Goal: Task Accomplishment & Management: Manage account settings

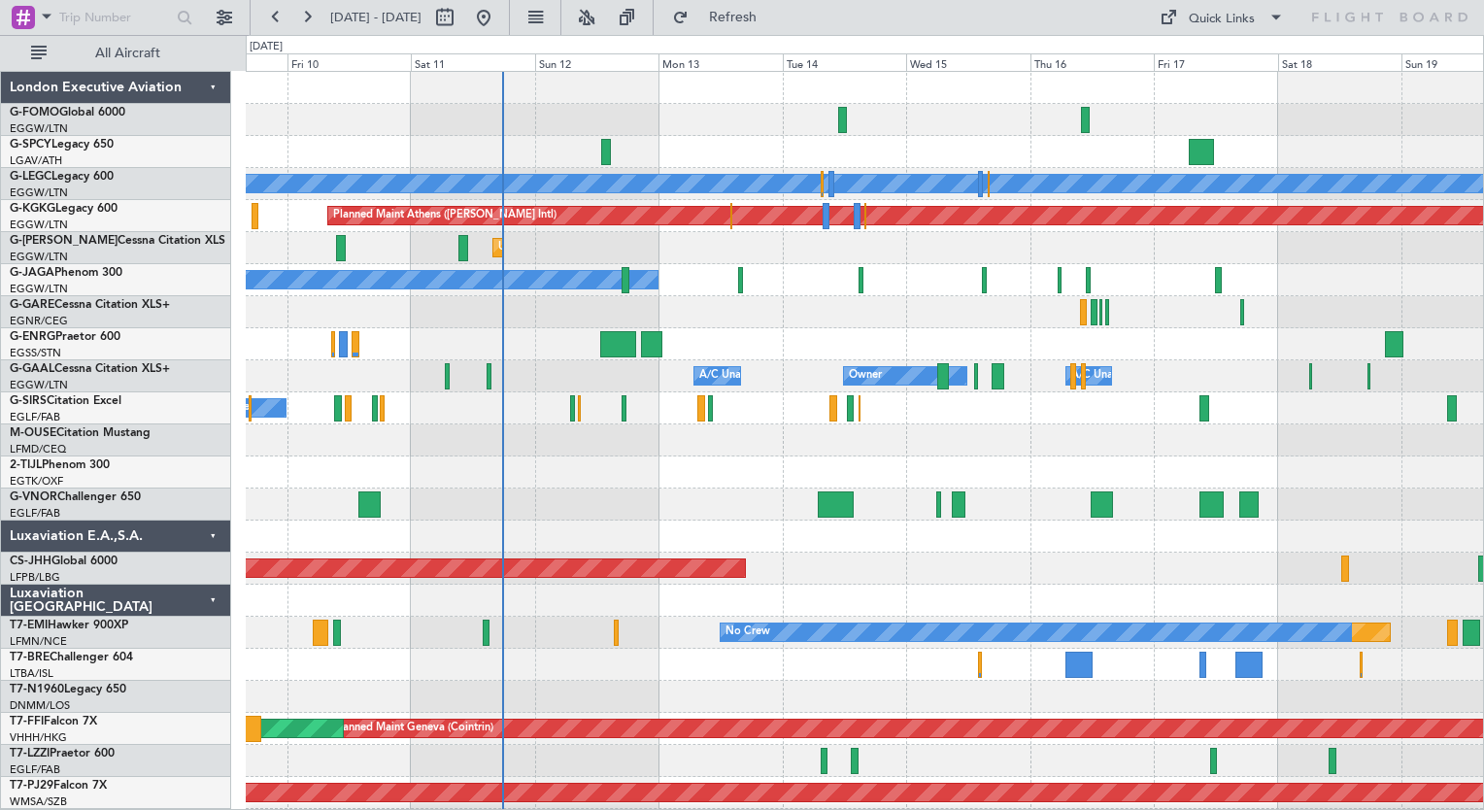
click at [586, 524] on div "Planned Maint [GEOGRAPHIC_DATA] ([GEOGRAPHIC_DATA]) A/C Unavailable [GEOGRAPHIC…" at bounding box center [865, 505] width 1238 height 866
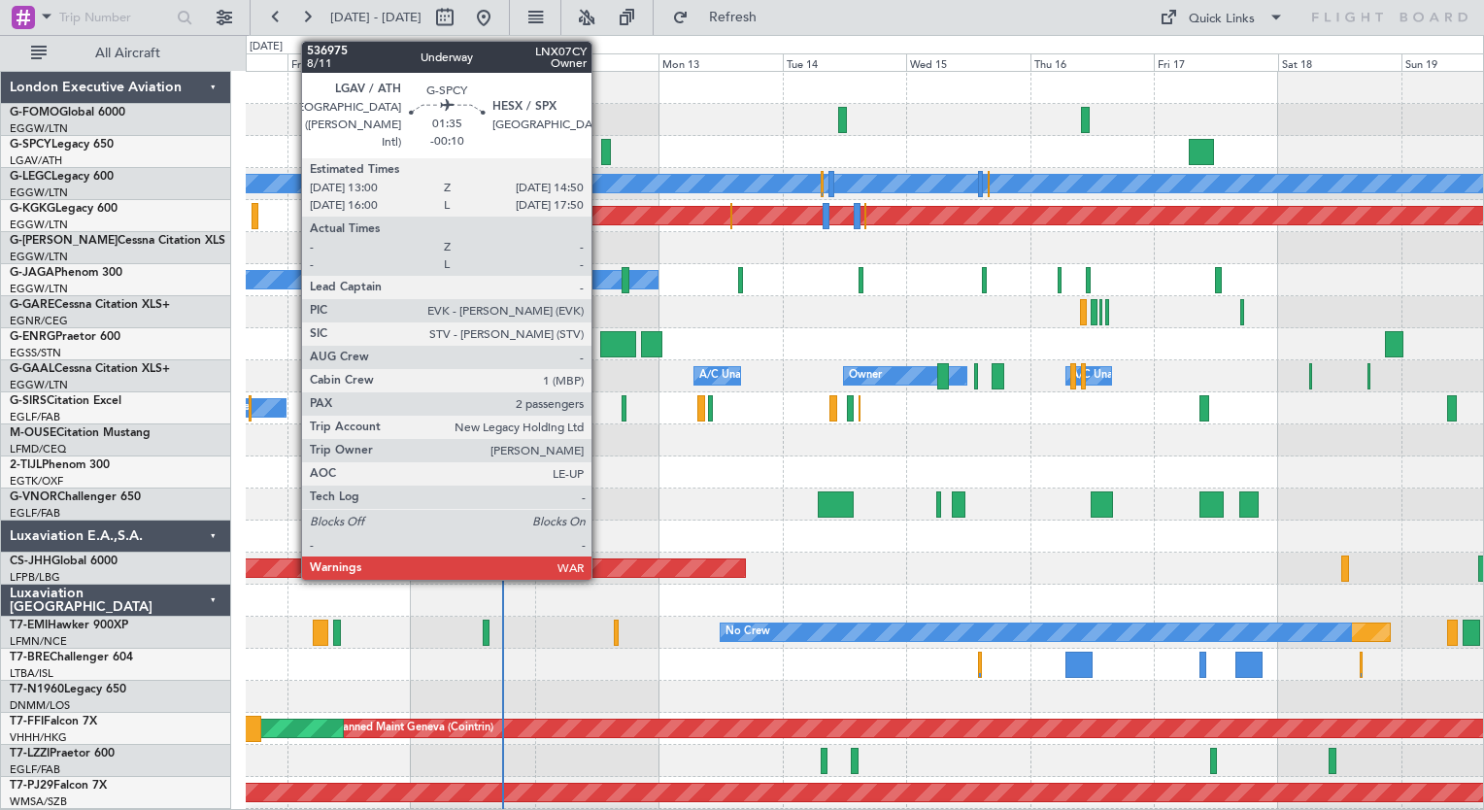
click at [601, 150] on div at bounding box center [606, 152] width 10 height 26
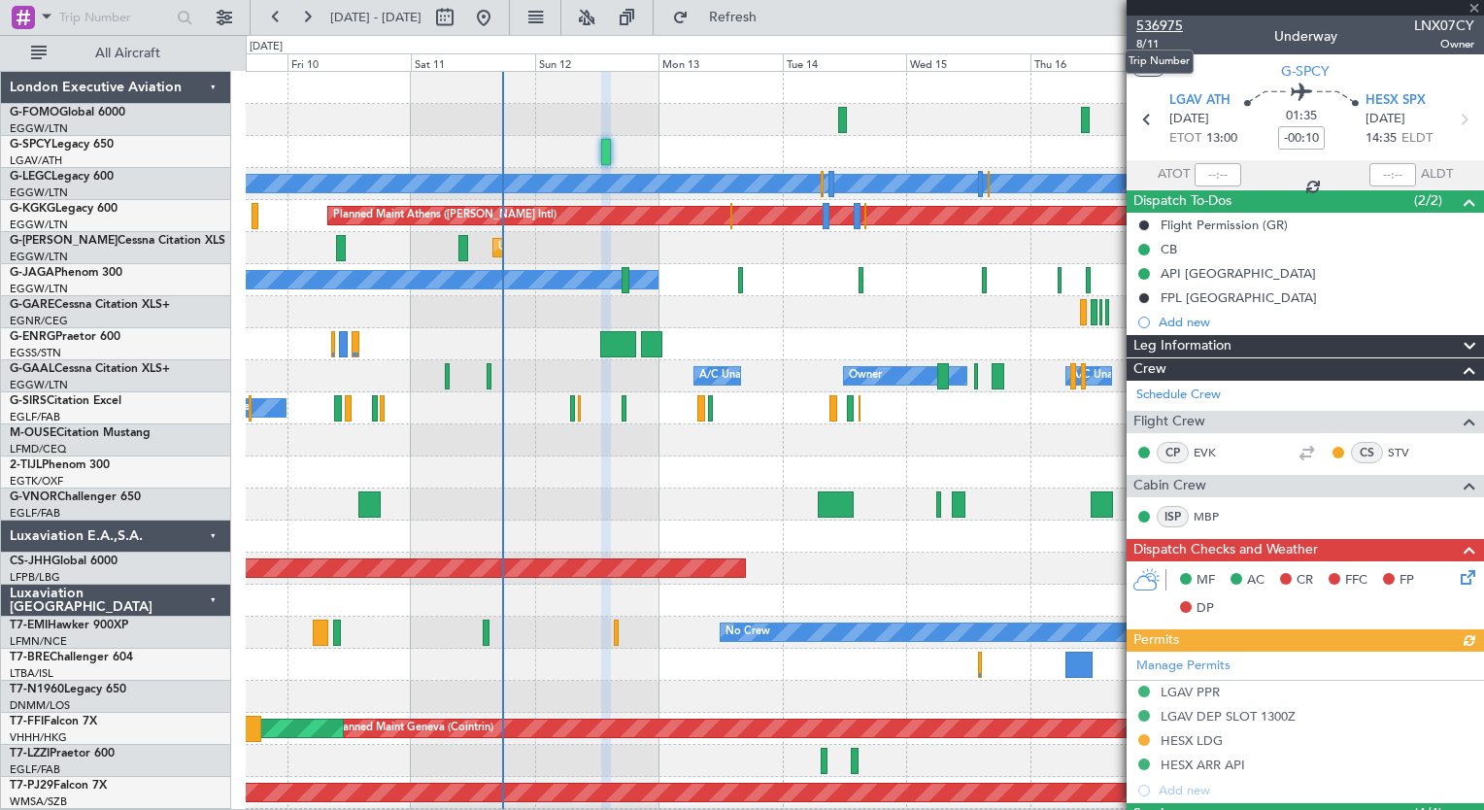
click at [1159, 26] on span "536975" at bounding box center [1160, 26] width 47 height 20
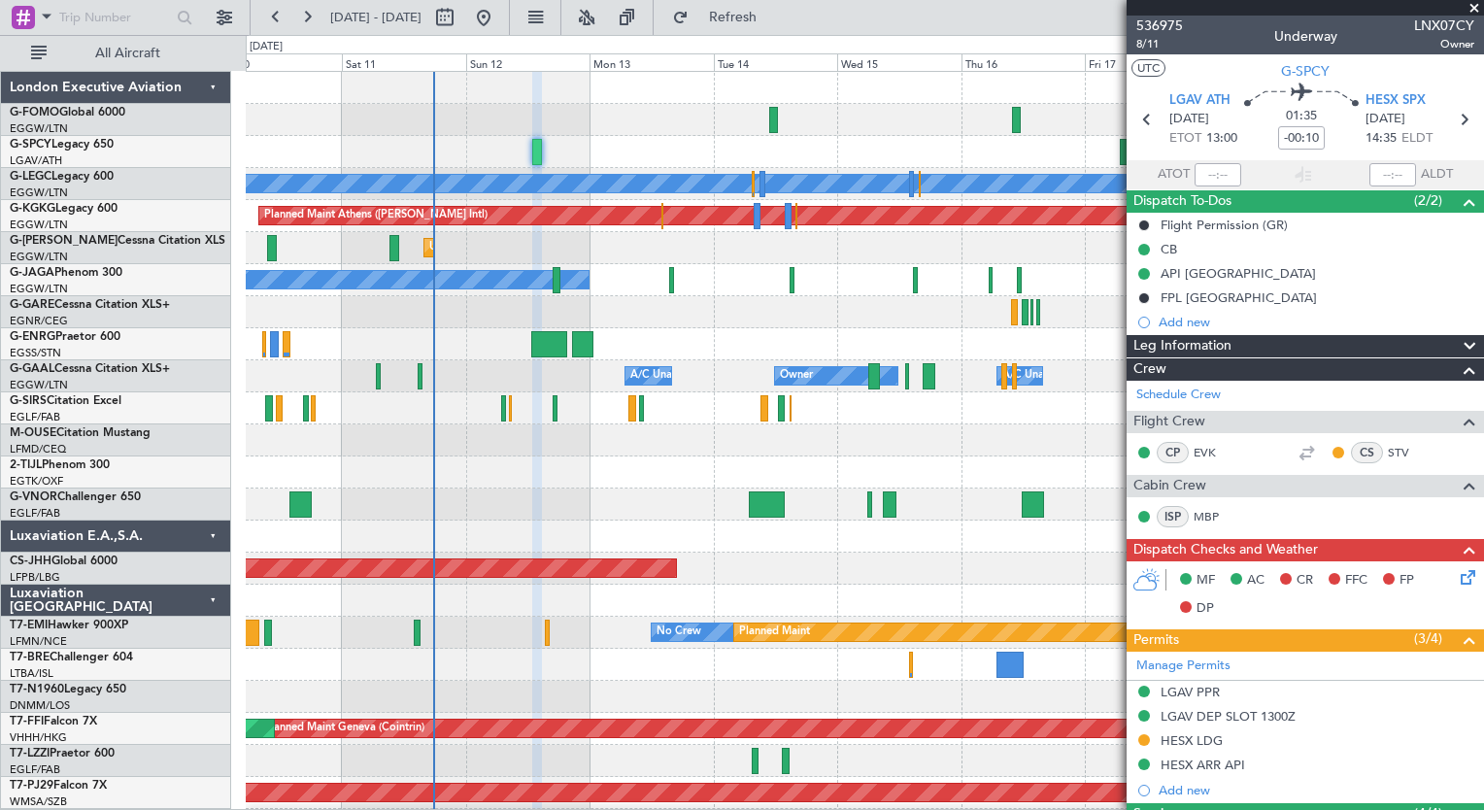
click at [490, 532] on div "Planned Maint [GEOGRAPHIC_DATA] ([GEOGRAPHIC_DATA]) A/C Unavailable [GEOGRAPHIC…" at bounding box center [865, 505] width 1238 height 866
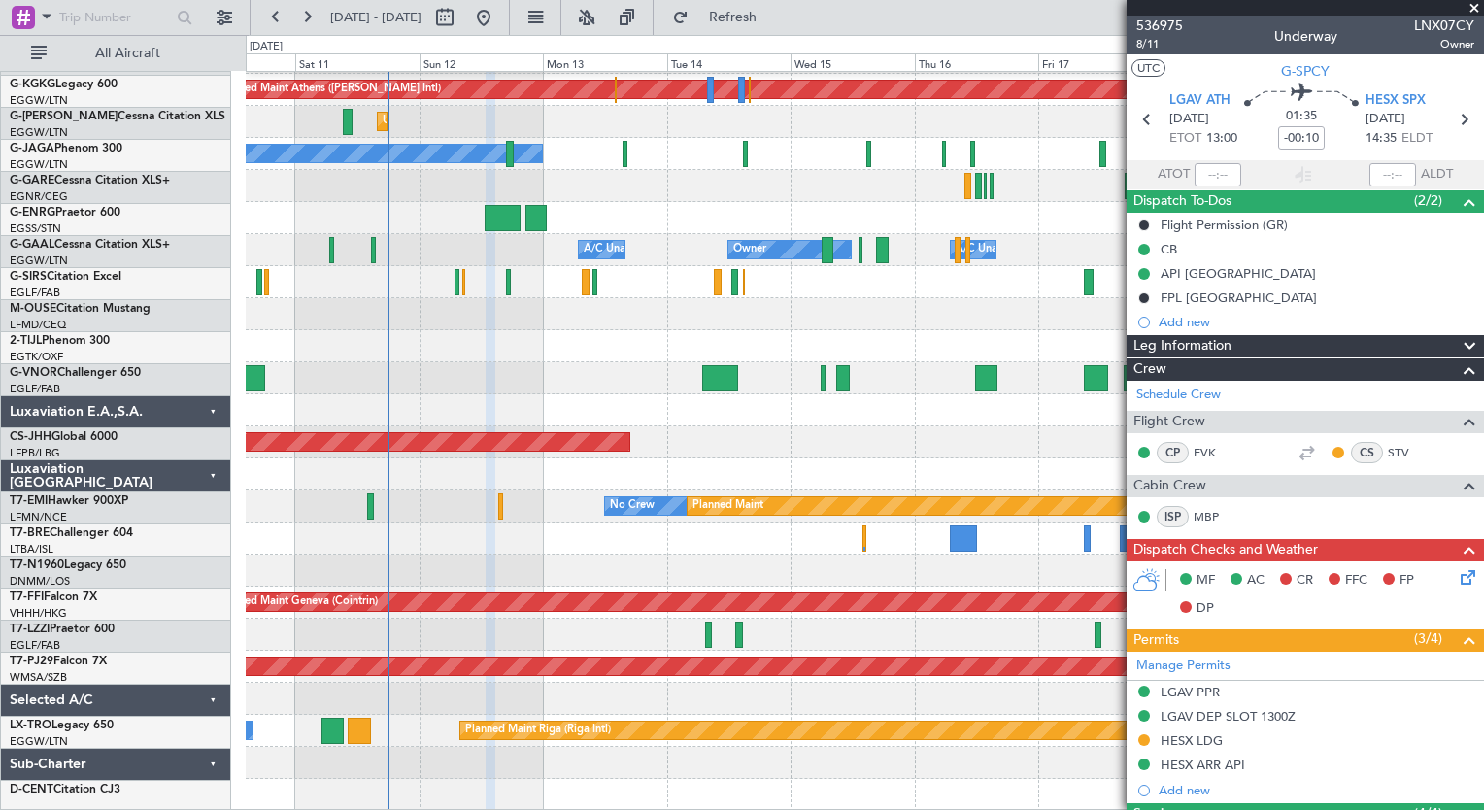
click at [508, 550] on div "Planned Maint [GEOGRAPHIC_DATA] ([GEOGRAPHIC_DATA]) A/C Unavailable [GEOGRAPHIC…" at bounding box center [865, 379] width 1238 height 866
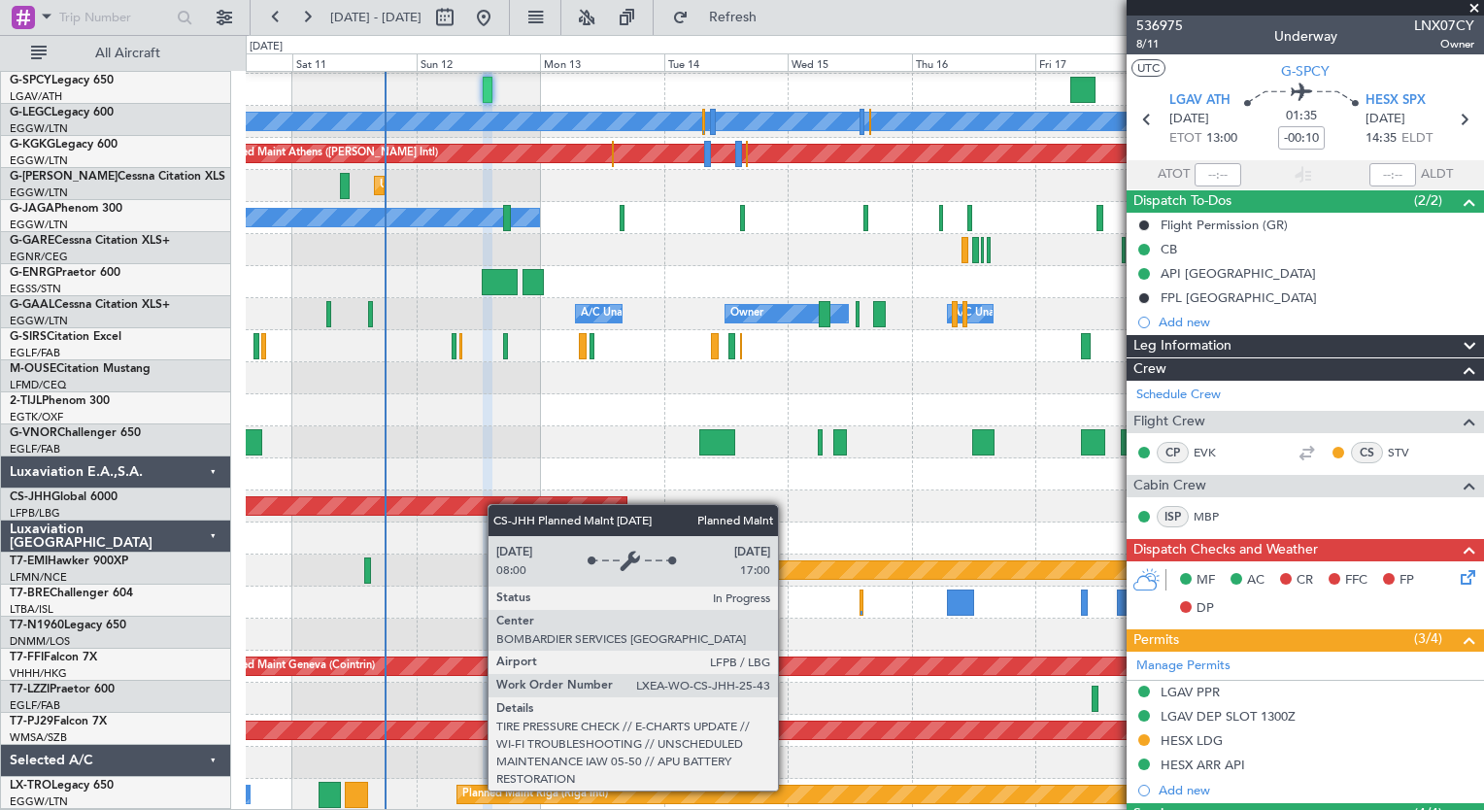
scroll to position [62, 0]
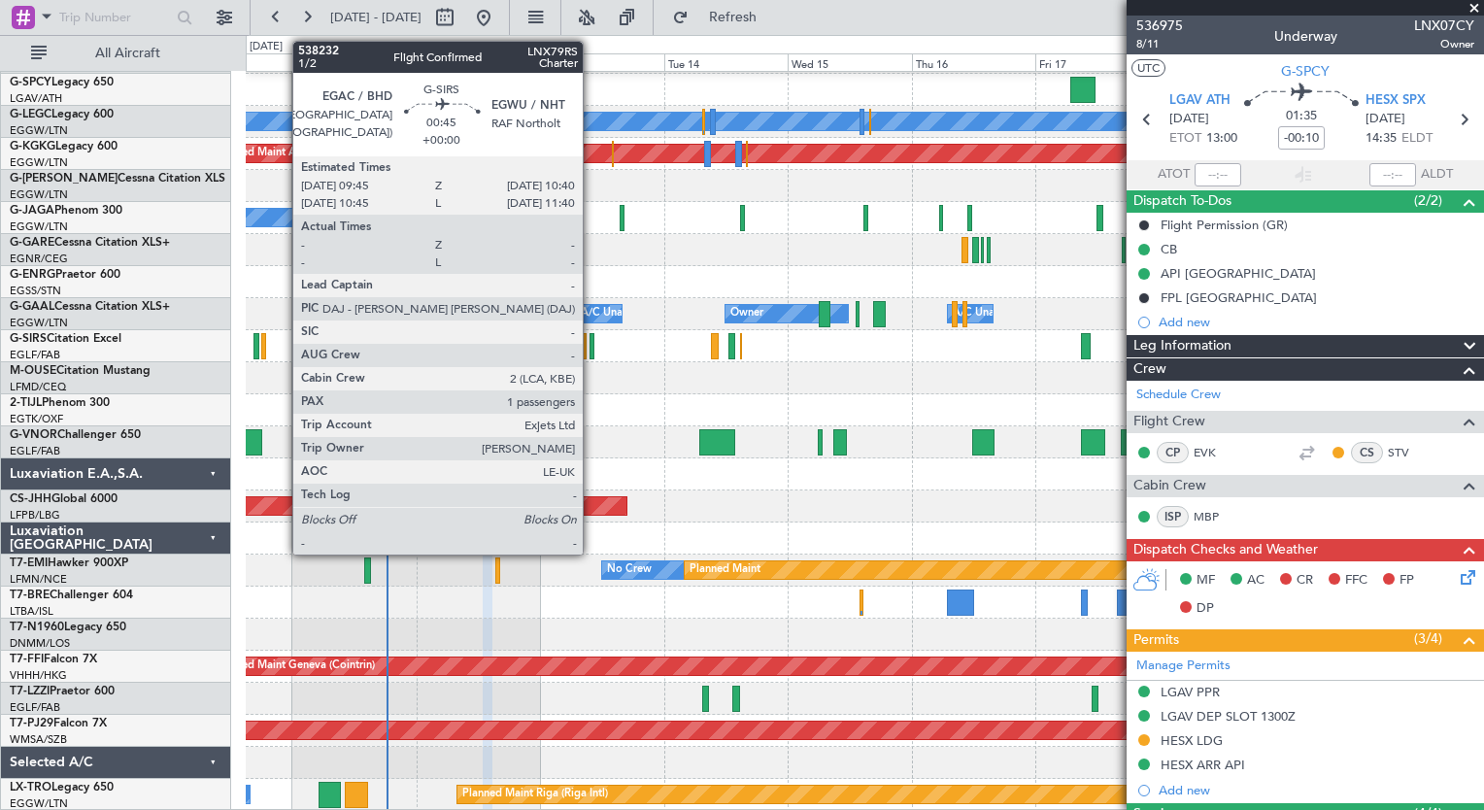
click at [592, 348] on div at bounding box center [592, 346] width 5 height 26
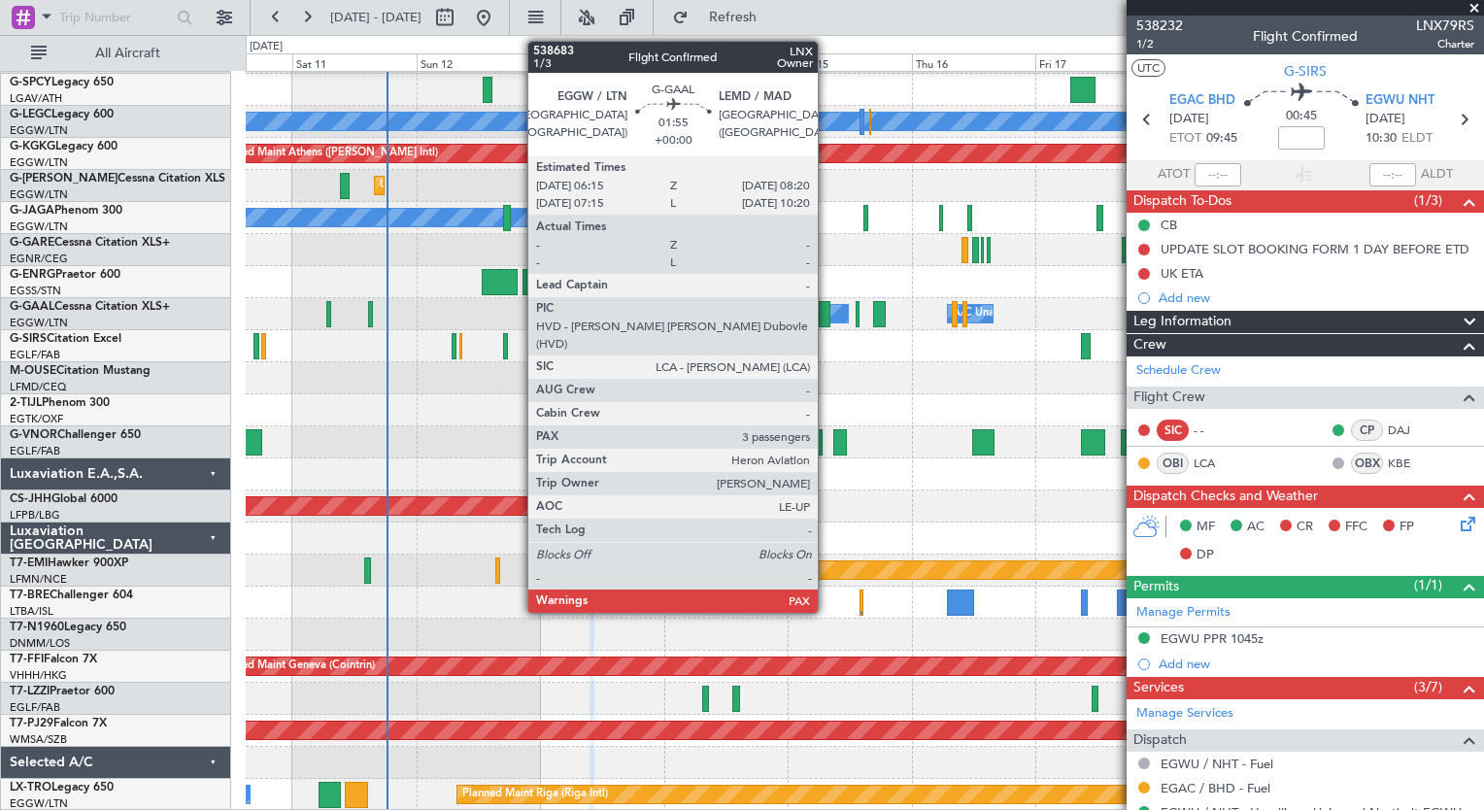
click at [827, 309] on div at bounding box center [825, 314] width 12 height 26
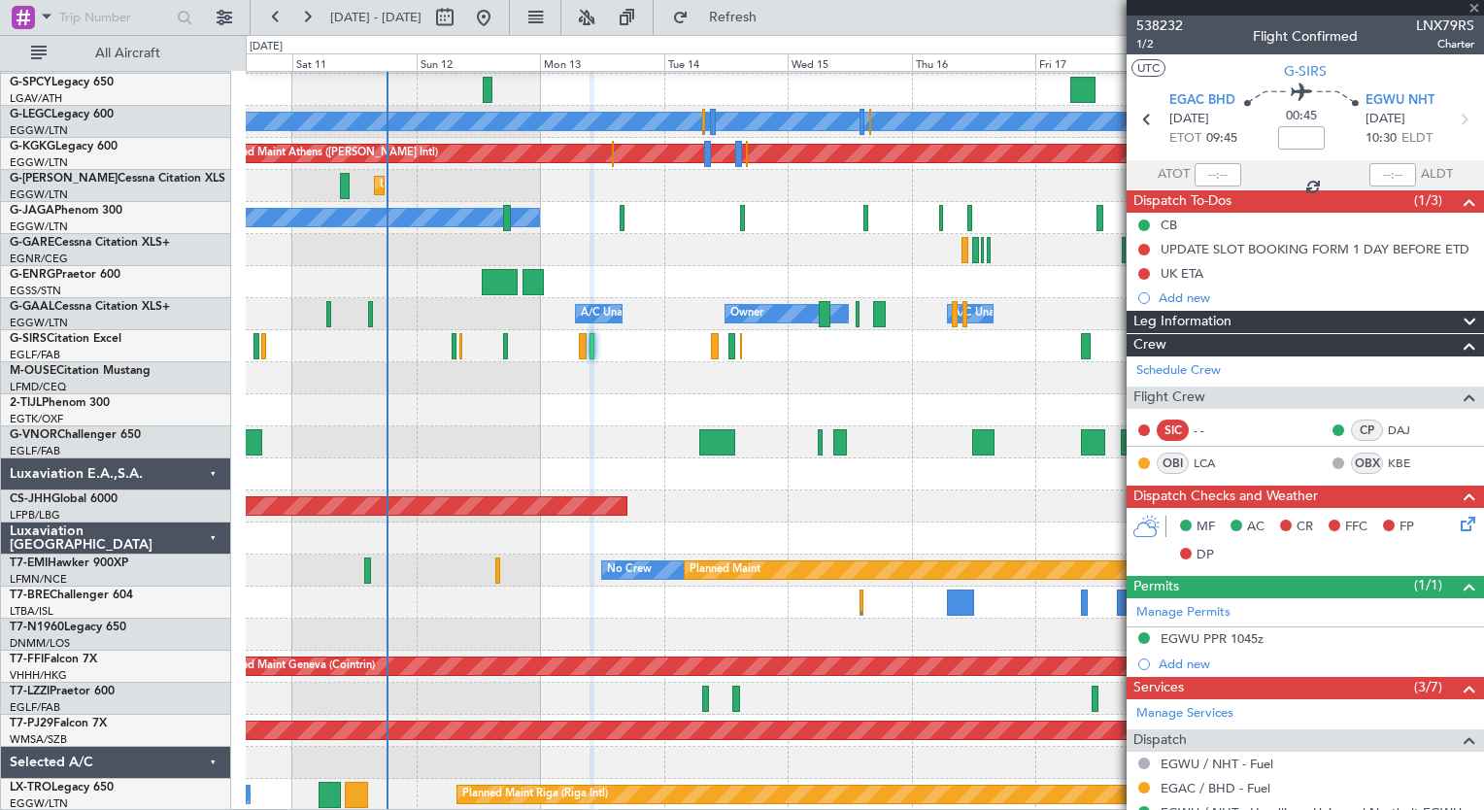
type input "3"
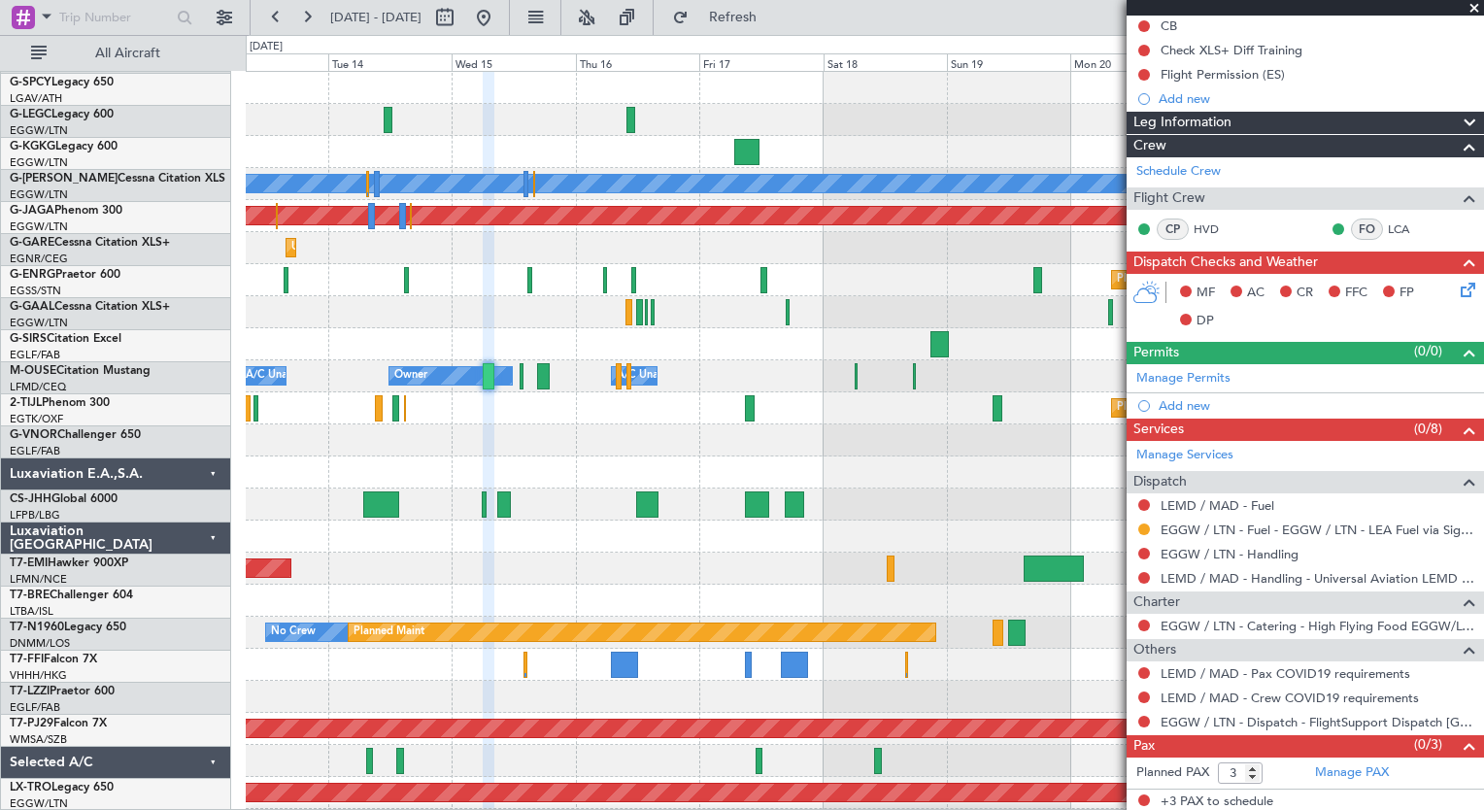
scroll to position [0, 0]
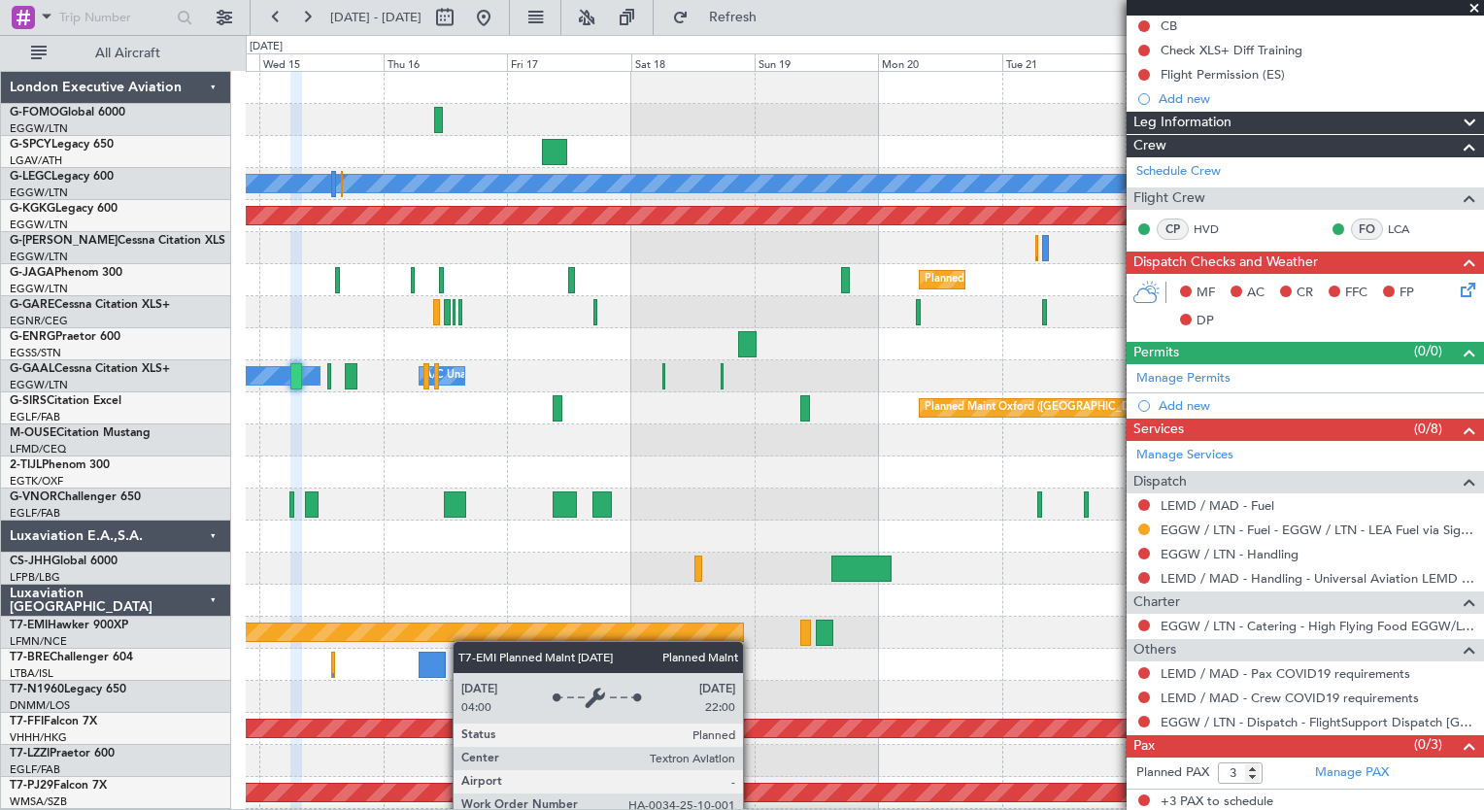
click at [455, 635] on div "Planned Maint [GEOGRAPHIC_DATA] ([GEOGRAPHIC_DATA]) A/C Unavailable [GEOGRAPHIC…" at bounding box center [865, 472] width 1238 height 801
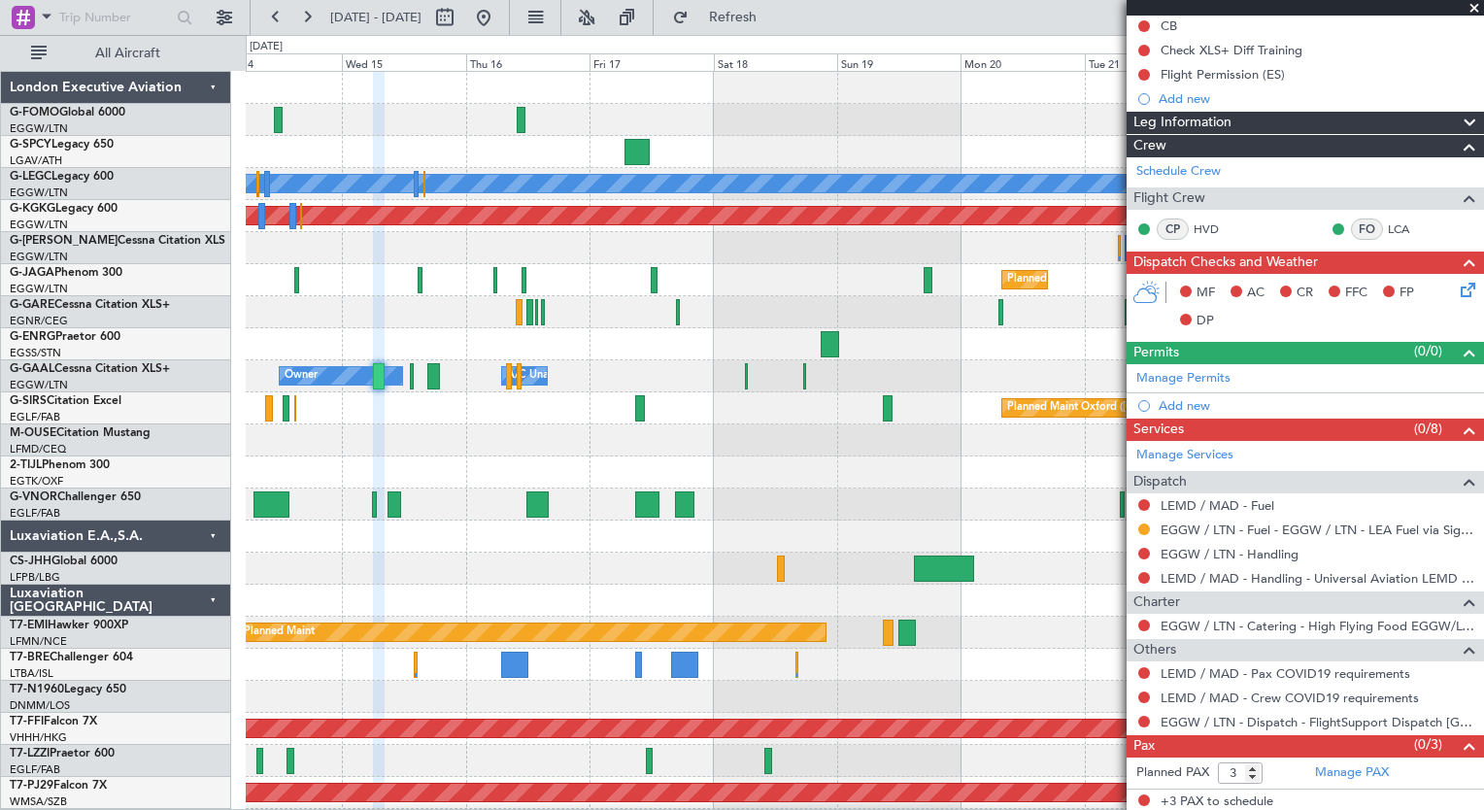
click at [530, 617] on div "Planned Maint [GEOGRAPHIC_DATA] ([GEOGRAPHIC_DATA]) A/C Unavailable [GEOGRAPHIC…" at bounding box center [865, 472] width 1238 height 801
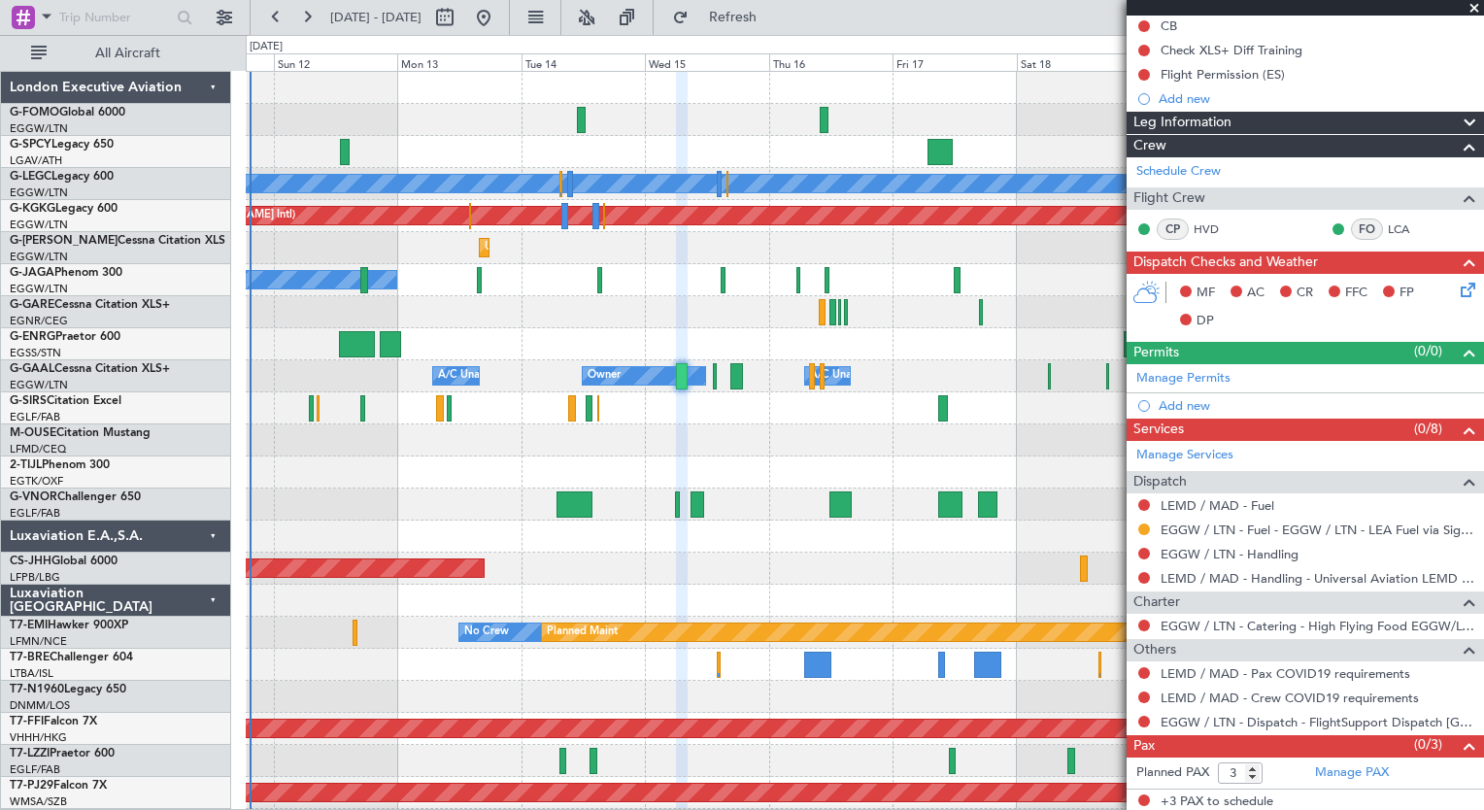
click at [767, 564] on div "Planned Maint [GEOGRAPHIC_DATA] ([GEOGRAPHIC_DATA])" at bounding box center [865, 569] width 1238 height 32
click at [294, 6] on button at bounding box center [306, 17] width 31 height 31
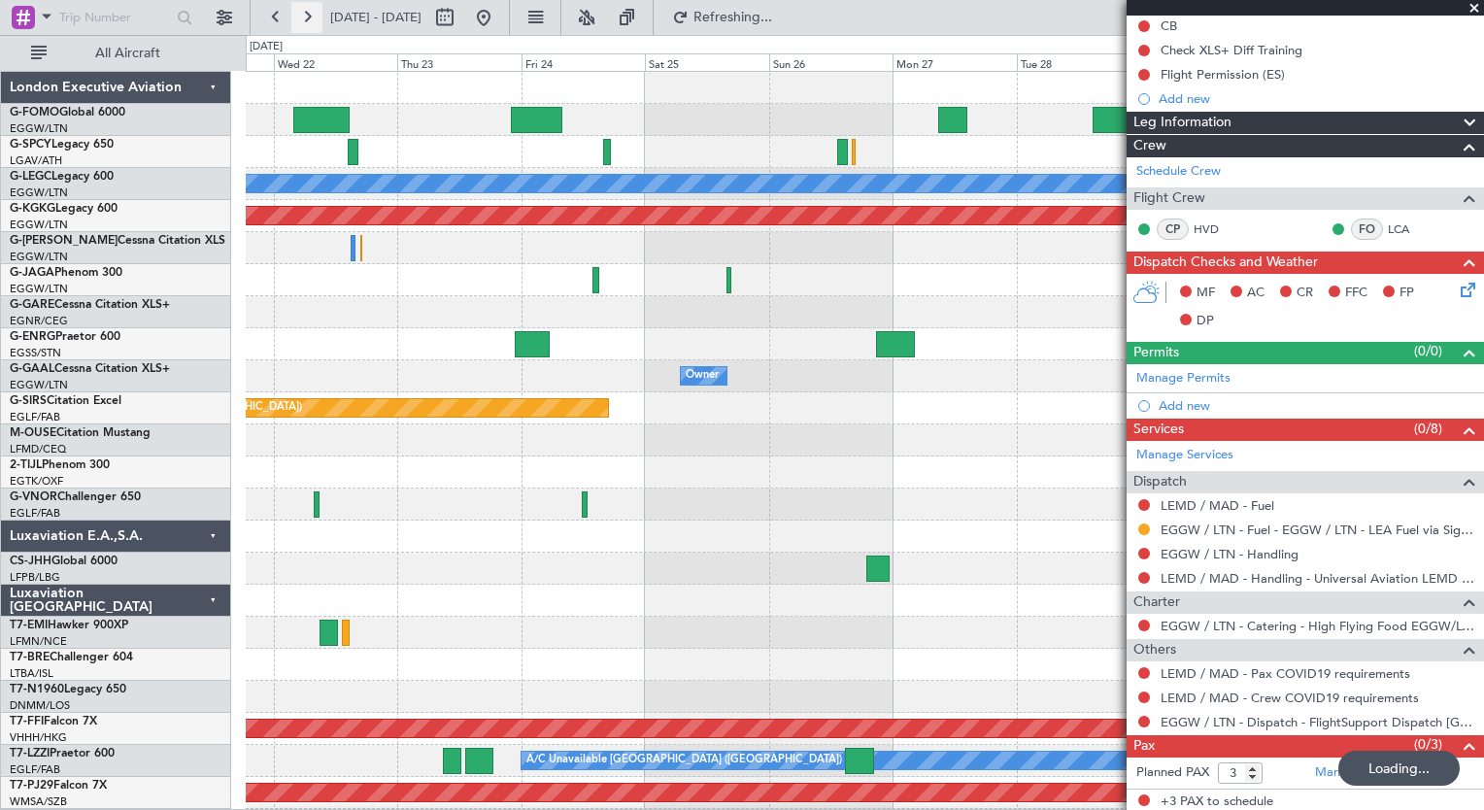
click at [294, 6] on button at bounding box center [306, 17] width 31 height 31
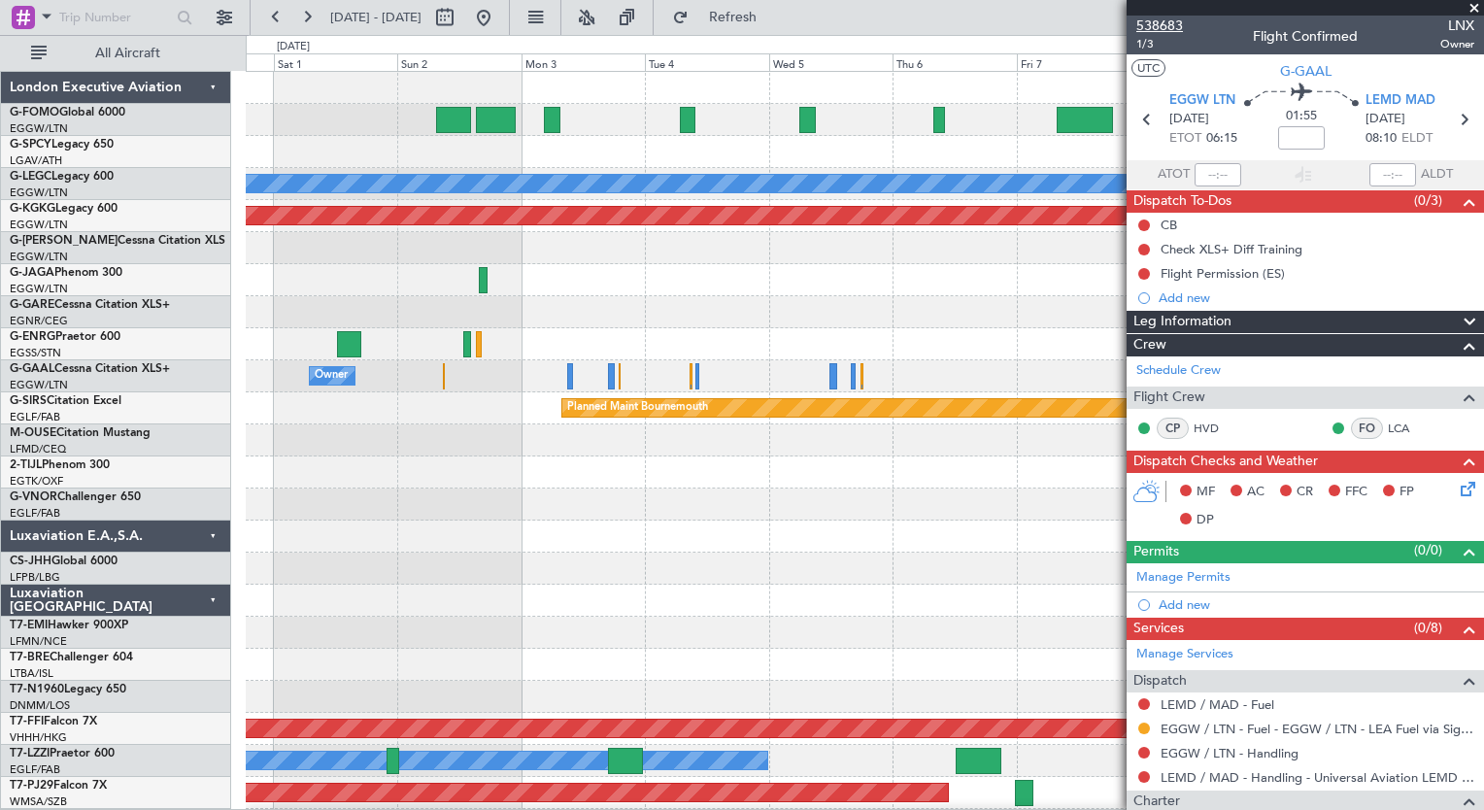
click at [1168, 25] on span "538683" at bounding box center [1160, 26] width 47 height 20
click at [271, 21] on button at bounding box center [275, 17] width 31 height 31
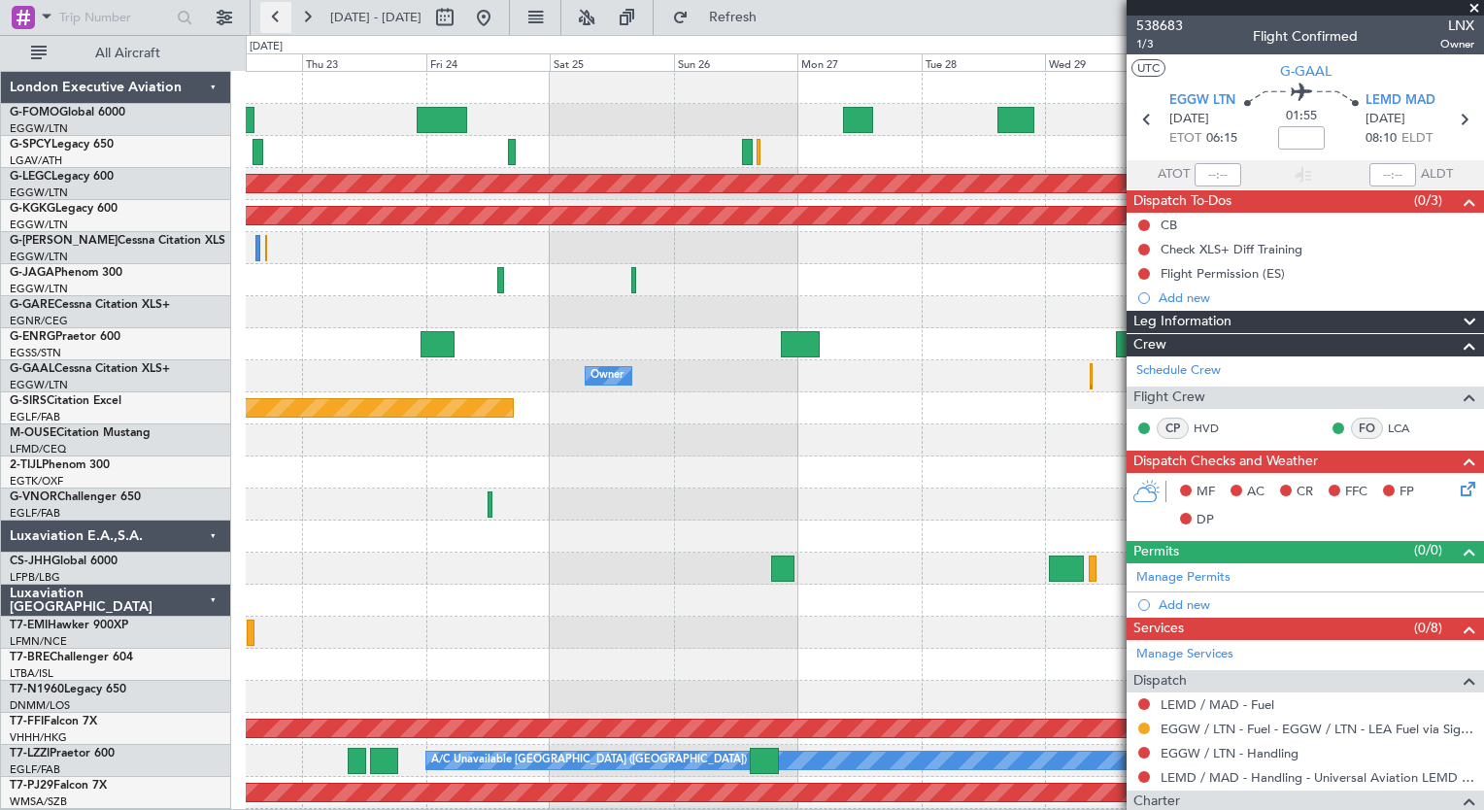
click at [271, 21] on button at bounding box center [275, 17] width 31 height 31
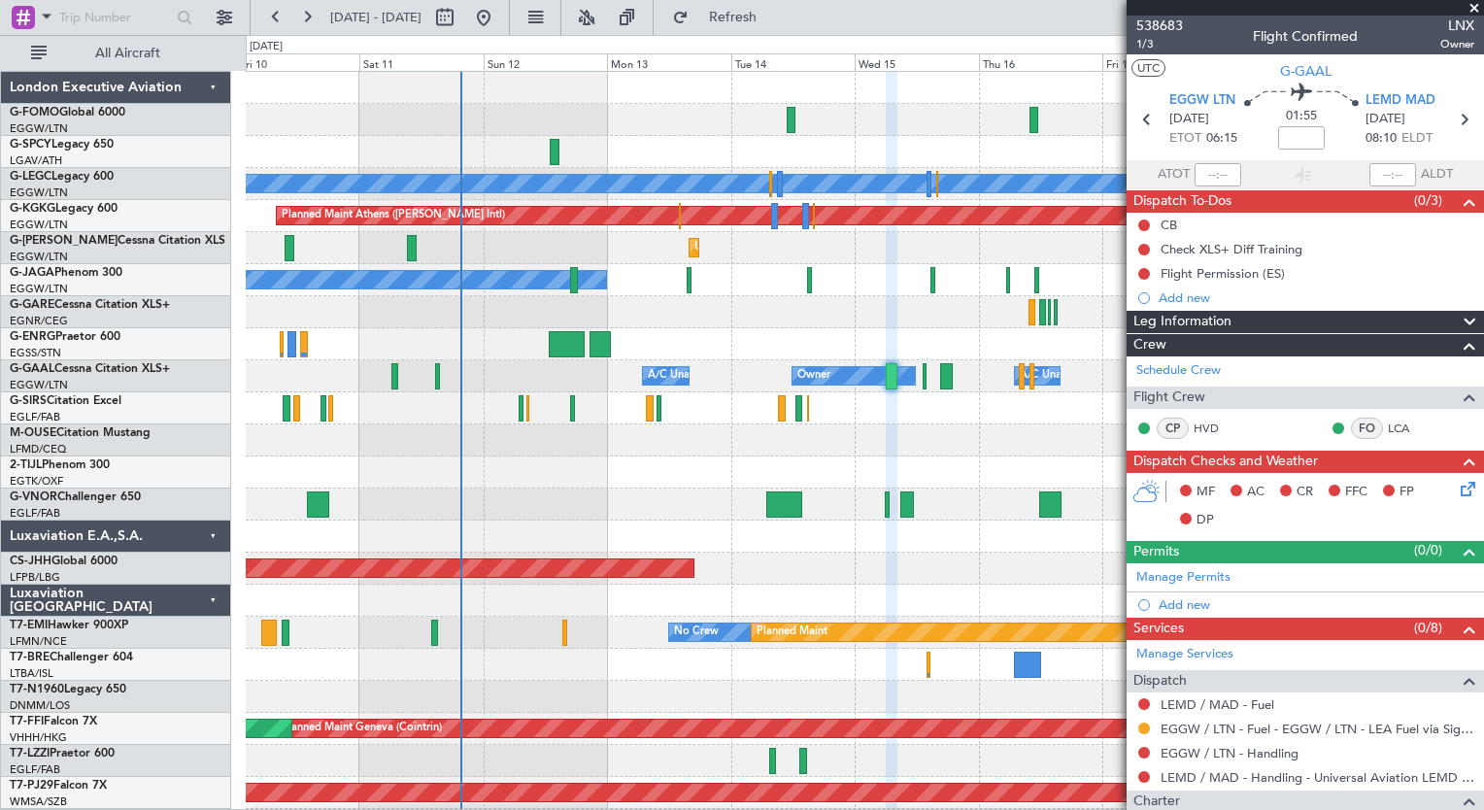
click at [623, 600] on div "Planned Maint [GEOGRAPHIC_DATA] ([GEOGRAPHIC_DATA]) A/C Unavailable [GEOGRAPHIC…" at bounding box center [865, 472] width 1238 height 801
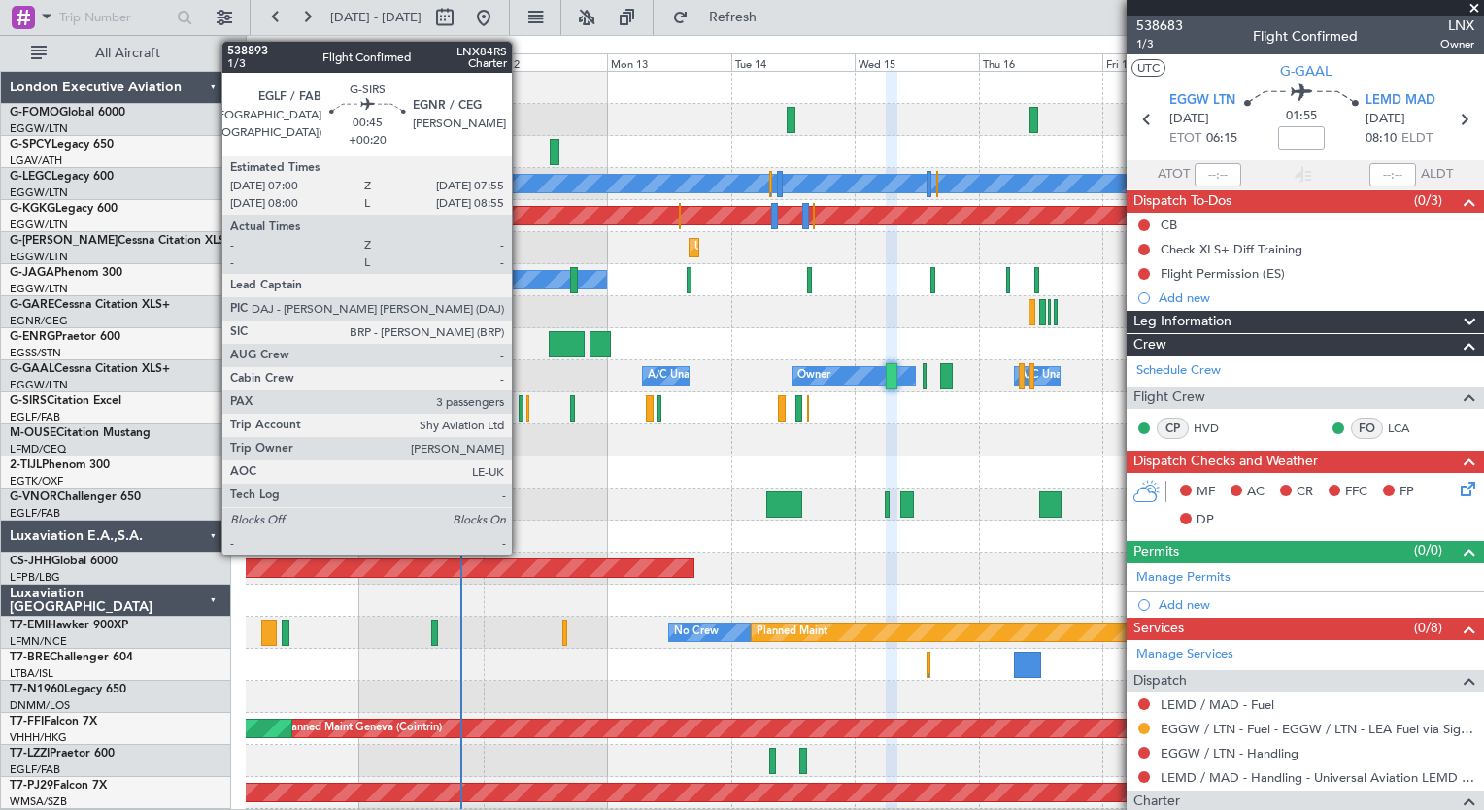
click at [521, 415] on div at bounding box center [521, 408] width 5 height 26
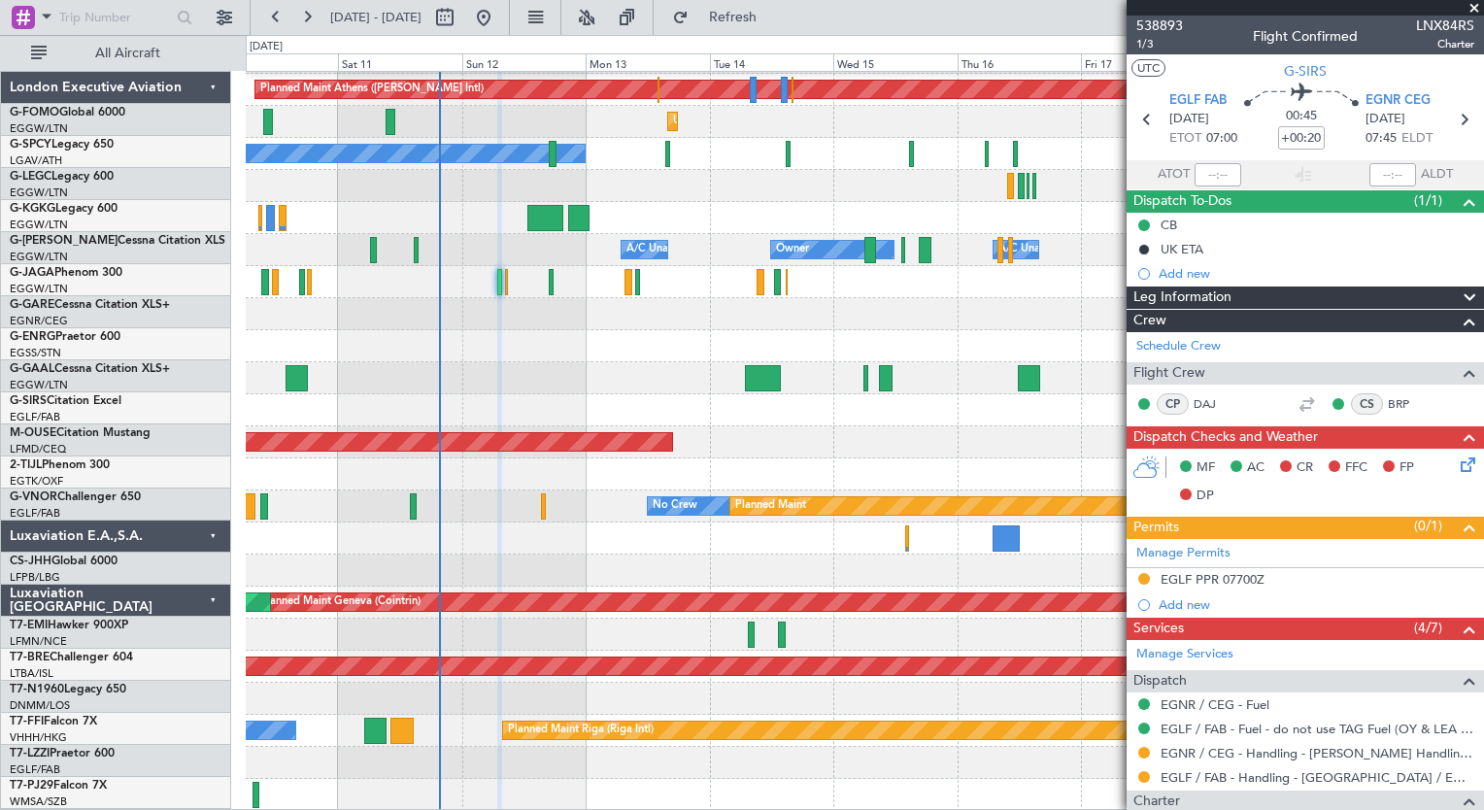
scroll to position [126, 0]
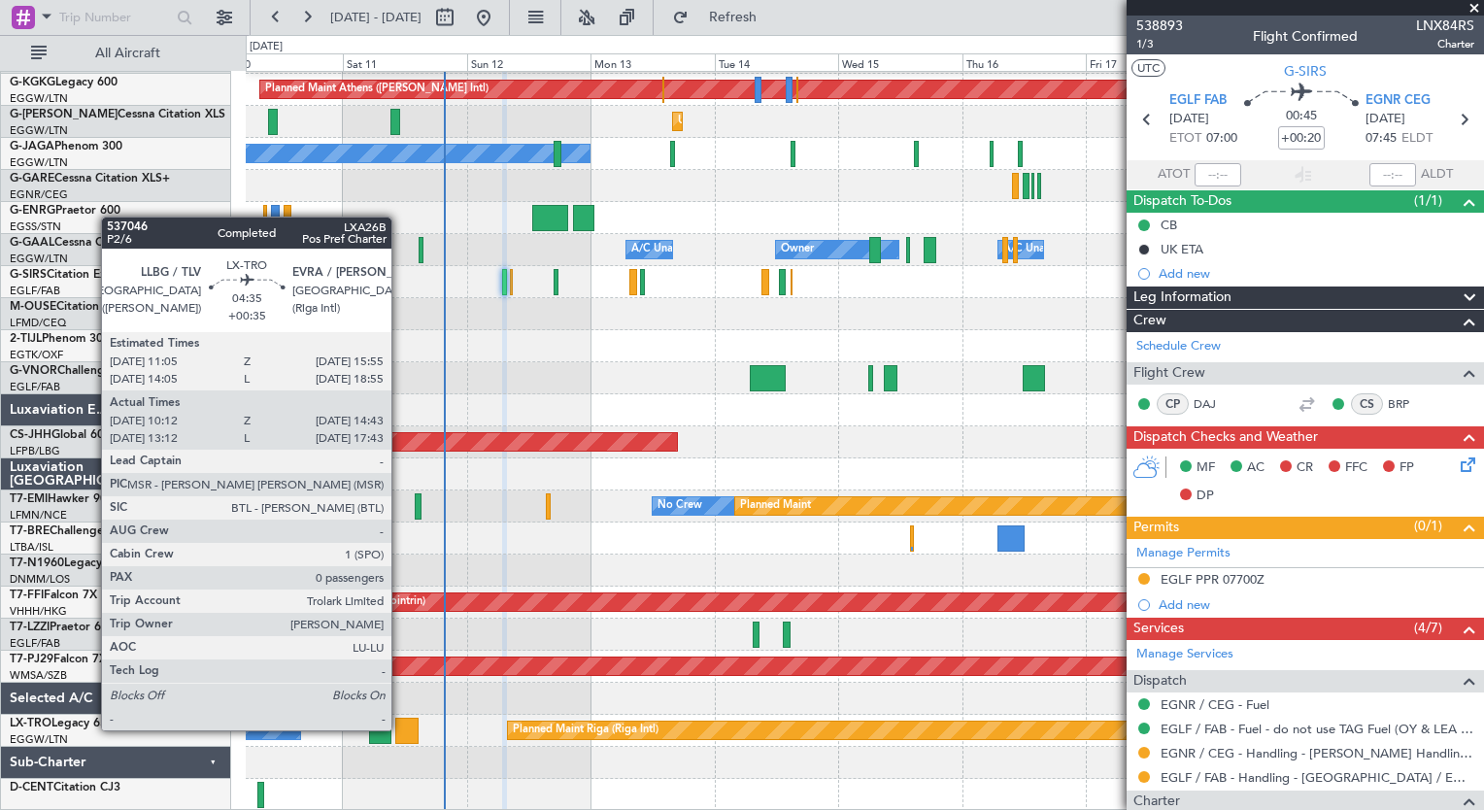
click at [400, 729] on div at bounding box center [406, 731] width 23 height 26
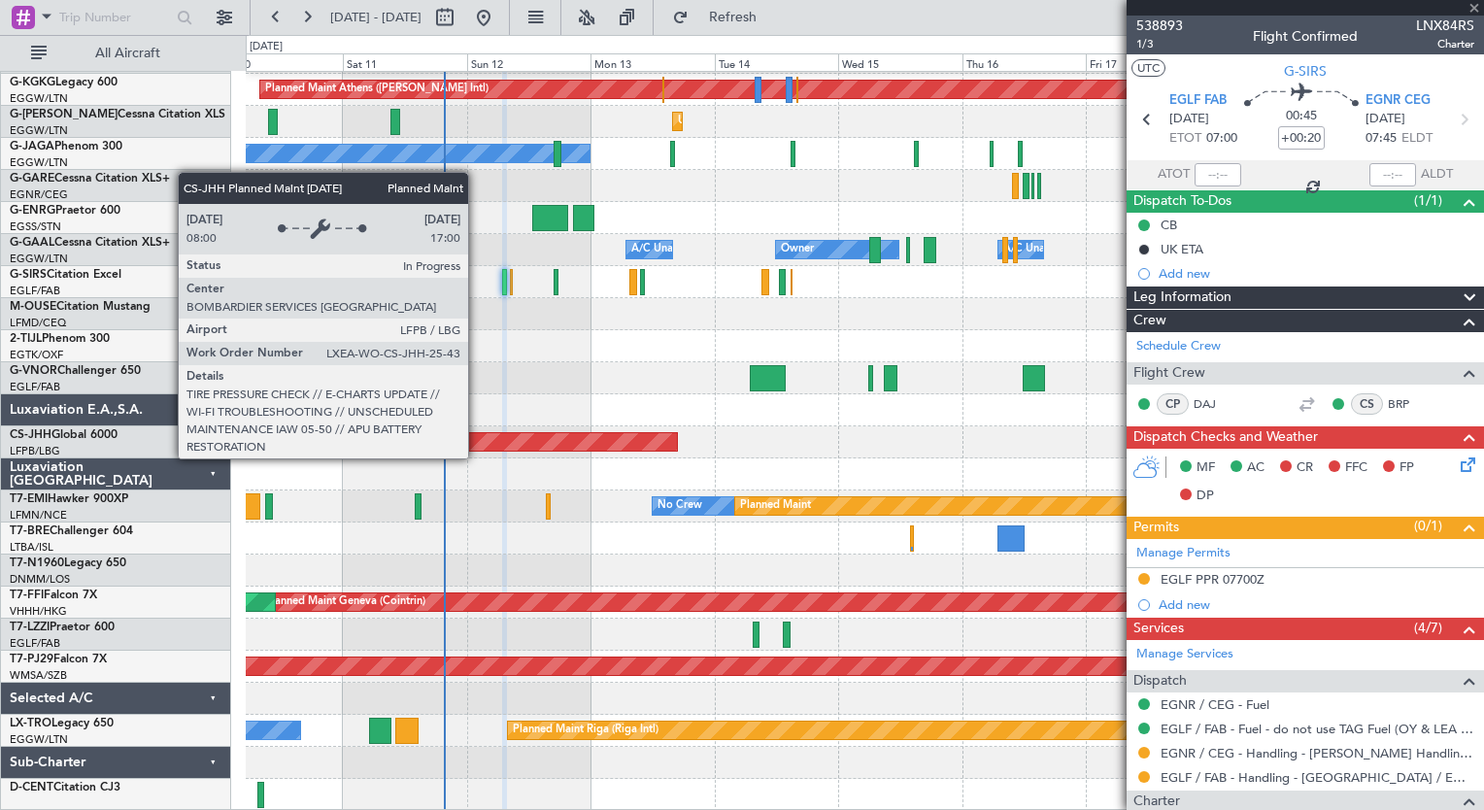
type input "+00:35"
type input "10:12"
type input "14:28"
type input "0"
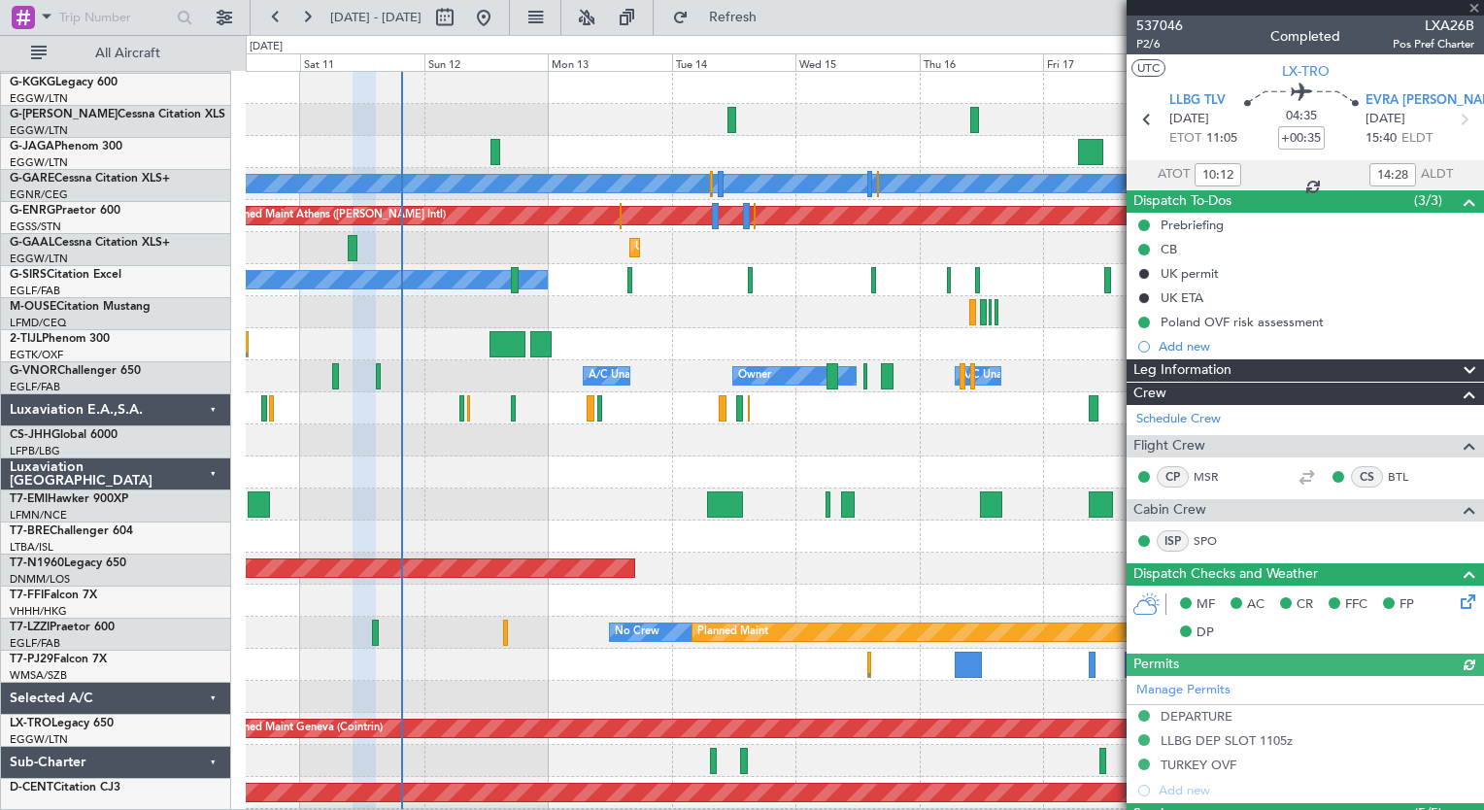
scroll to position [0, 0]
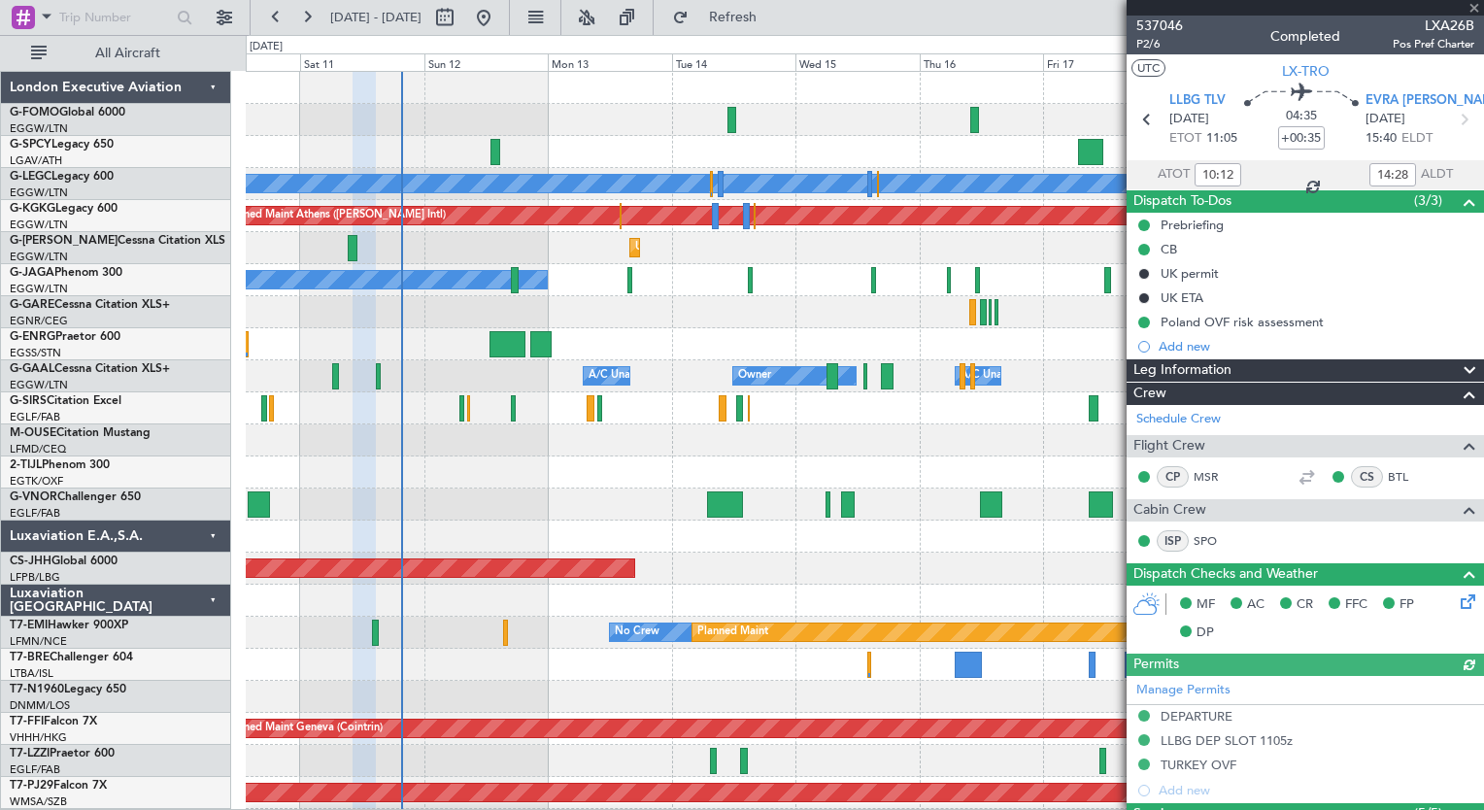
click at [473, 520] on div "Planned Maint [GEOGRAPHIC_DATA] ([GEOGRAPHIC_DATA]) A/C Unavailable [GEOGRAPHIC…" at bounding box center [865, 505] width 1238 height 866
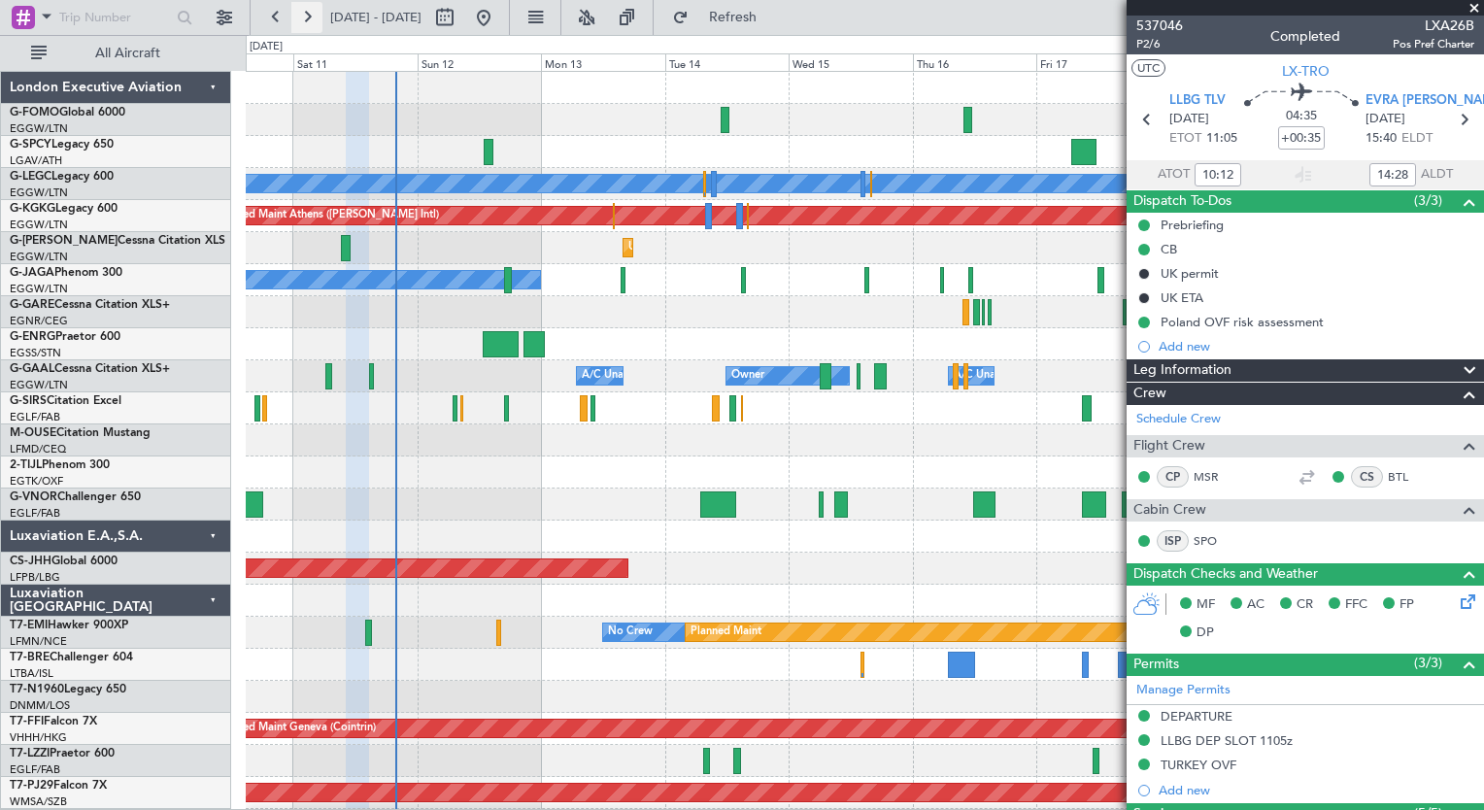
click at [316, 14] on button at bounding box center [306, 17] width 31 height 31
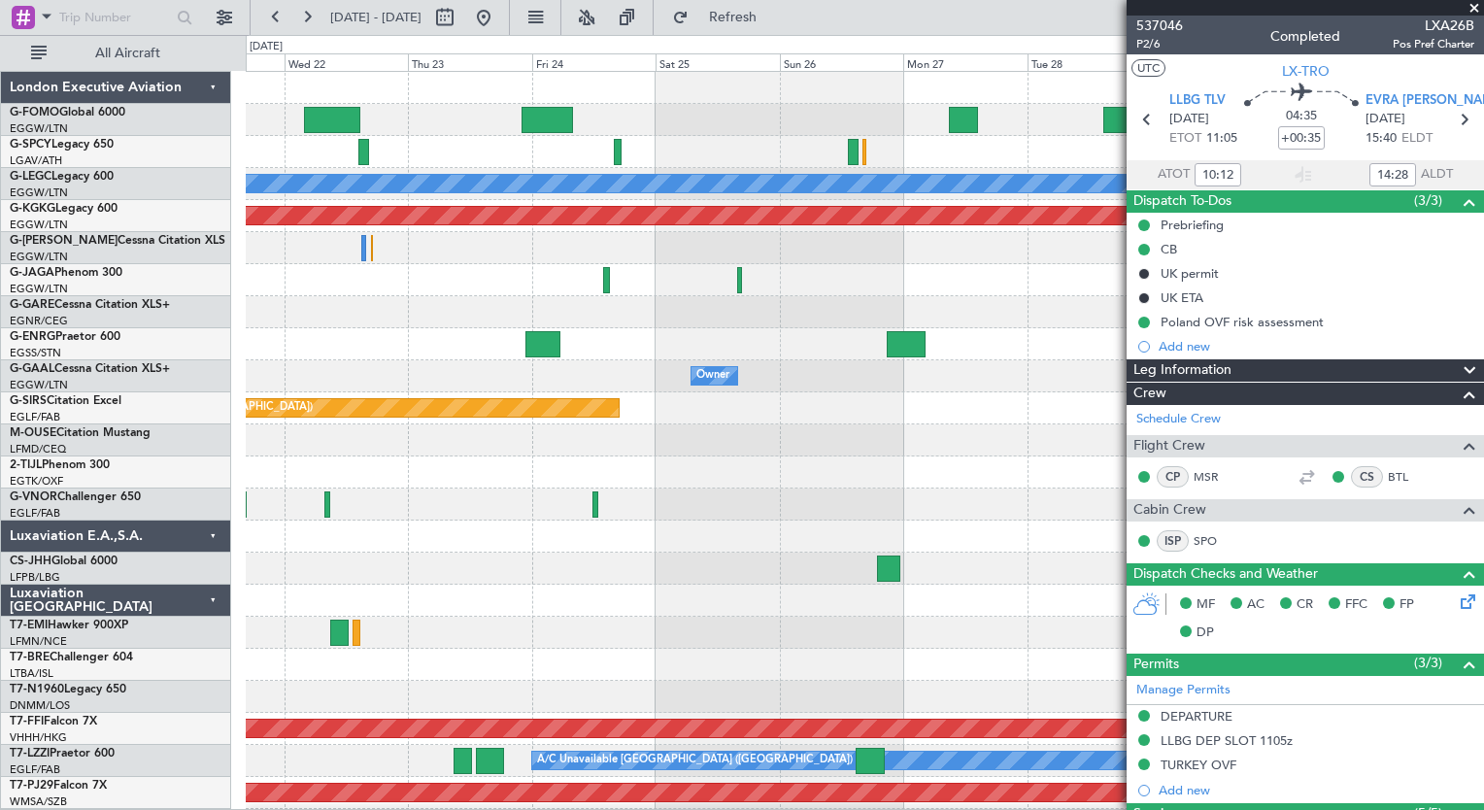
click at [833, 453] on div "Planned Maint [GEOGRAPHIC_DATA] ([GEOGRAPHIC_DATA]) A/C Unavailable [GEOGRAPHIC…" at bounding box center [865, 472] width 1238 height 801
click at [275, 17] on button at bounding box center [275, 17] width 31 height 31
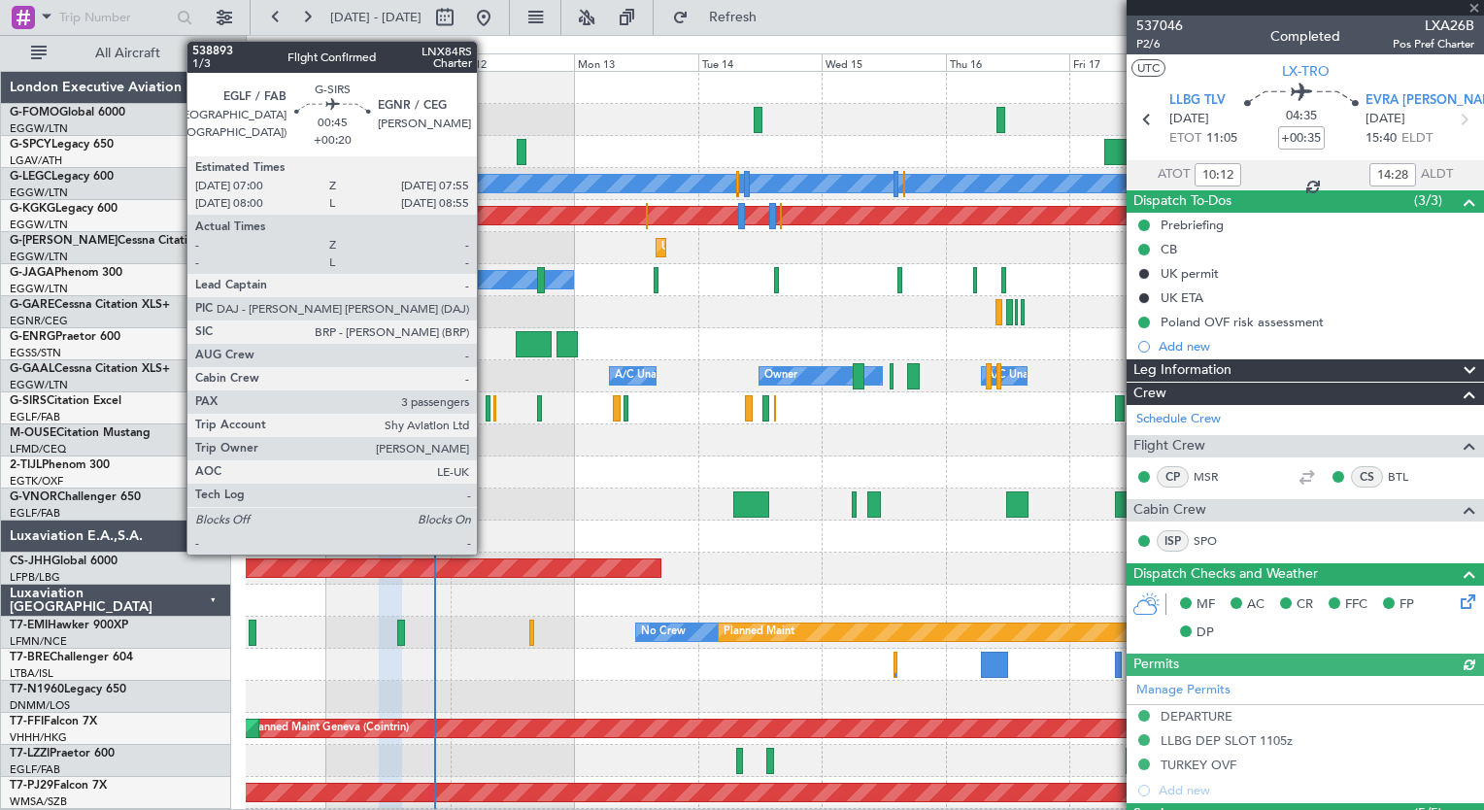
click at [486, 414] on div at bounding box center [488, 408] width 5 height 26
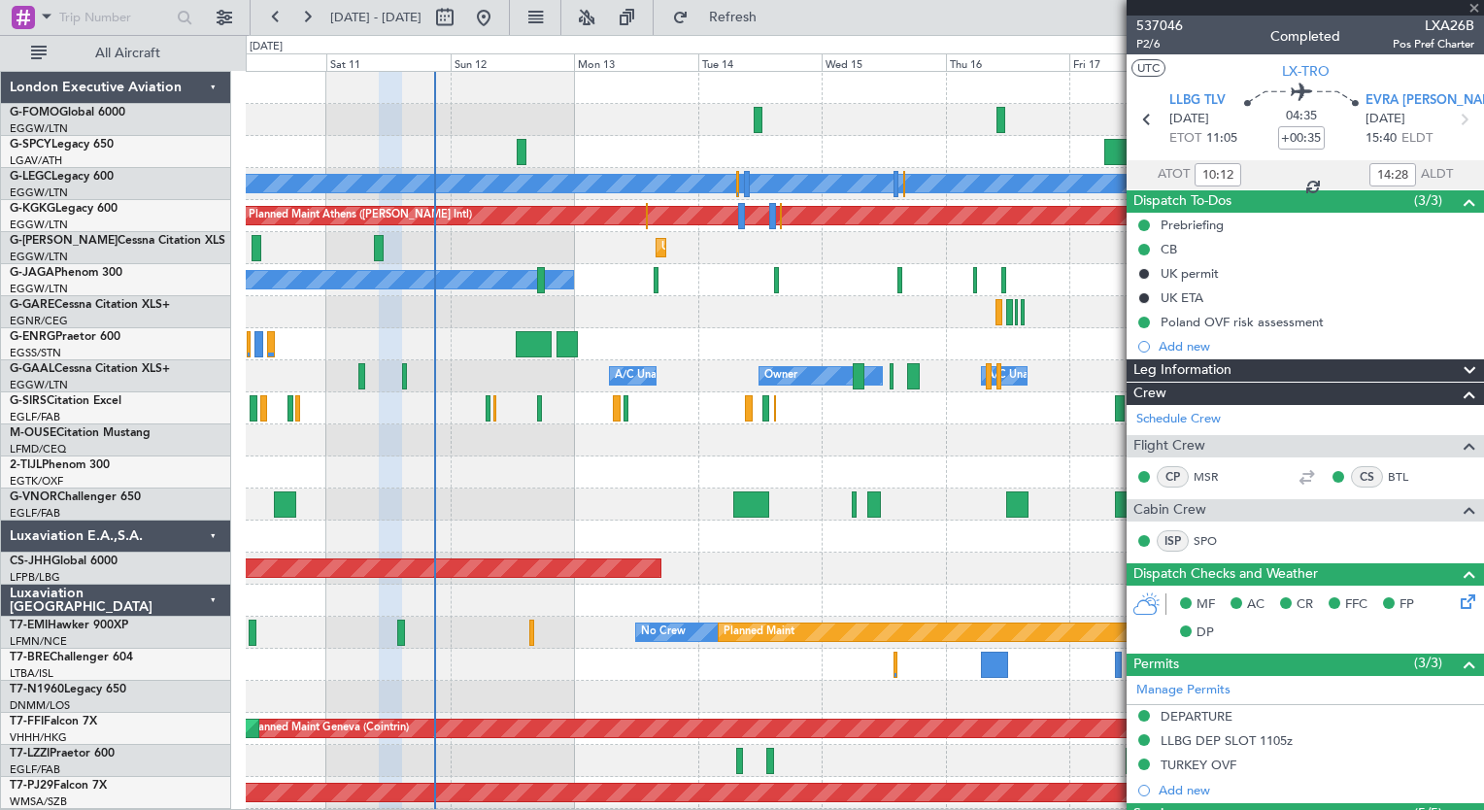
type input "+00:20"
type input "3"
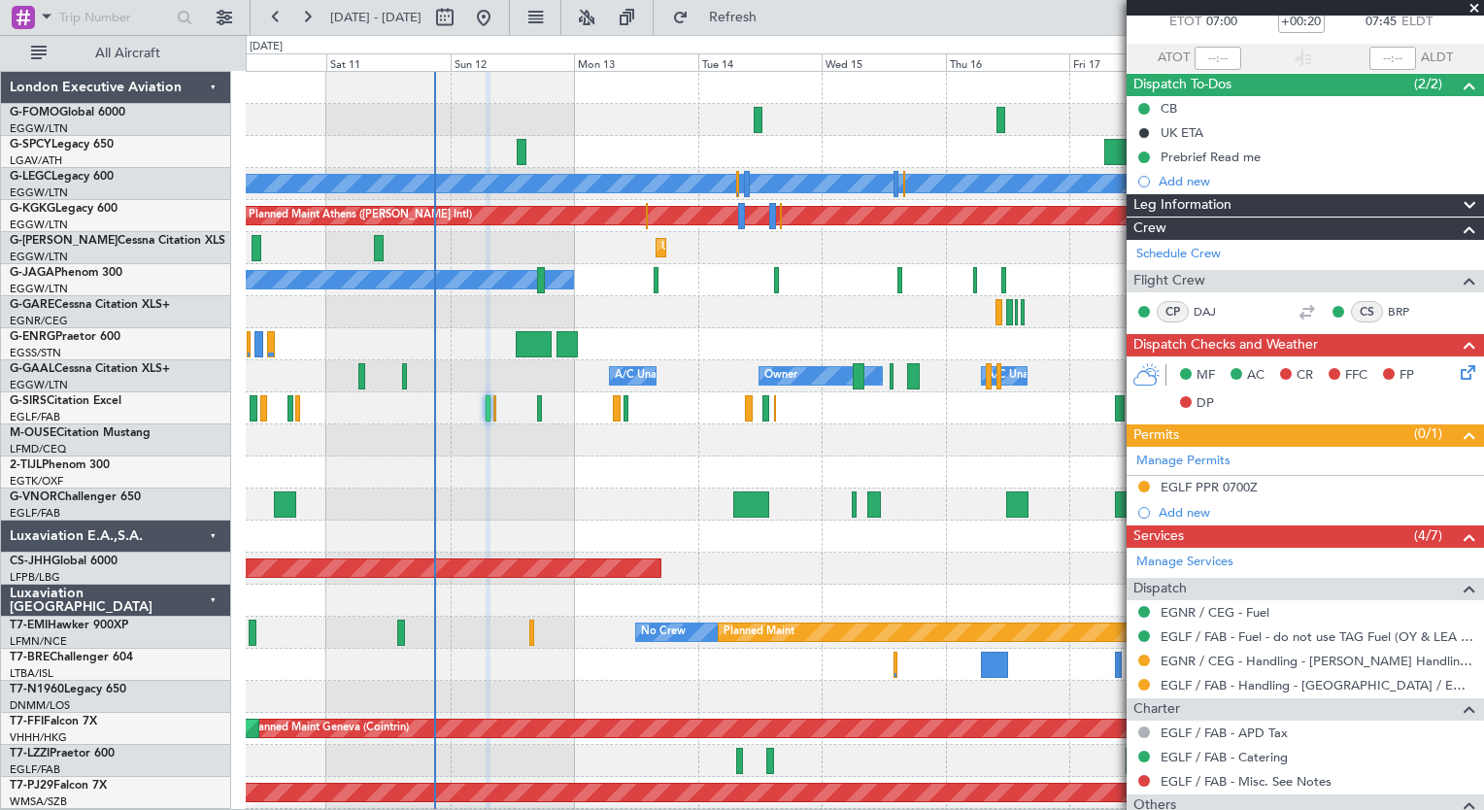
scroll to position [155, 0]
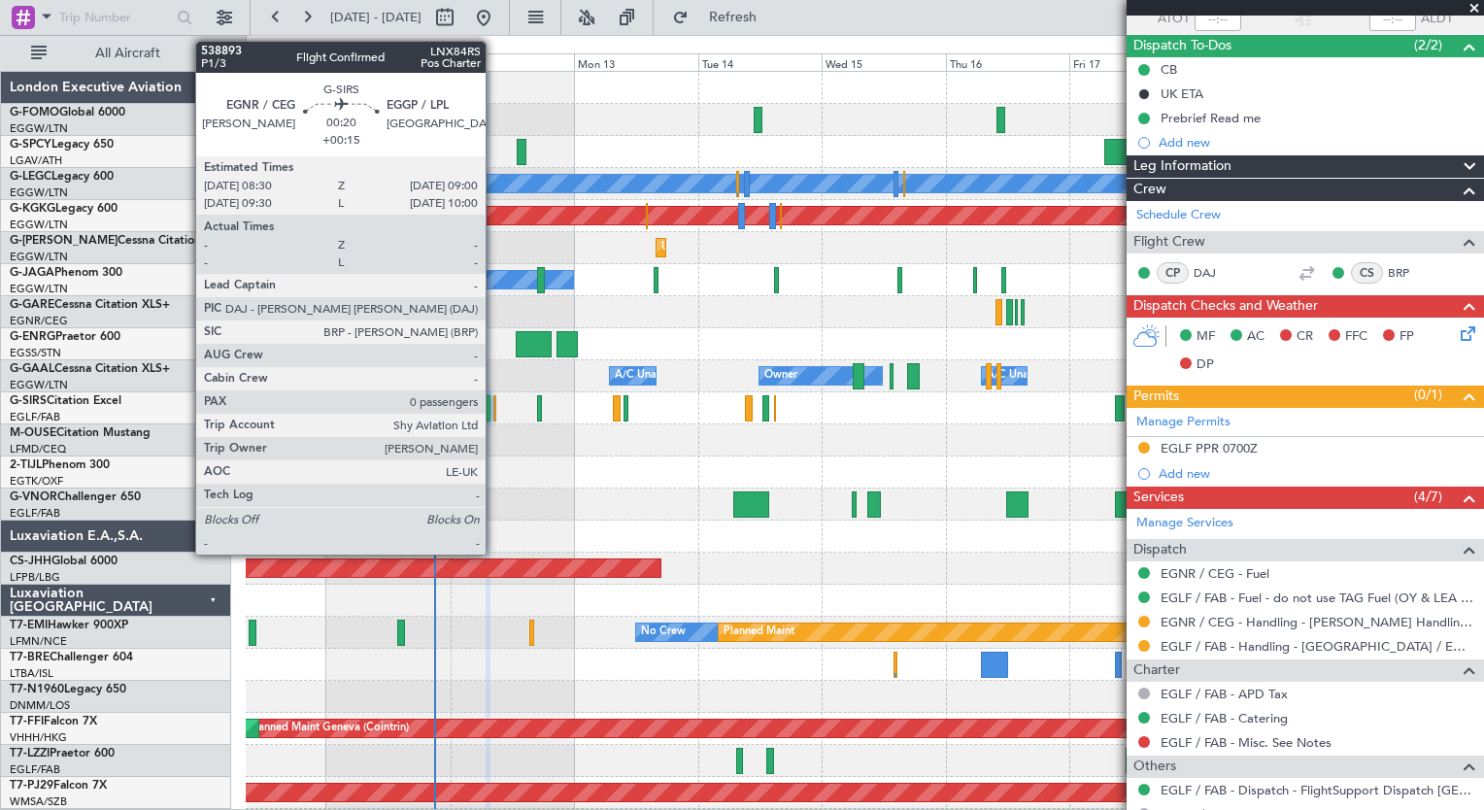
click at [494, 410] on div at bounding box center [495, 408] width 3 height 26
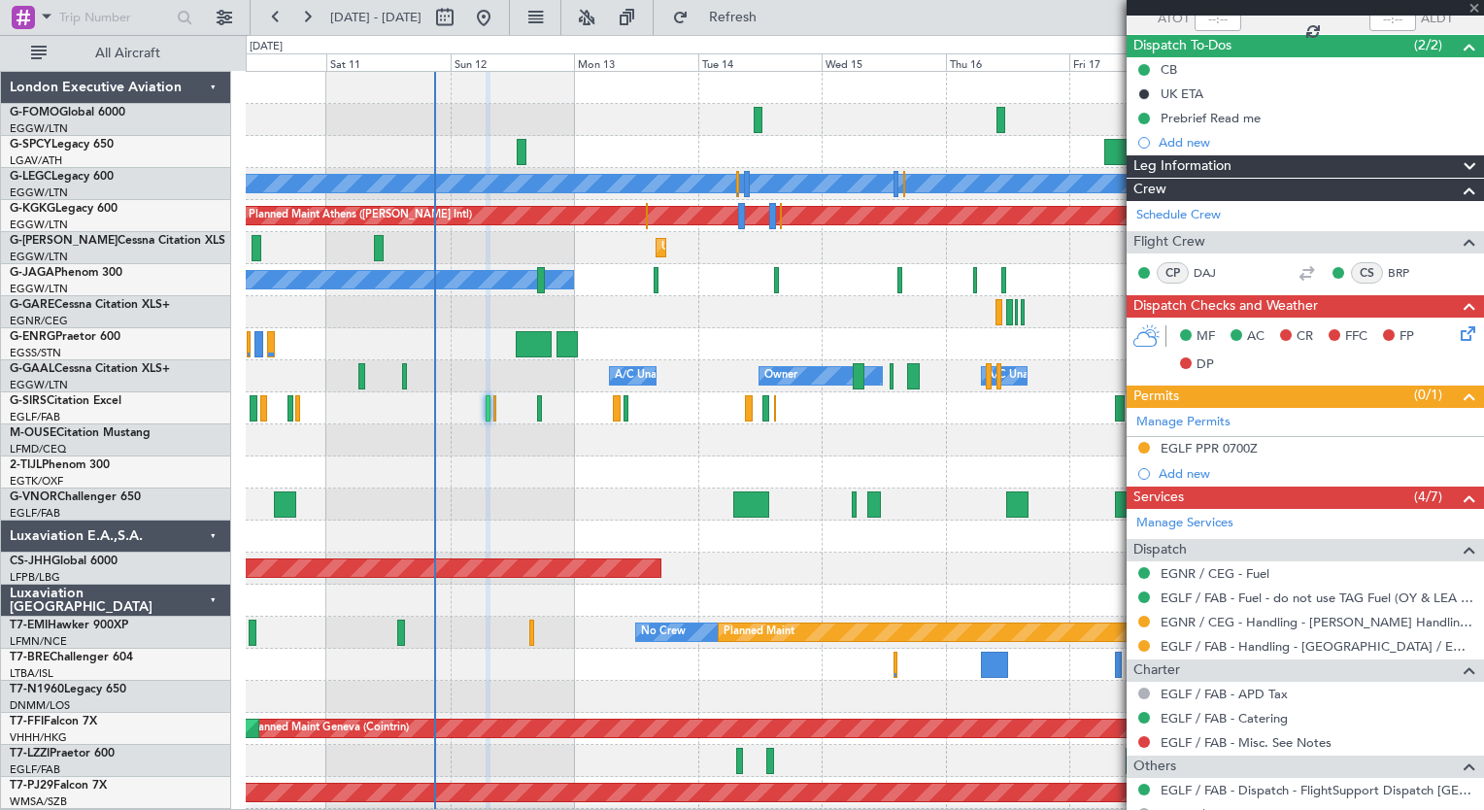
type input "+00:15"
type input "0"
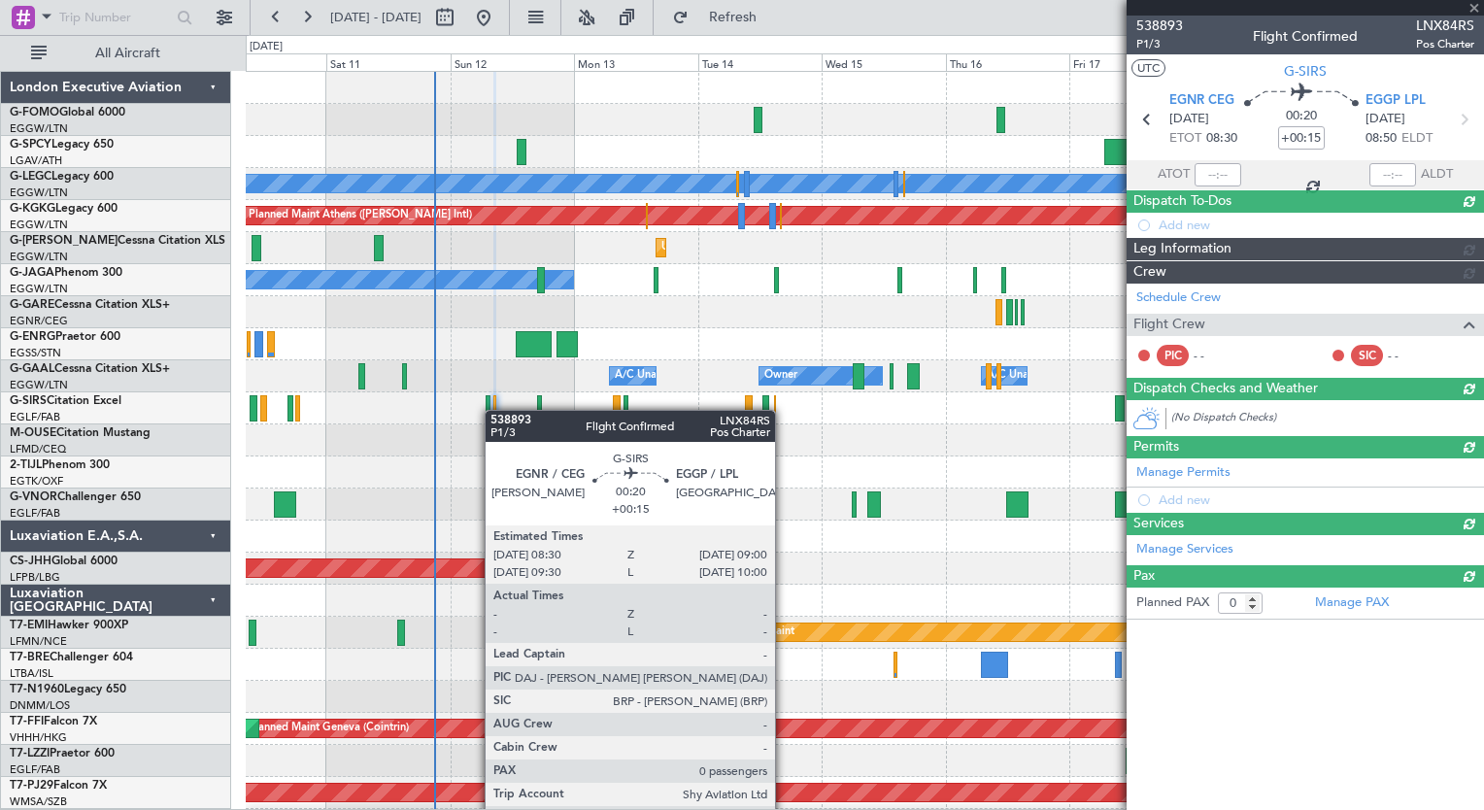
scroll to position [0, 0]
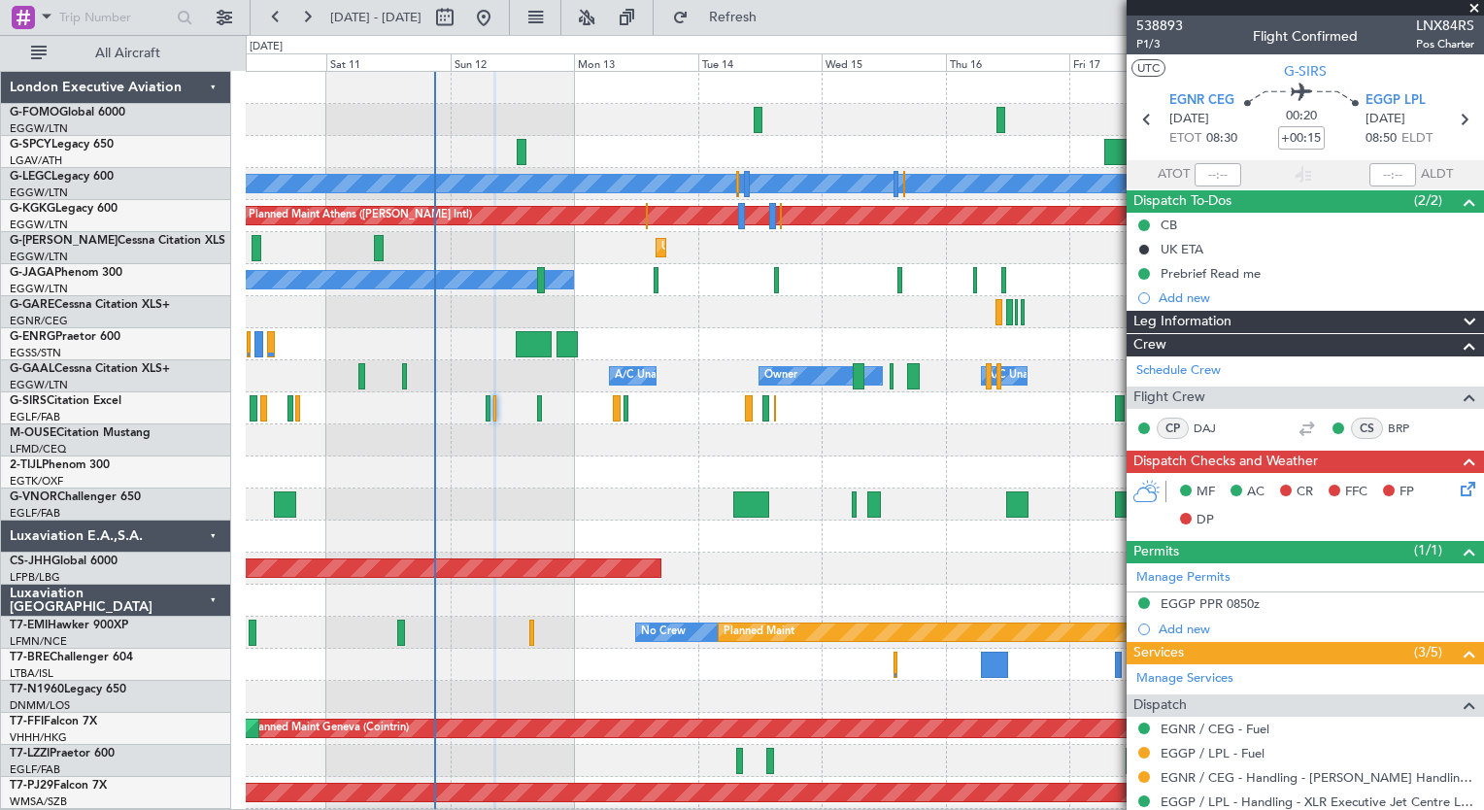
click at [541, 409] on div "Planned Maint Oxford ([GEOGRAPHIC_DATA]) A/C Unavailable" at bounding box center [865, 408] width 1238 height 32
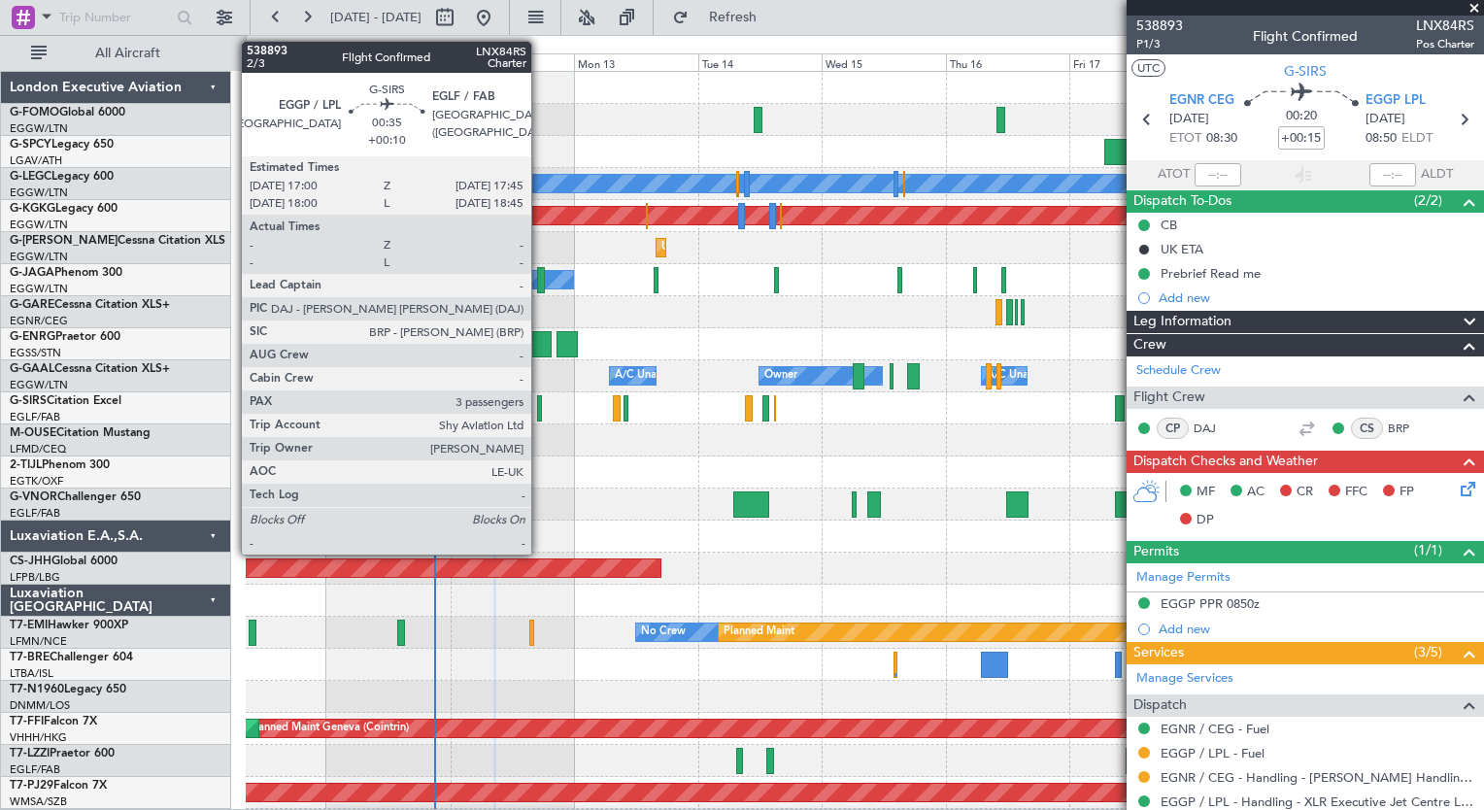
click at [540, 410] on div at bounding box center [539, 408] width 4 height 26
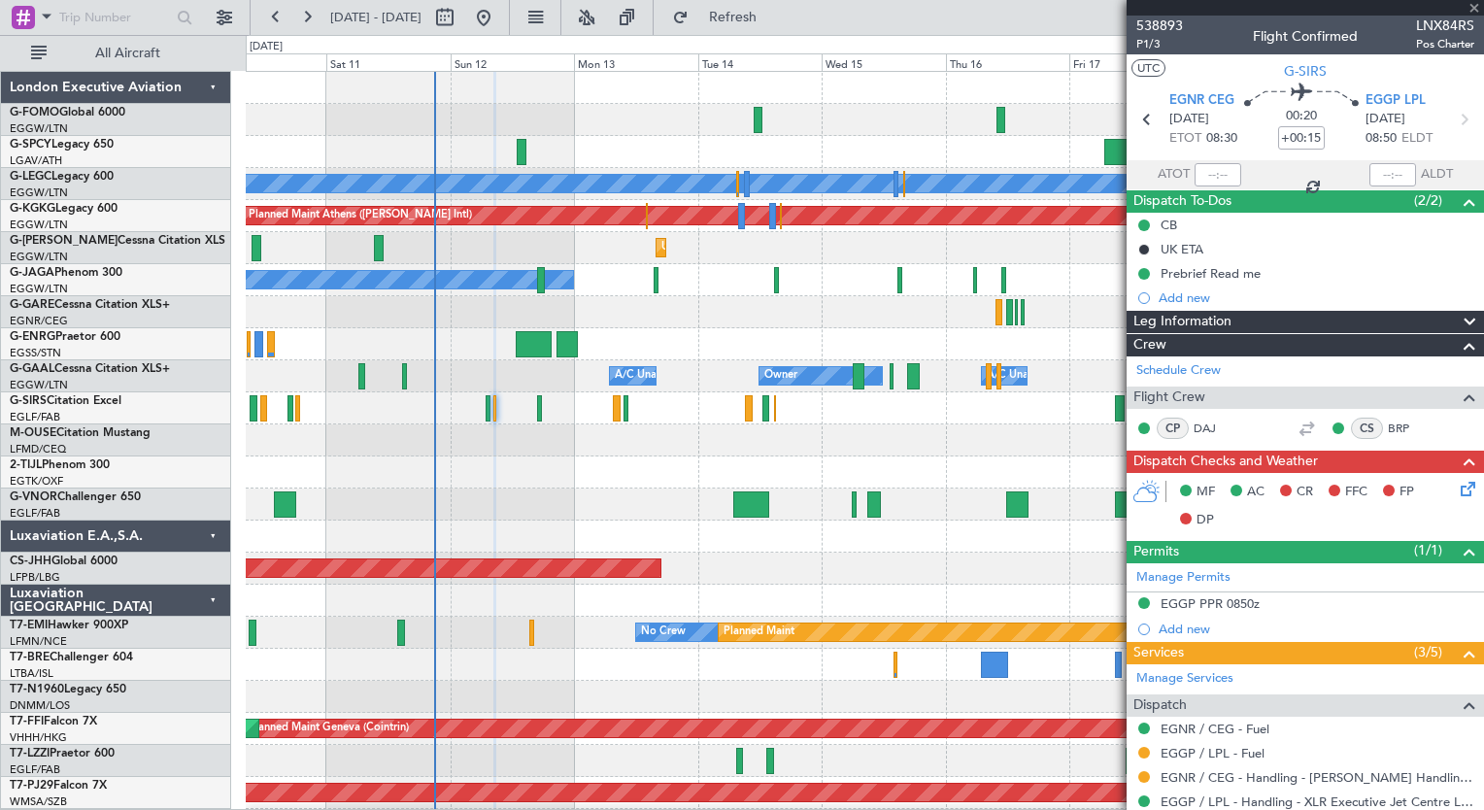
type input "+00:10"
type input "3"
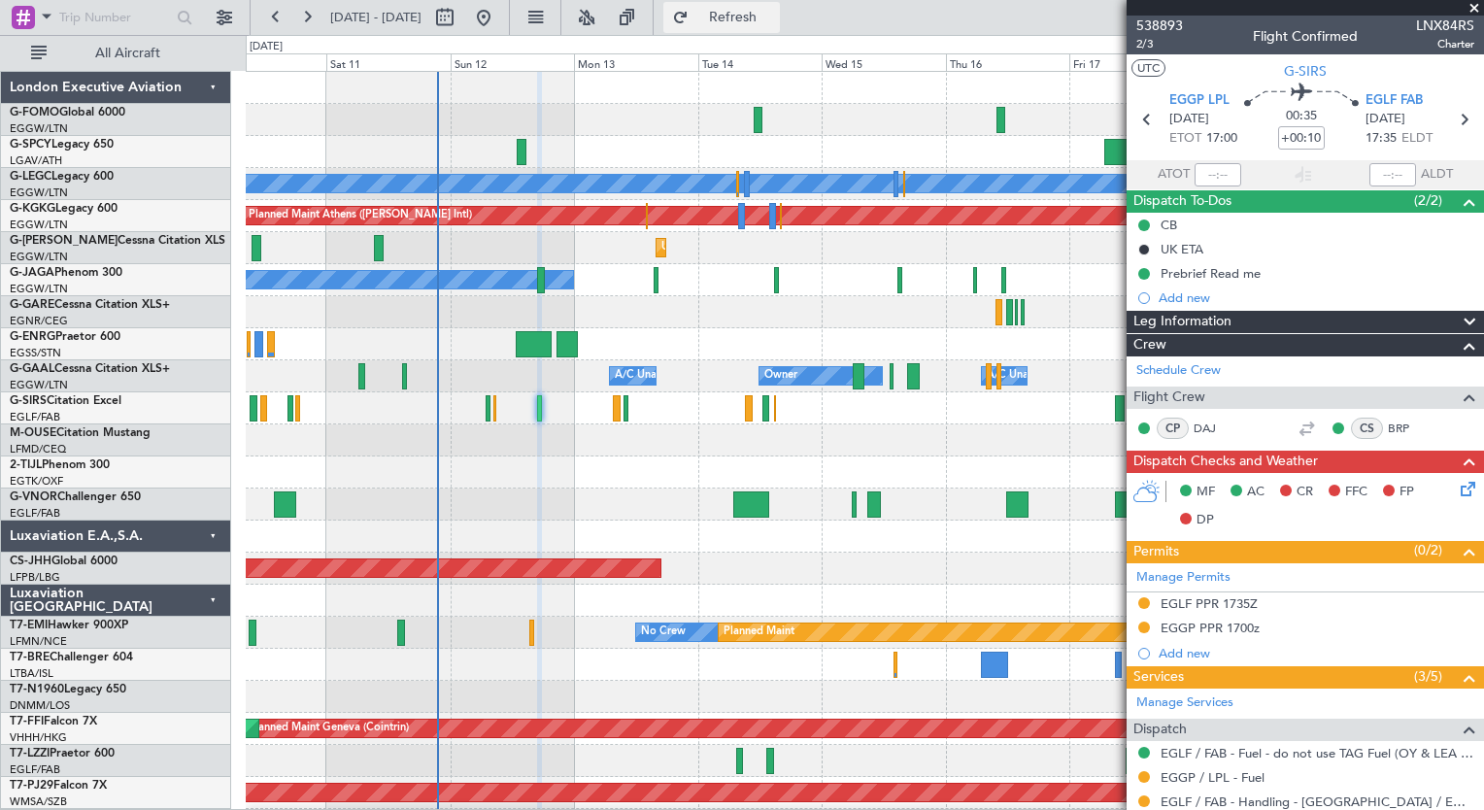
click at [773, 11] on span "Refresh" at bounding box center [734, 18] width 82 height 14
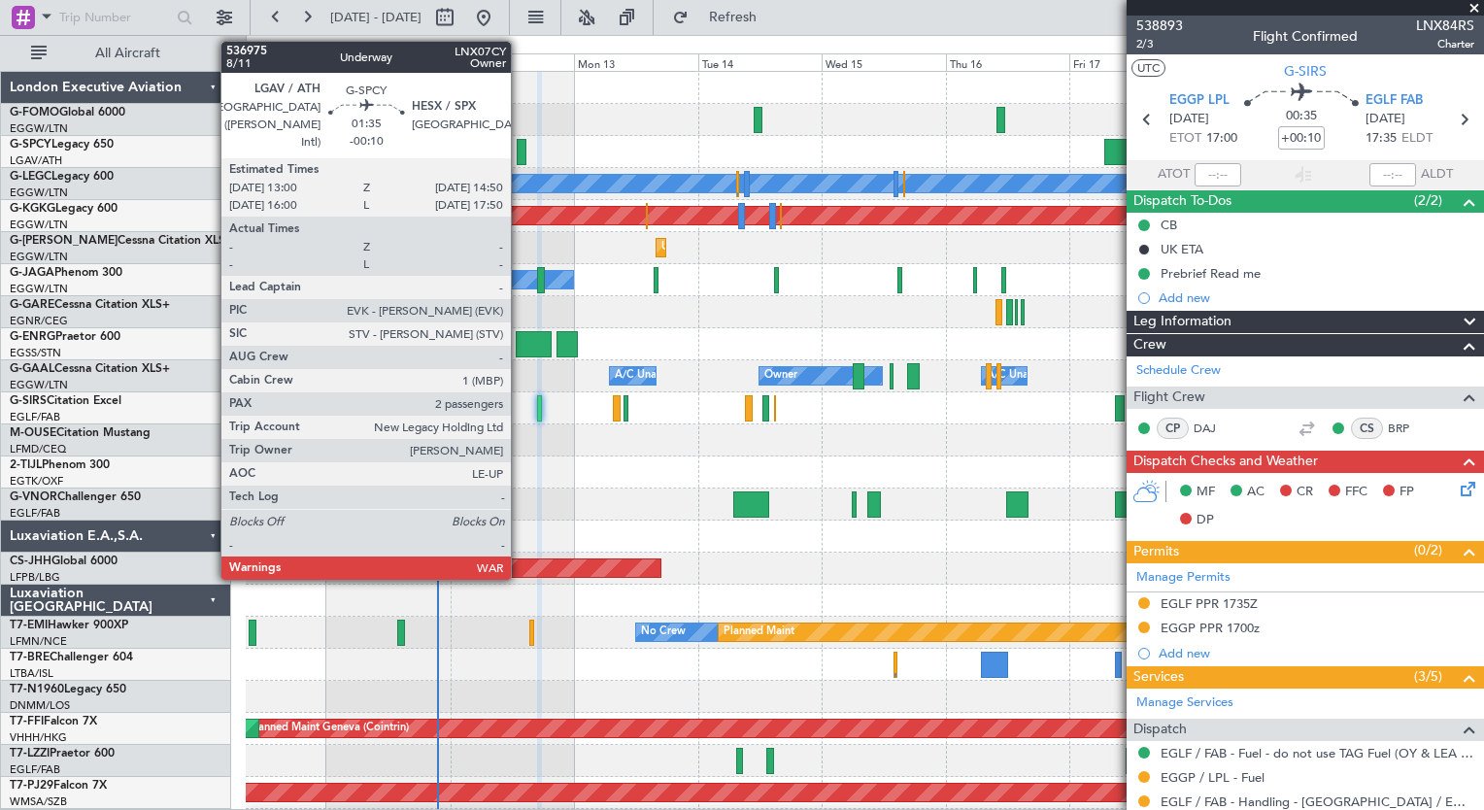
click at [520, 149] on div at bounding box center [522, 152] width 10 height 26
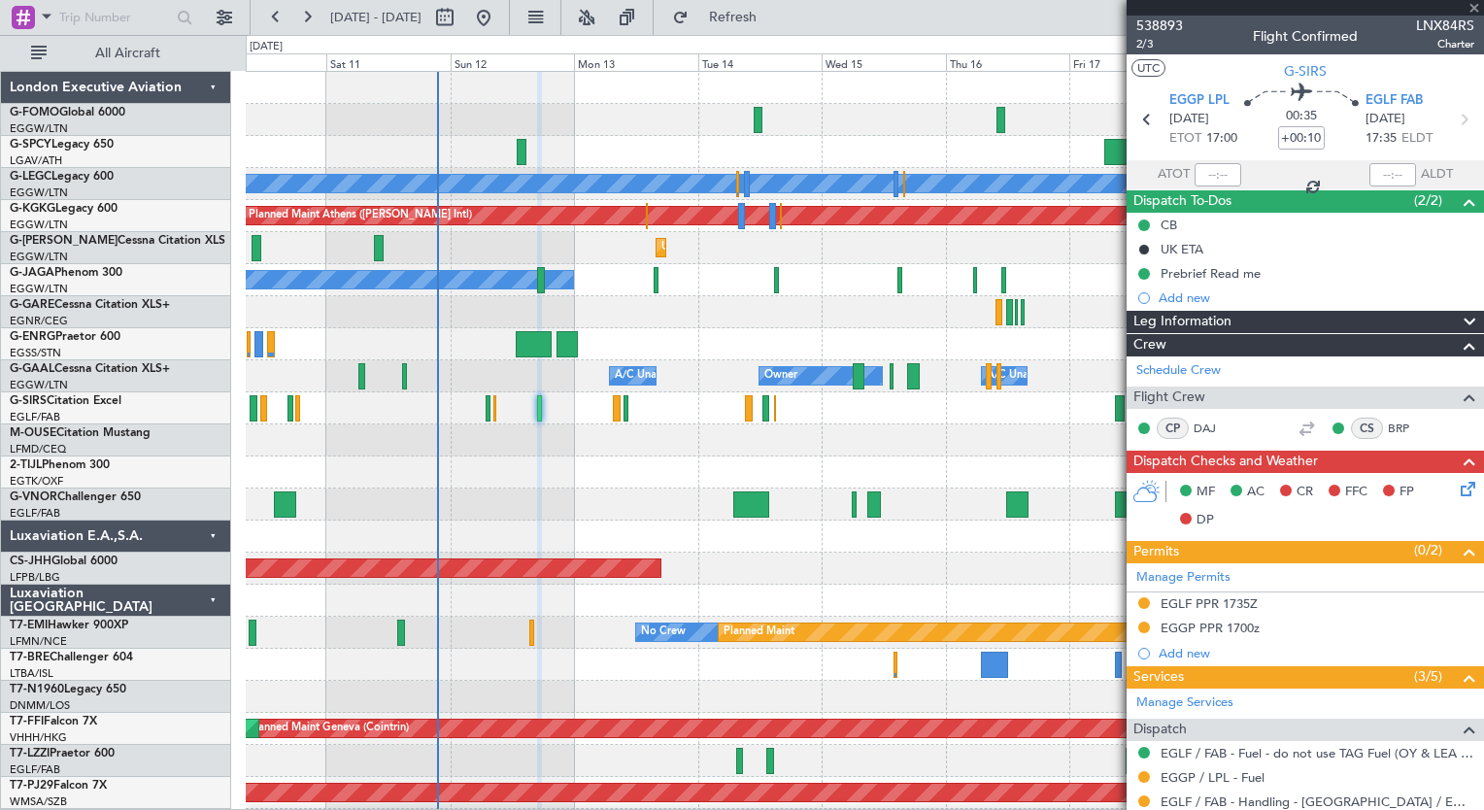
type input "-00:10"
type input "2"
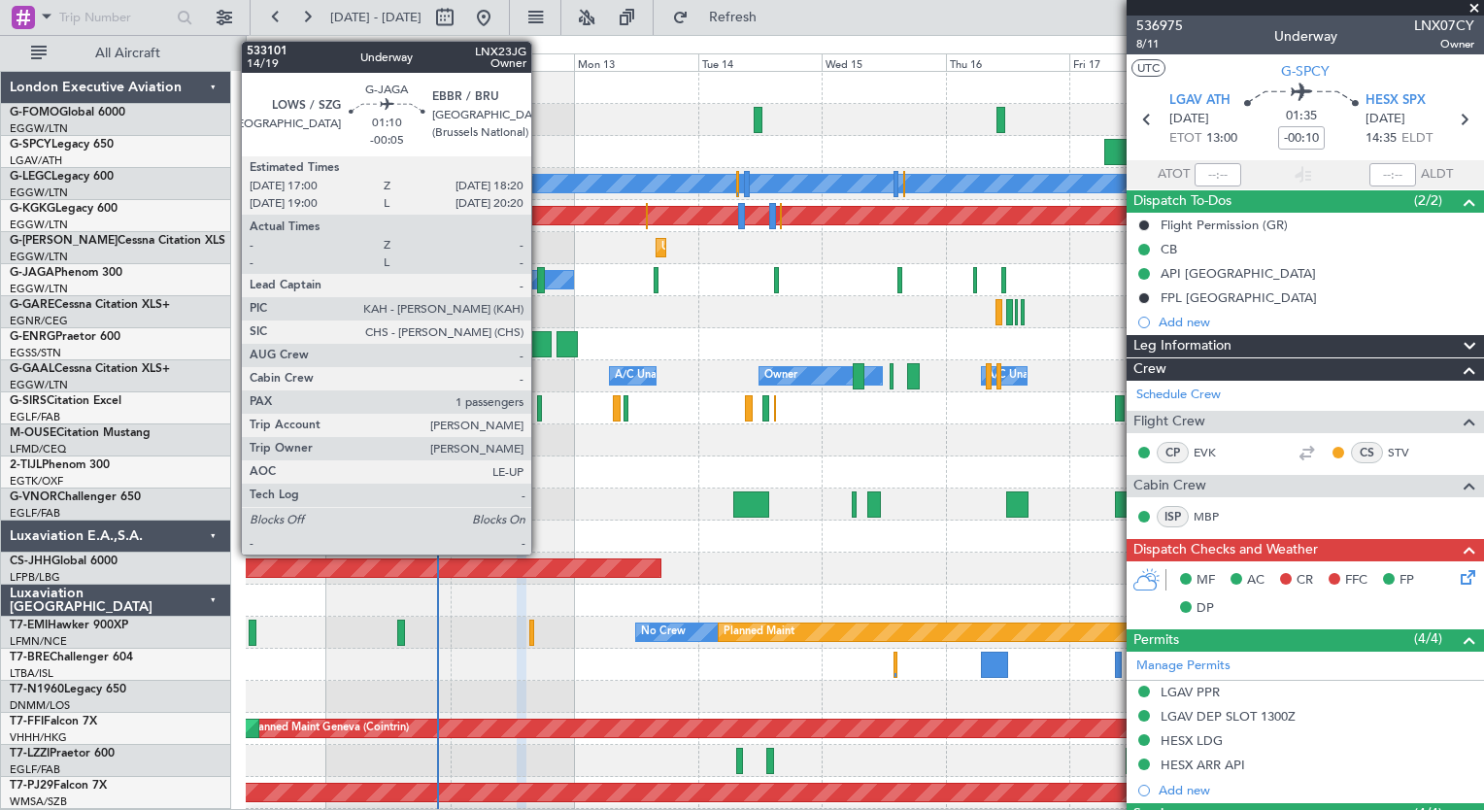
click at [540, 286] on div at bounding box center [541, 280] width 8 height 26
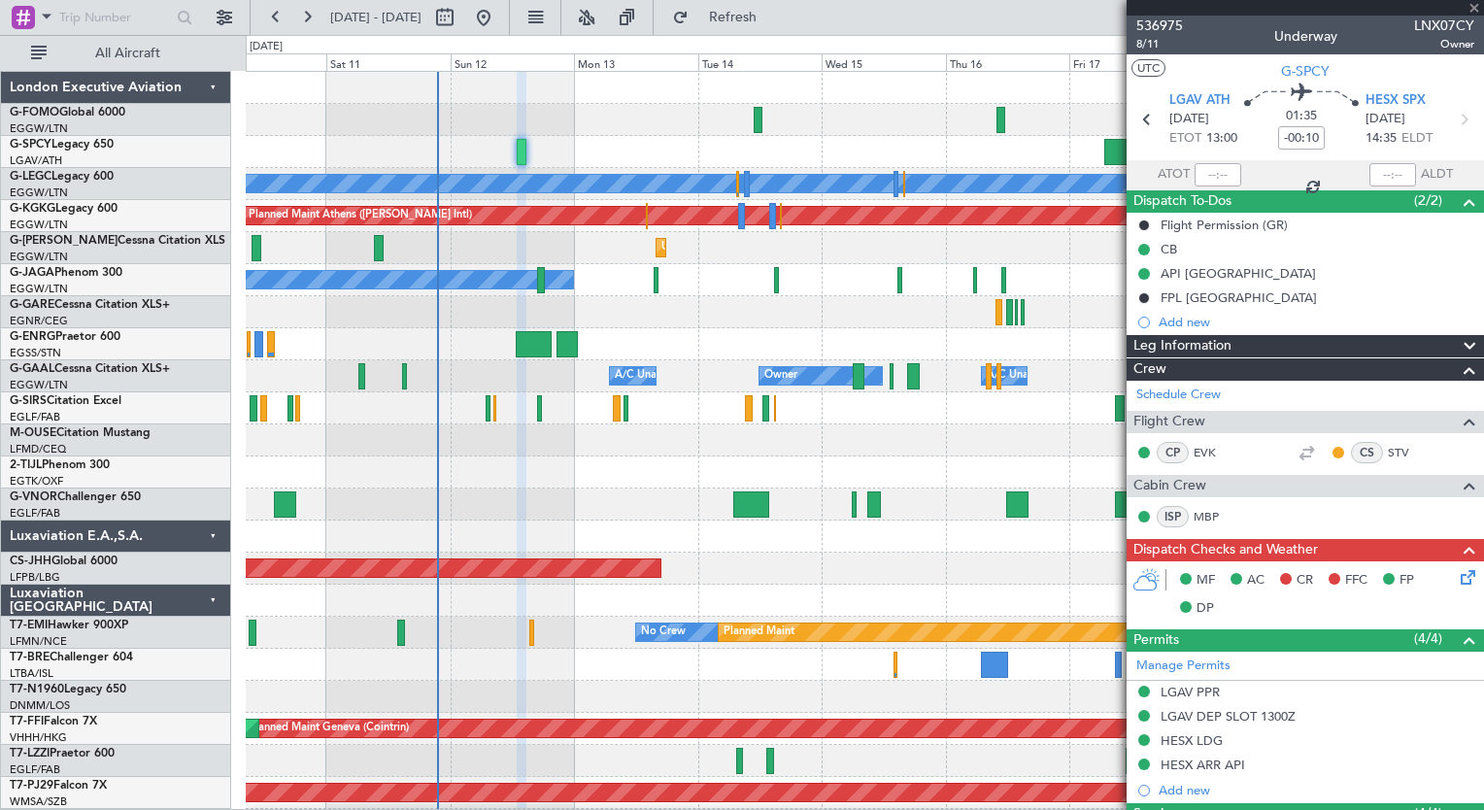
type input "-00:05"
type input "1"
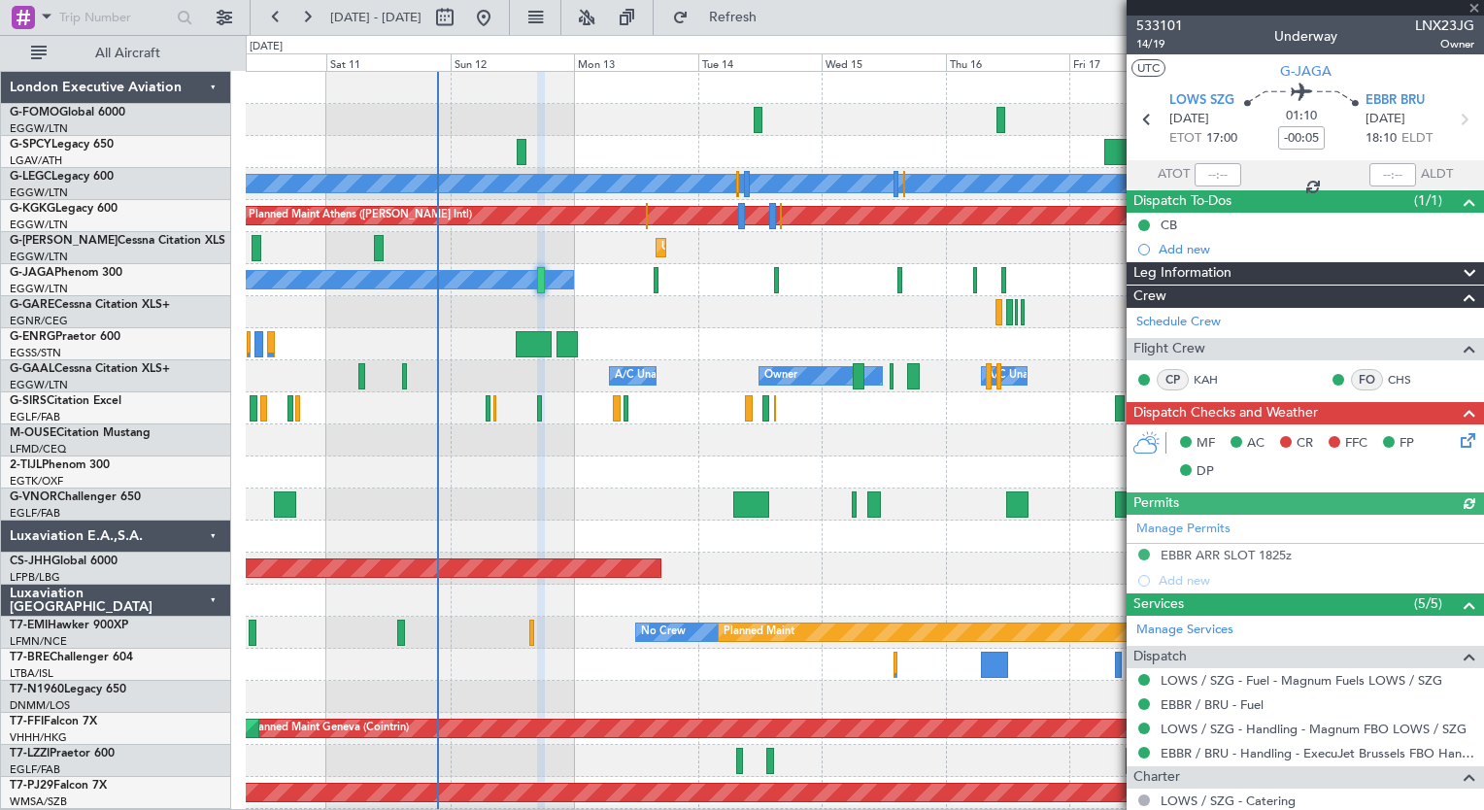
click at [1457, 445] on icon at bounding box center [1465, 437] width 16 height 16
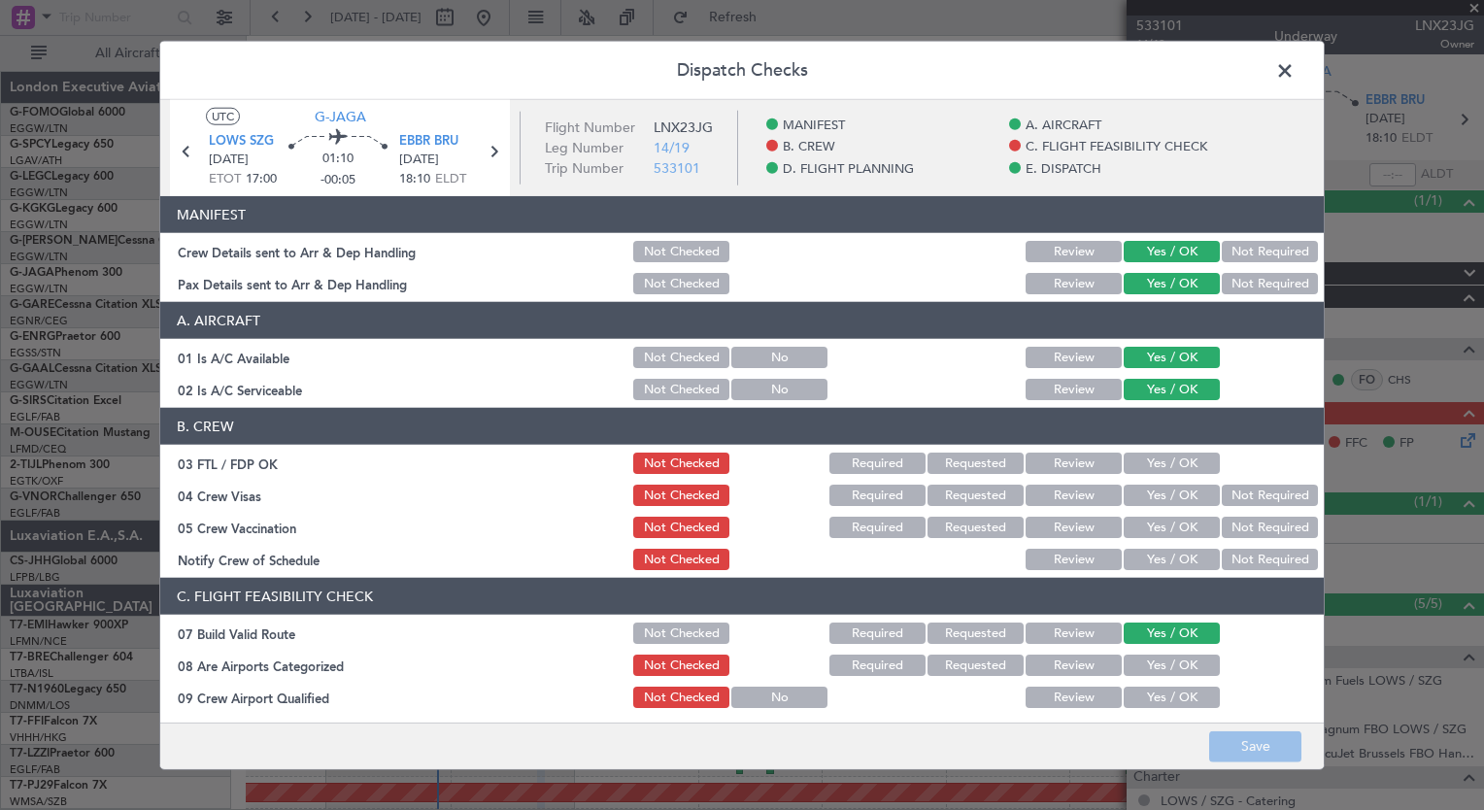
click at [1142, 461] on button "Yes / OK" at bounding box center [1172, 463] width 96 height 21
click at [1263, 495] on button "Not Required" at bounding box center [1270, 495] width 96 height 21
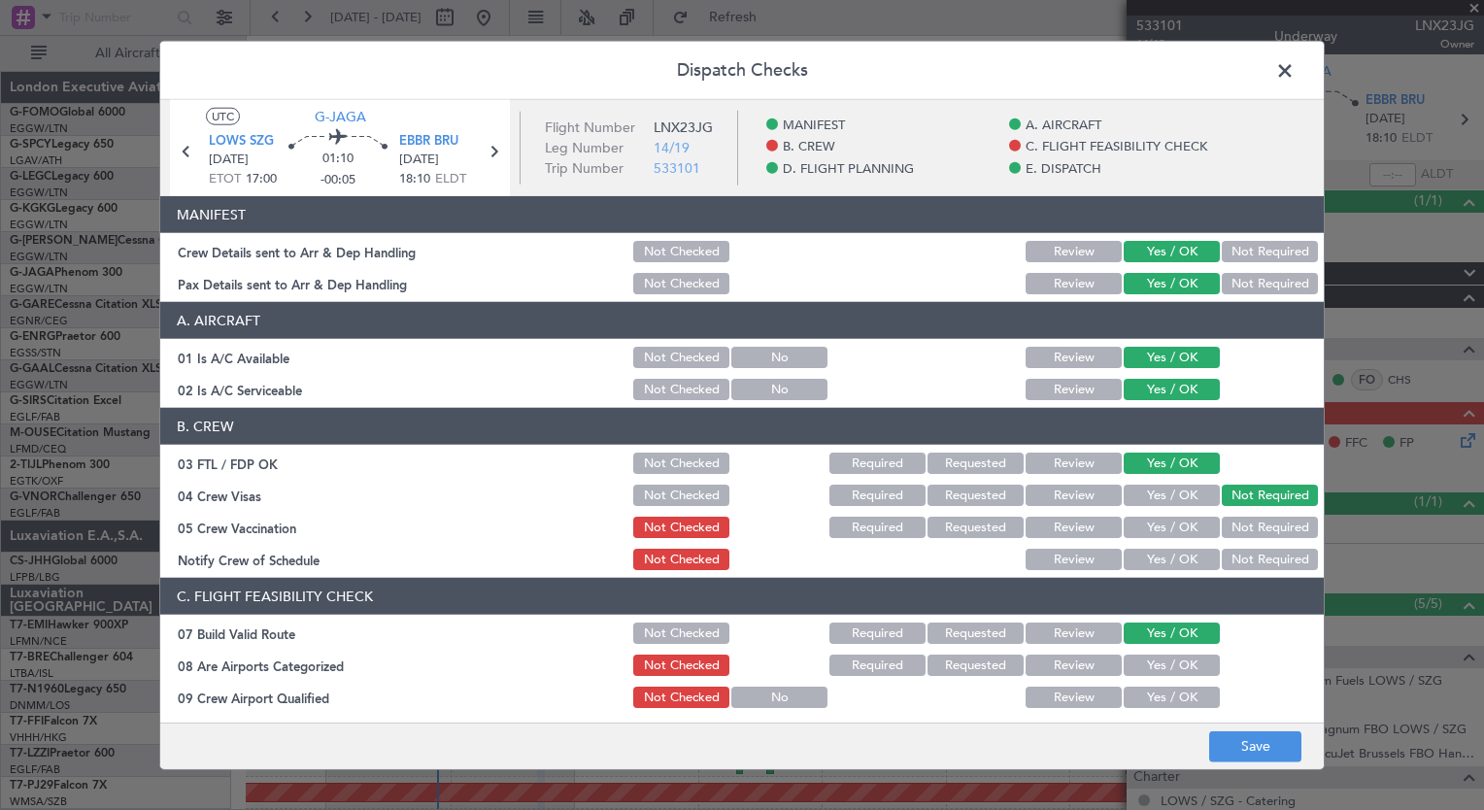
click at [1258, 523] on button "Not Required" at bounding box center [1270, 527] width 96 height 21
click at [1138, 558] on button "Yes / OK" at bounding box center [1172, 559] width 96 height 21
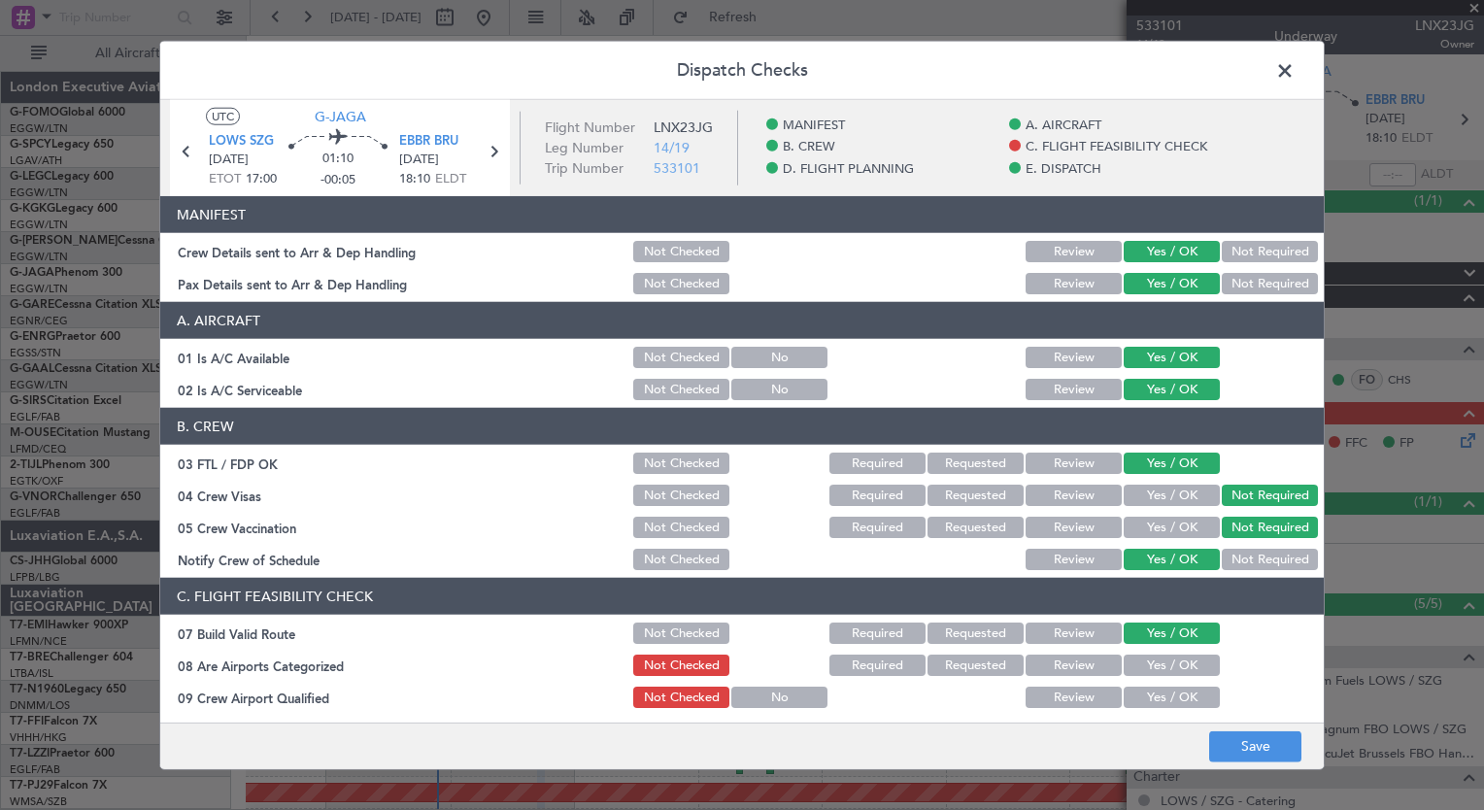
click at [1148, 667] on button "Yes / OK" at bounding box center [1172, 665] width 96 height 21
click at [1149, 693] on button "Yes / OK" at bounding box center [1172, 697] width 96 height 21
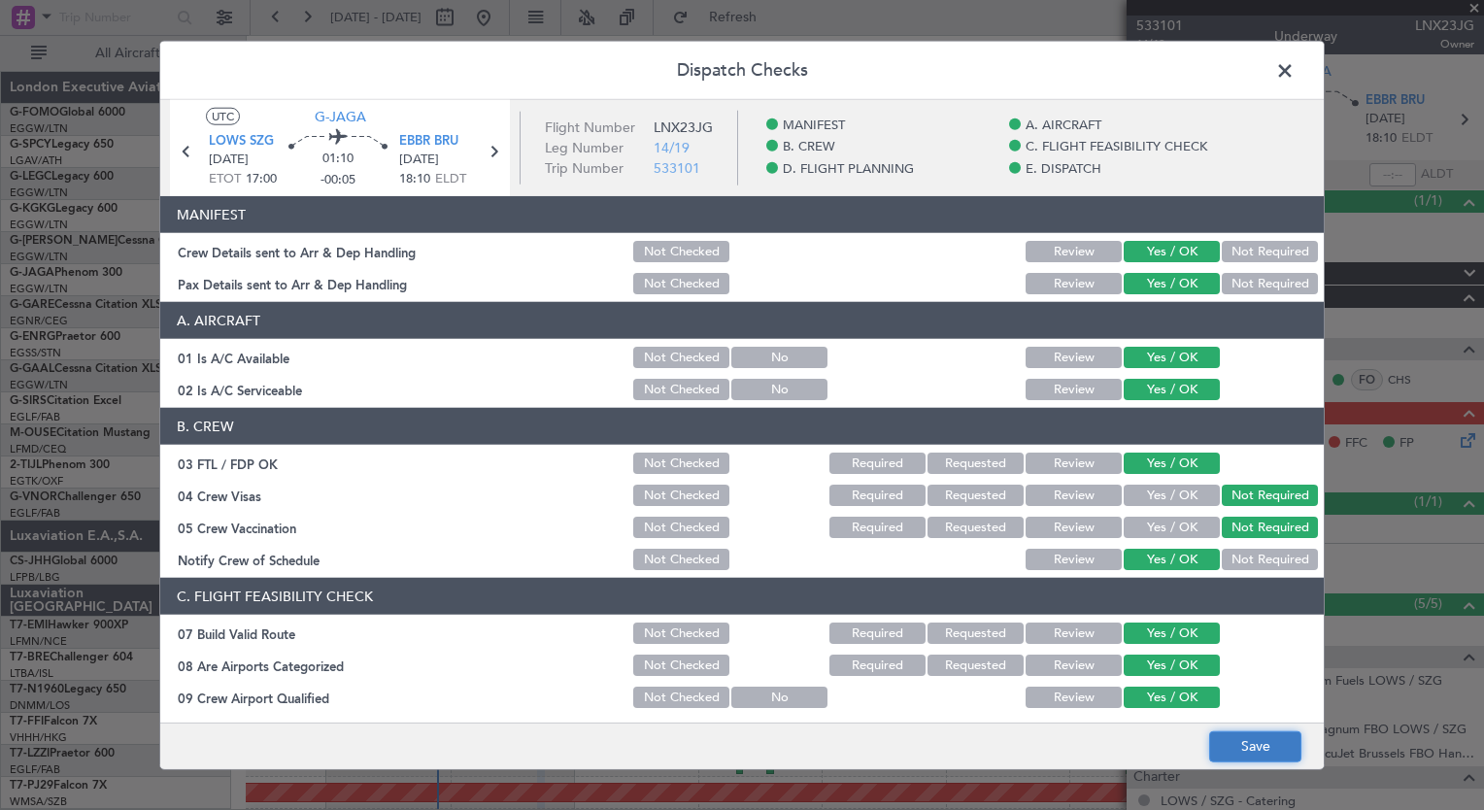
click at [1275, 754] on button "Save" at bounding box center [1255, 746] width 92 height 31
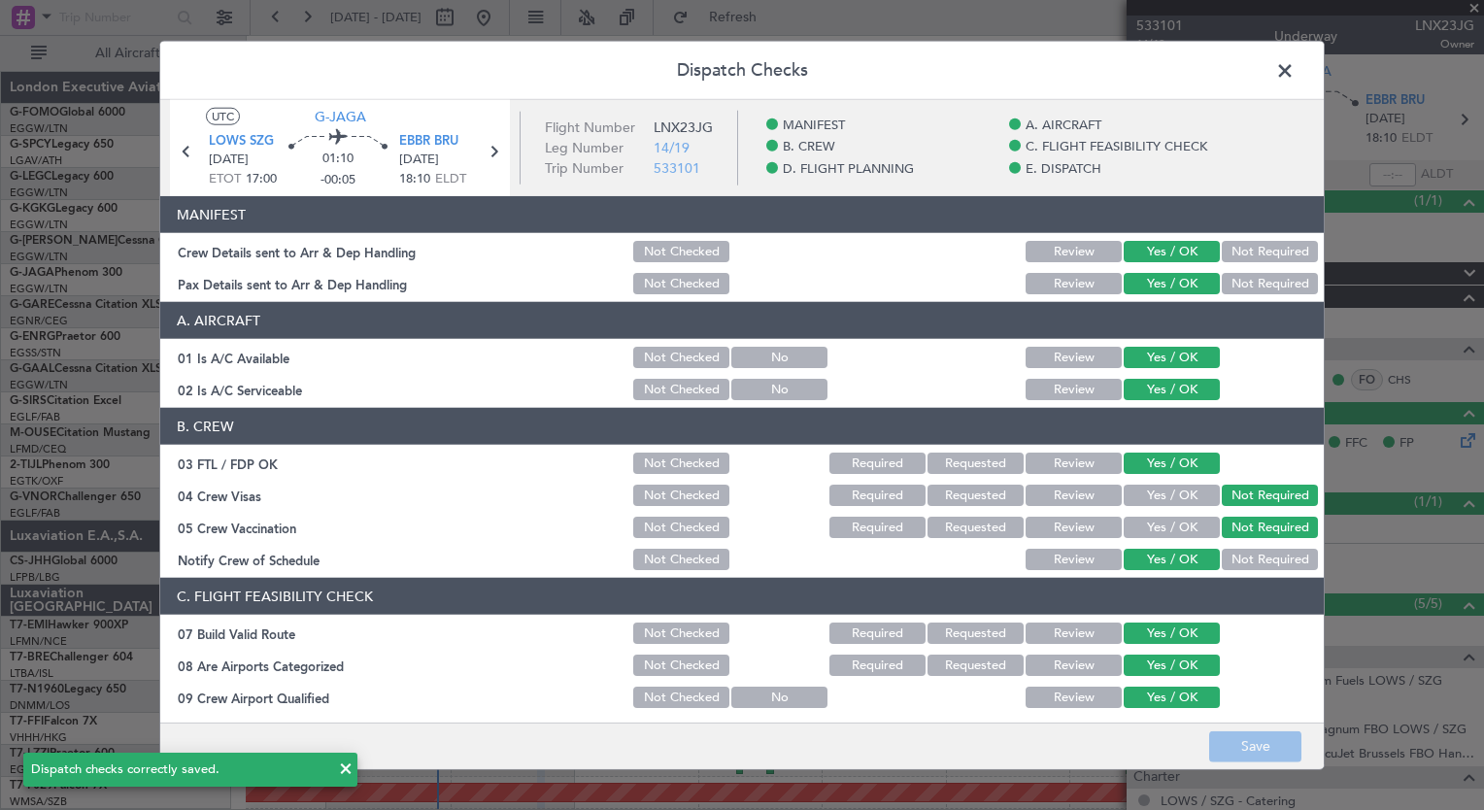
click at [1295, 71] on span at bounding box center [1295, 75] width 0 height 39
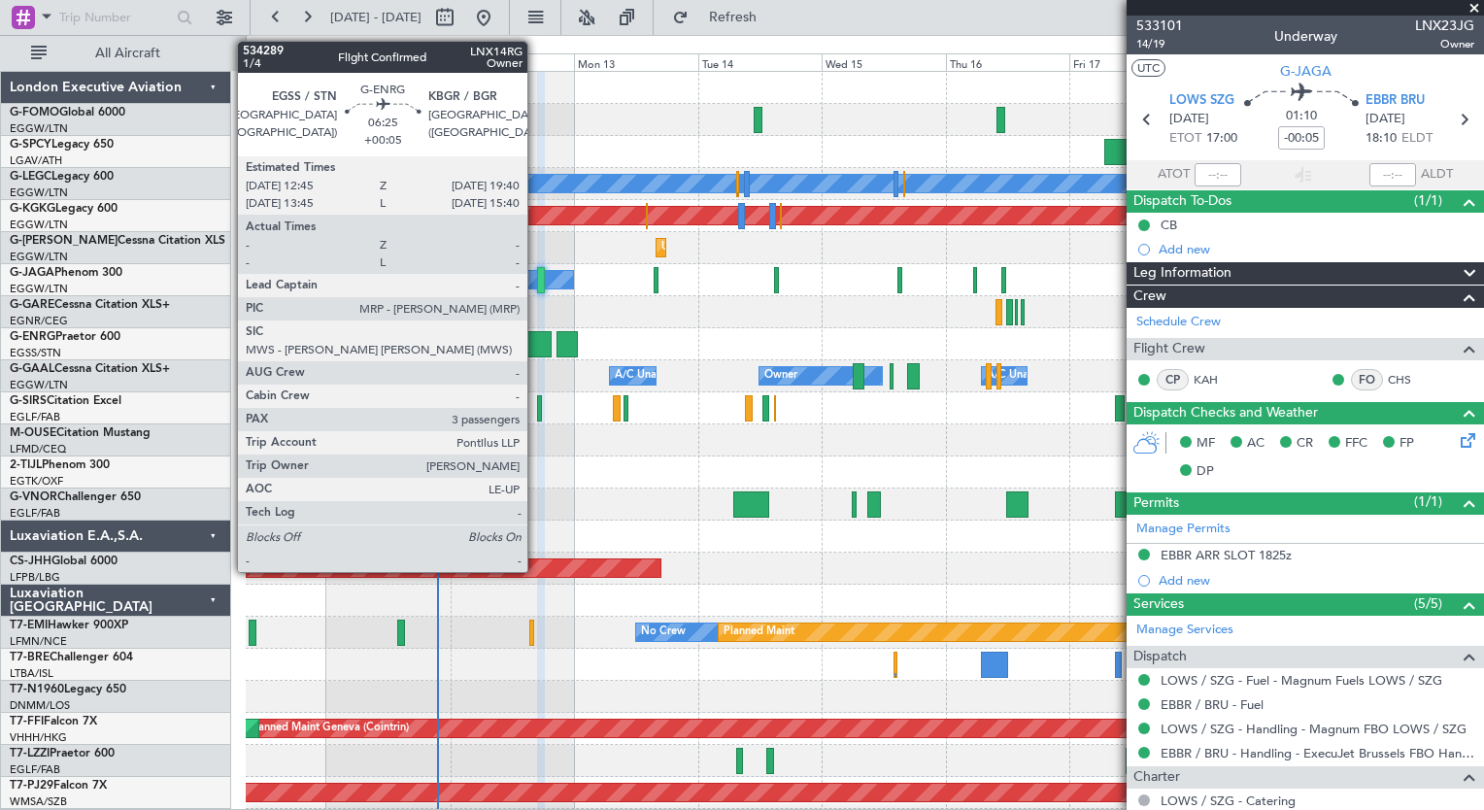
click at [536, 353] on div at bounding box center [534, 344] width 36 height 26
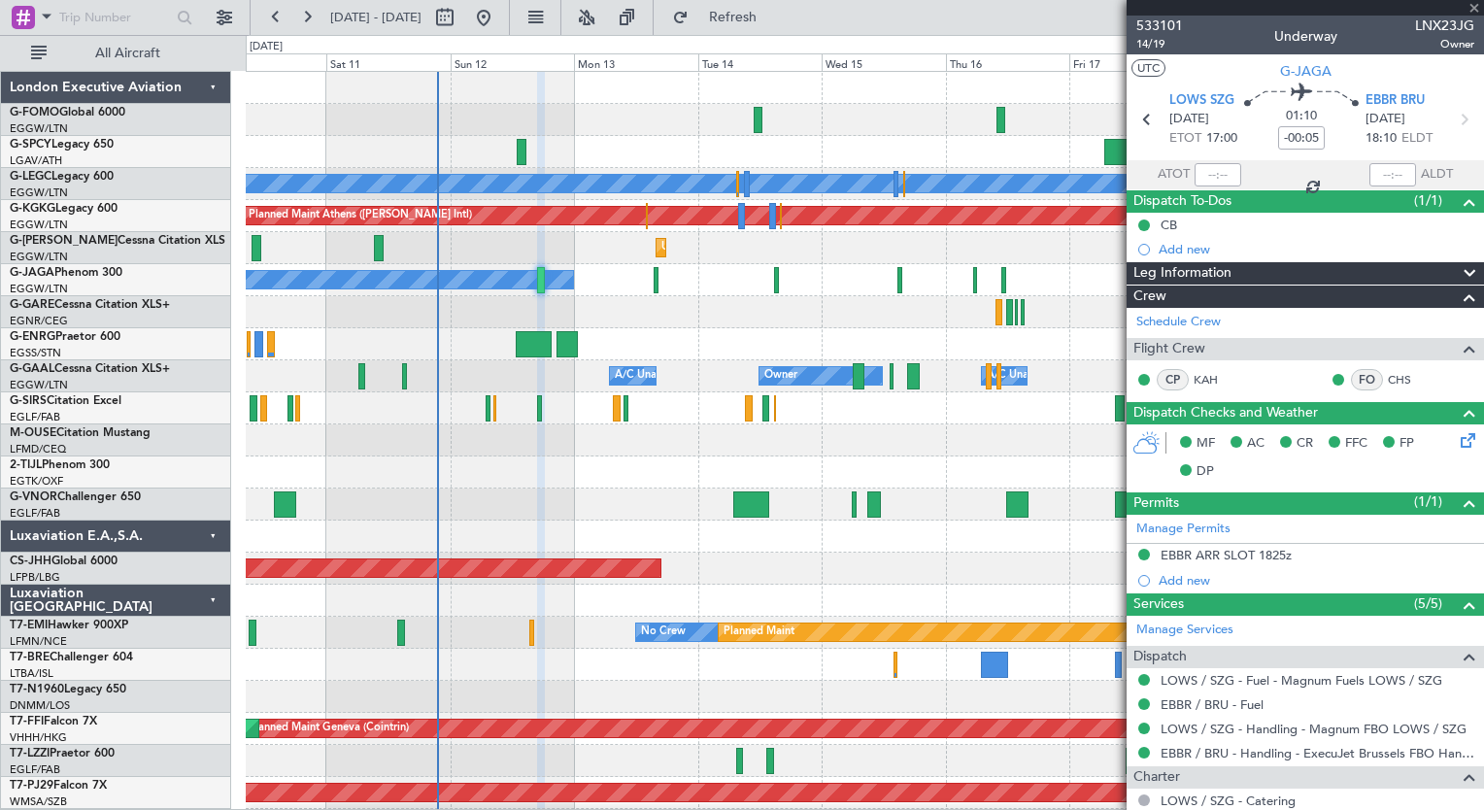
type input "+00:05"
type input "3"
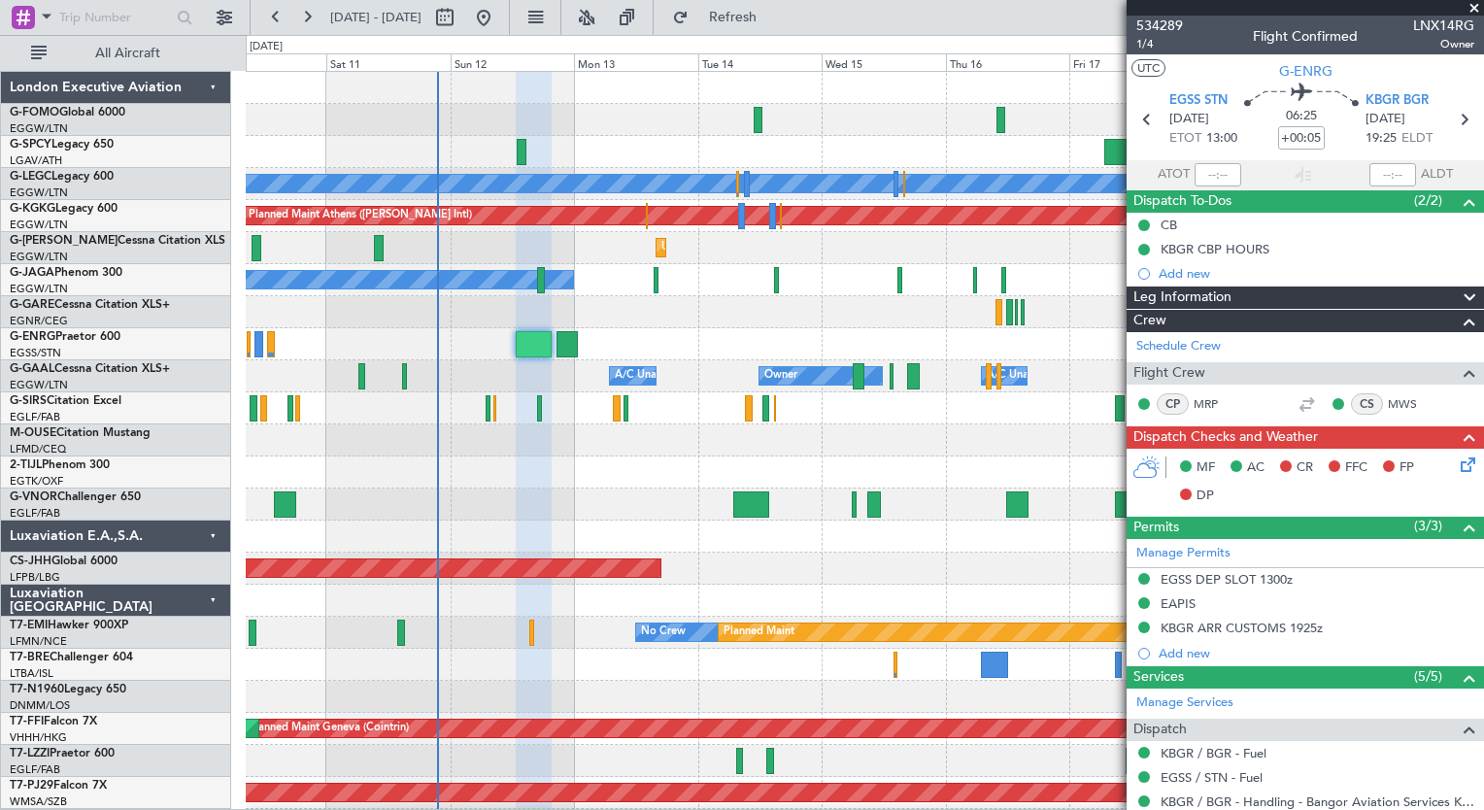
click at [1457, 466] on icon at bounding box center [1465, 462] width 16 height 16
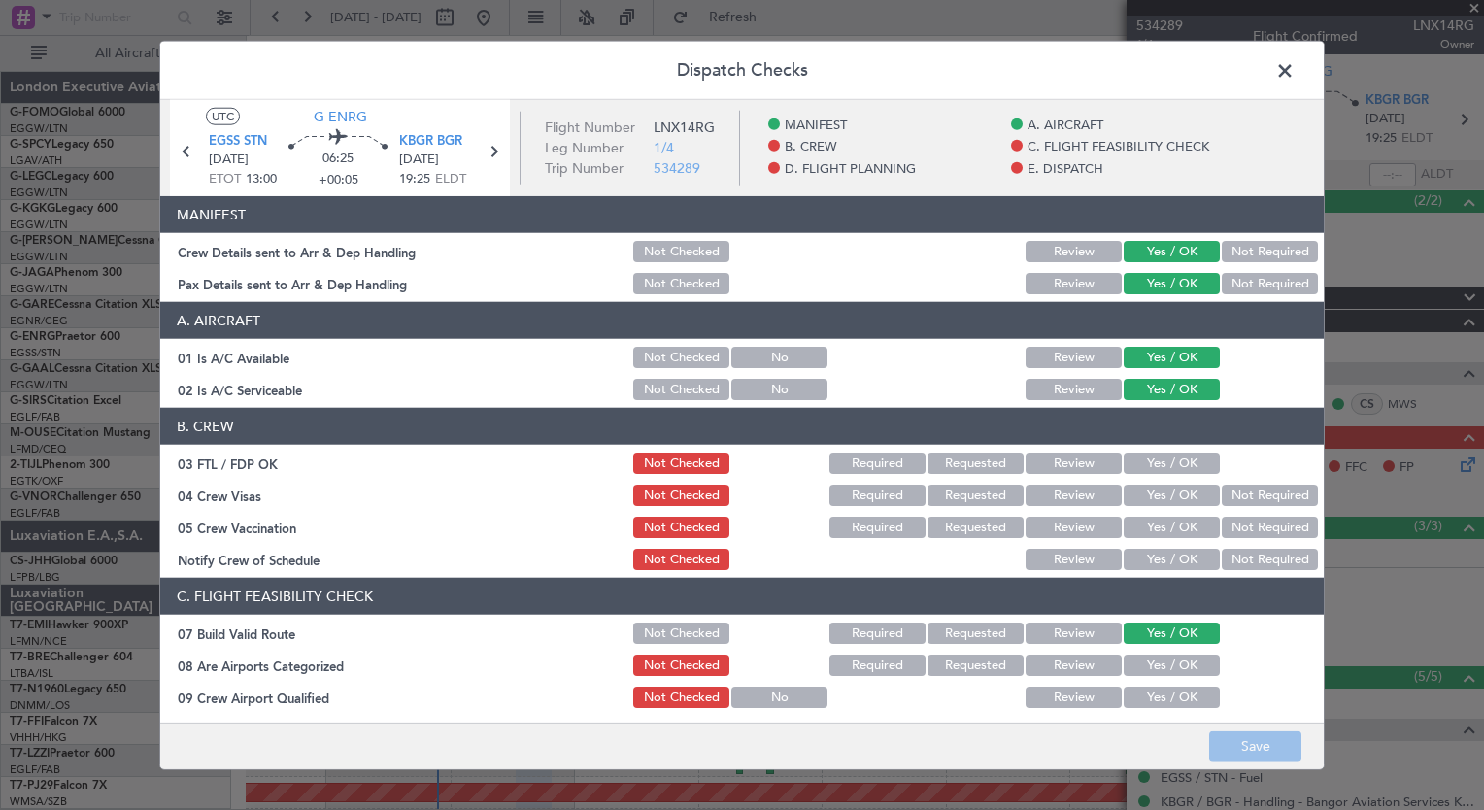
click at [1188, 458] on button "Yes / OK" at bounding box center [1172, 463] width 96 height 21
click at [1251, 499] on button "Not Required" at bounding box center [1270, 495] width 96 height 21
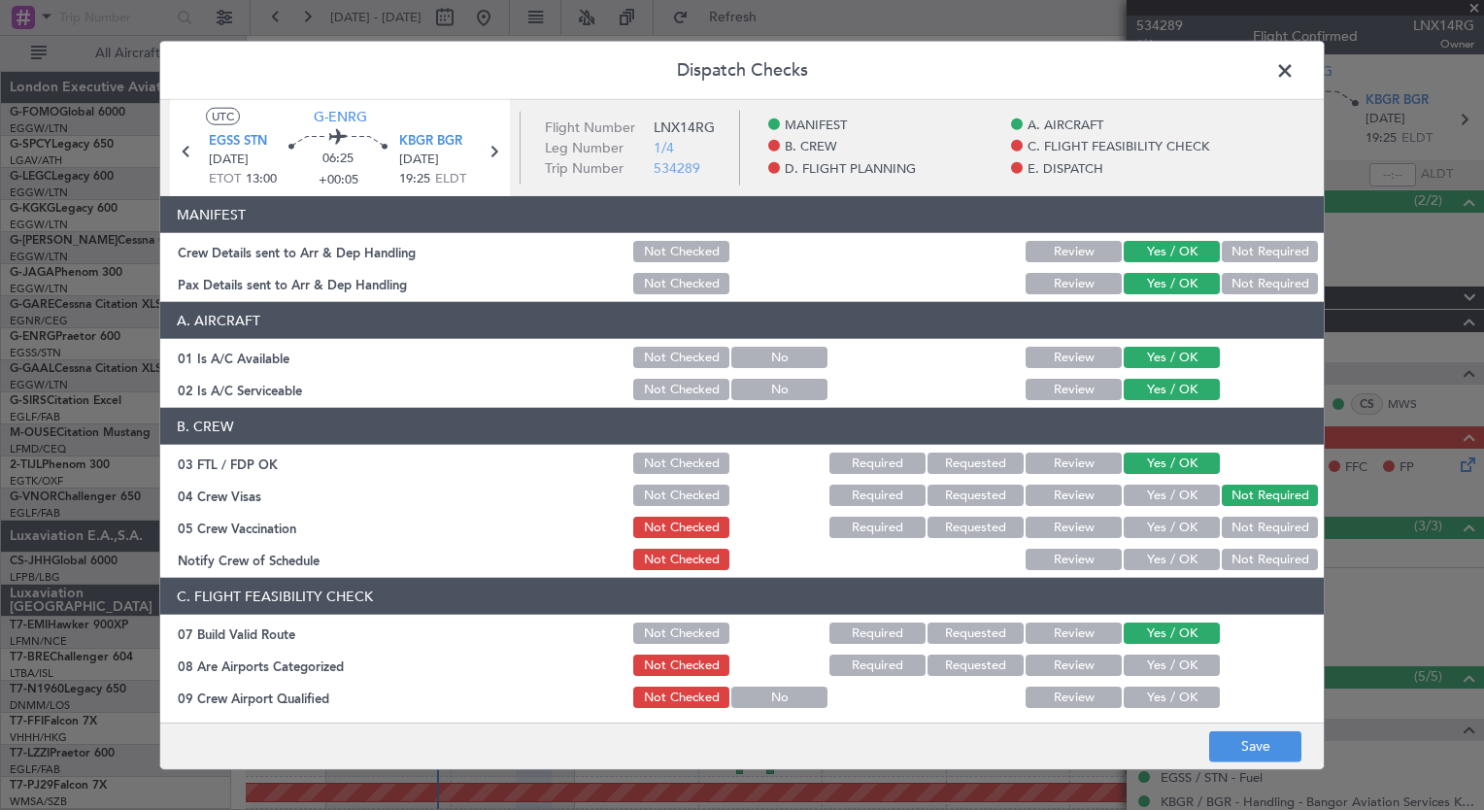
click at [1251, 515] on div "Not Required" at bounding box center [1268, 527] width 98 height 27
click at [1245, 524] on button "Not Required" at bounding box center [1270, 527] width 96 height 21
click at [1182, 556] on button "Yes / OK" at bounding box center [1172, 559] width 96 height 21
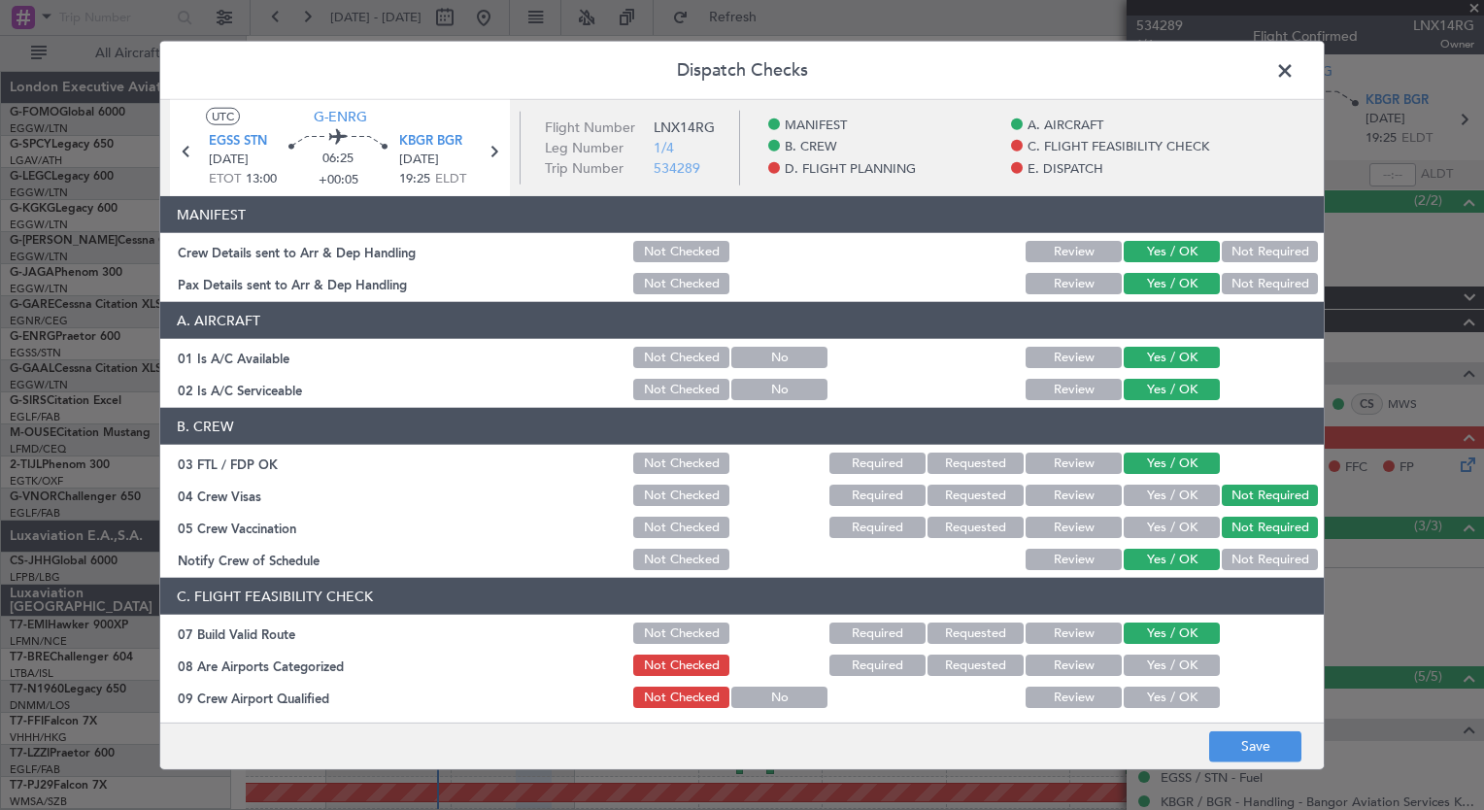
click at [1160, 672] on button "Yes / OK" at bounding box center [1172, 665] width 96 height 21
click at [1158, 698] on button "Yes / OK" at bounding box center [1172, 697] width 96 height 21
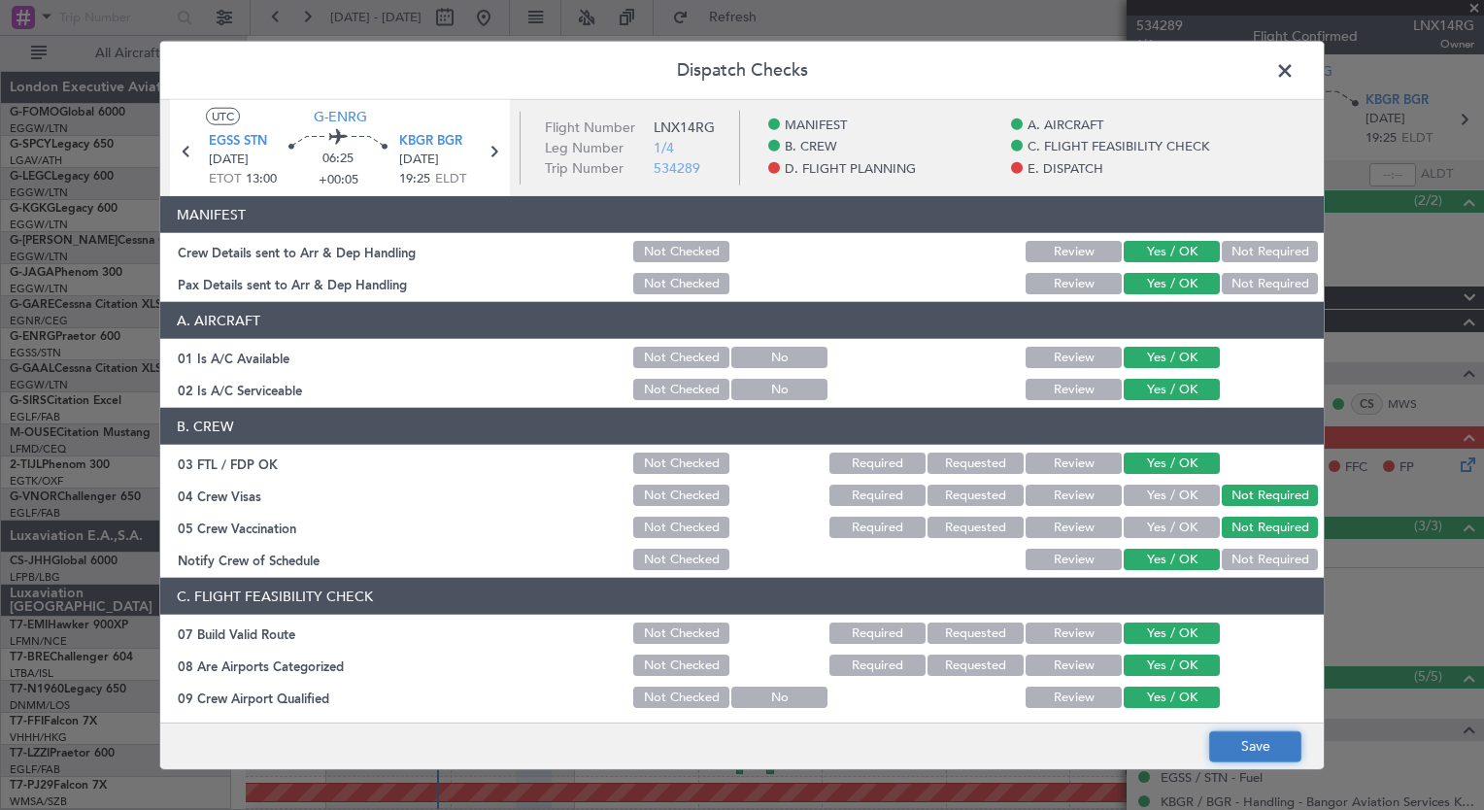
click at [1247, 756] on button "Save" at bounding box center [1255, 746] width 92 height 31
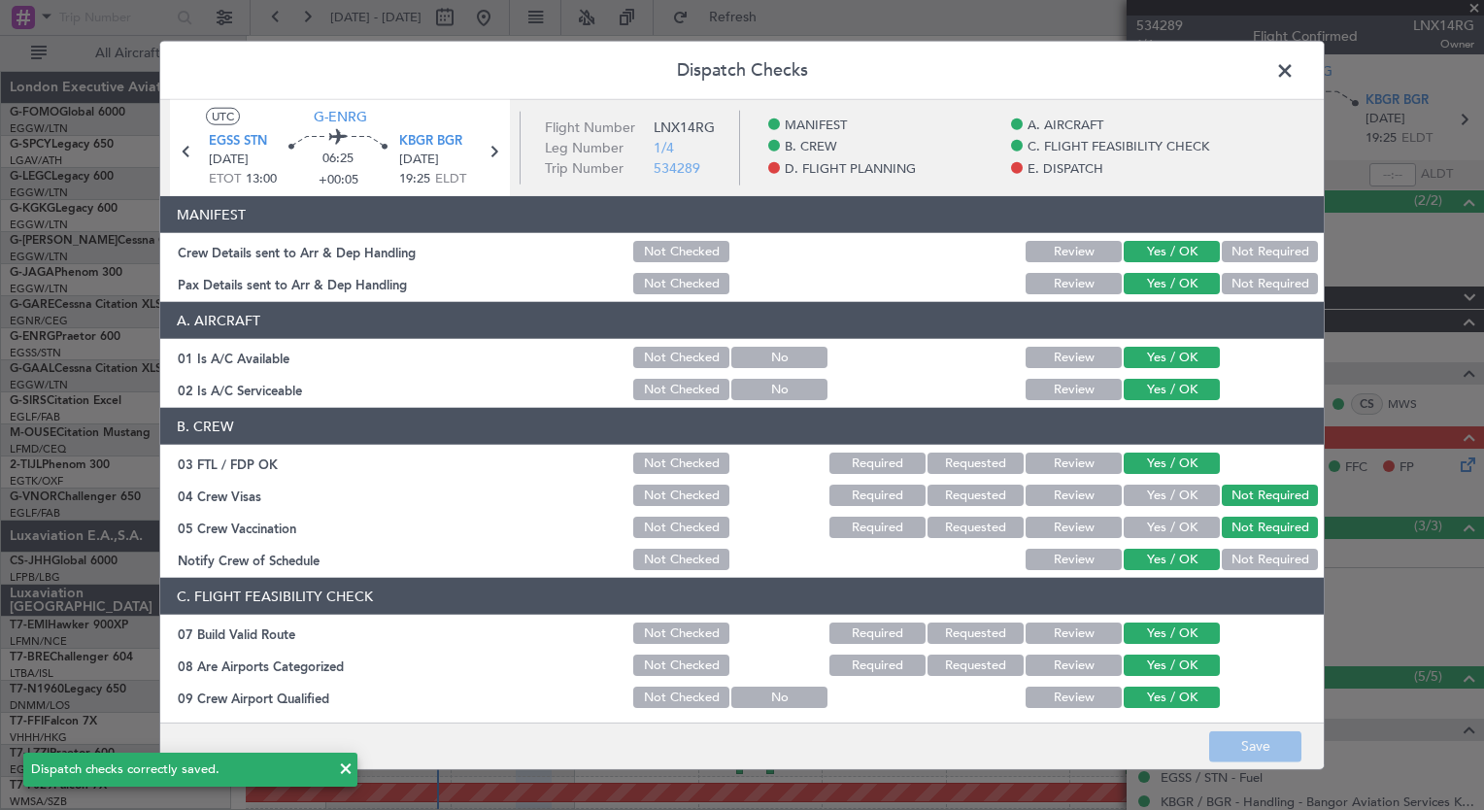
click at [1295, 68] on span at bounding box center [1295, 75] width 0 height 39
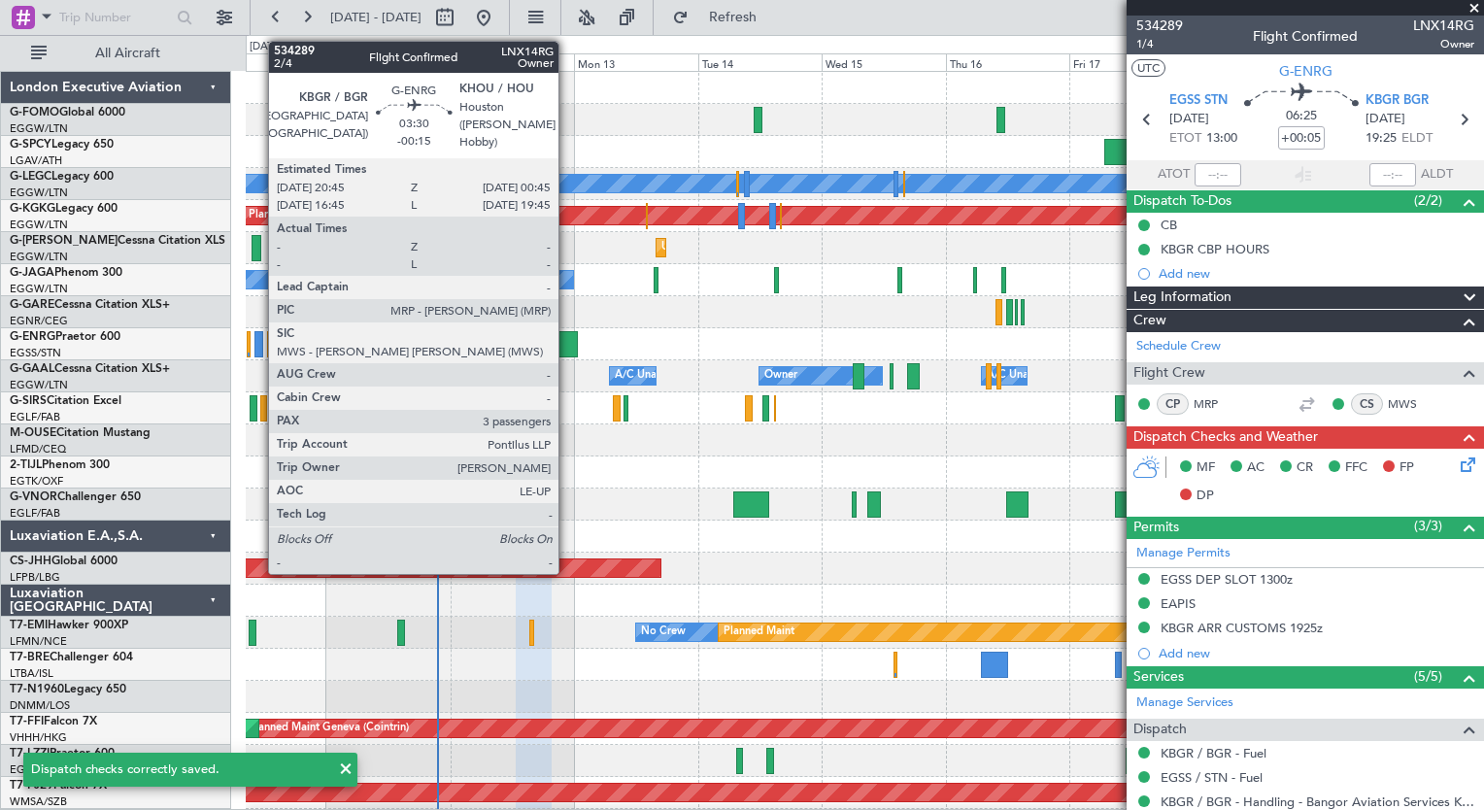
click at [567, 344] on div at bounding box center [567, 344] width 21 height 26
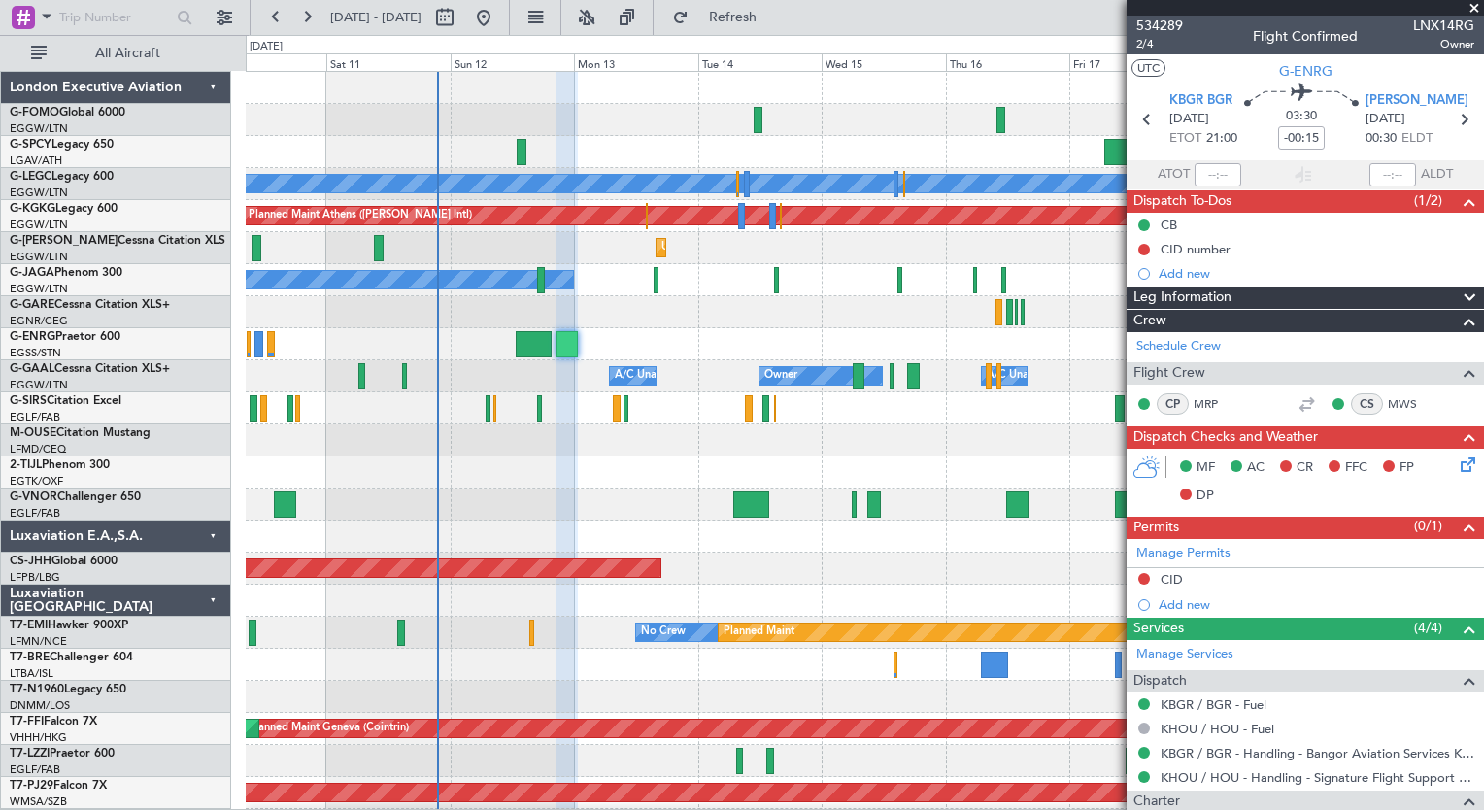
click at [1457, 464] on icon at bounding box center [1465, 462] width 16 height 16
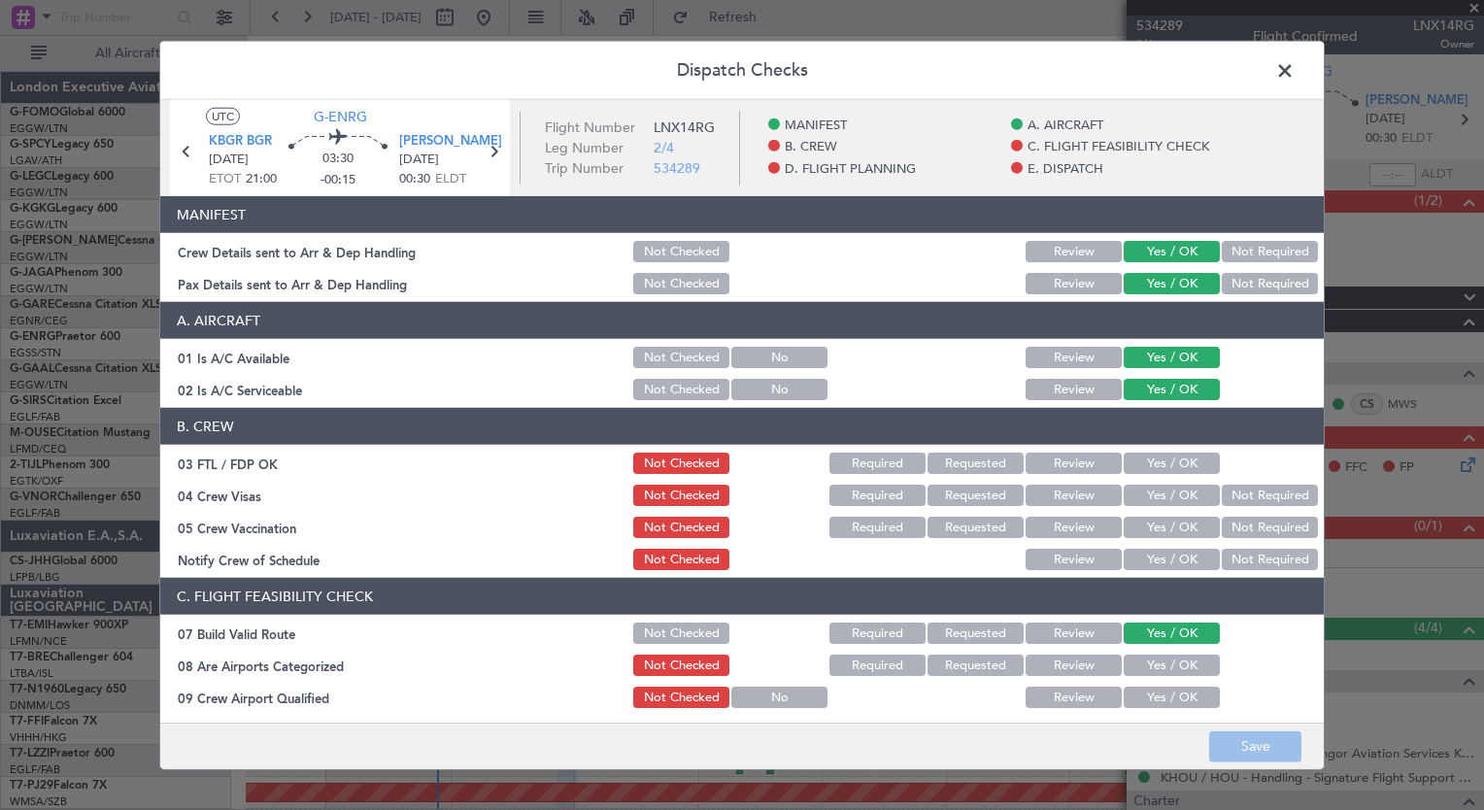
click at [1188, 460] on button "Yes / OK" at bounding box center [1172, 463] width 96 height 21
click at [1271, 486] on button "Not Required" at bounding box center [1270, 495] width 96 height 21
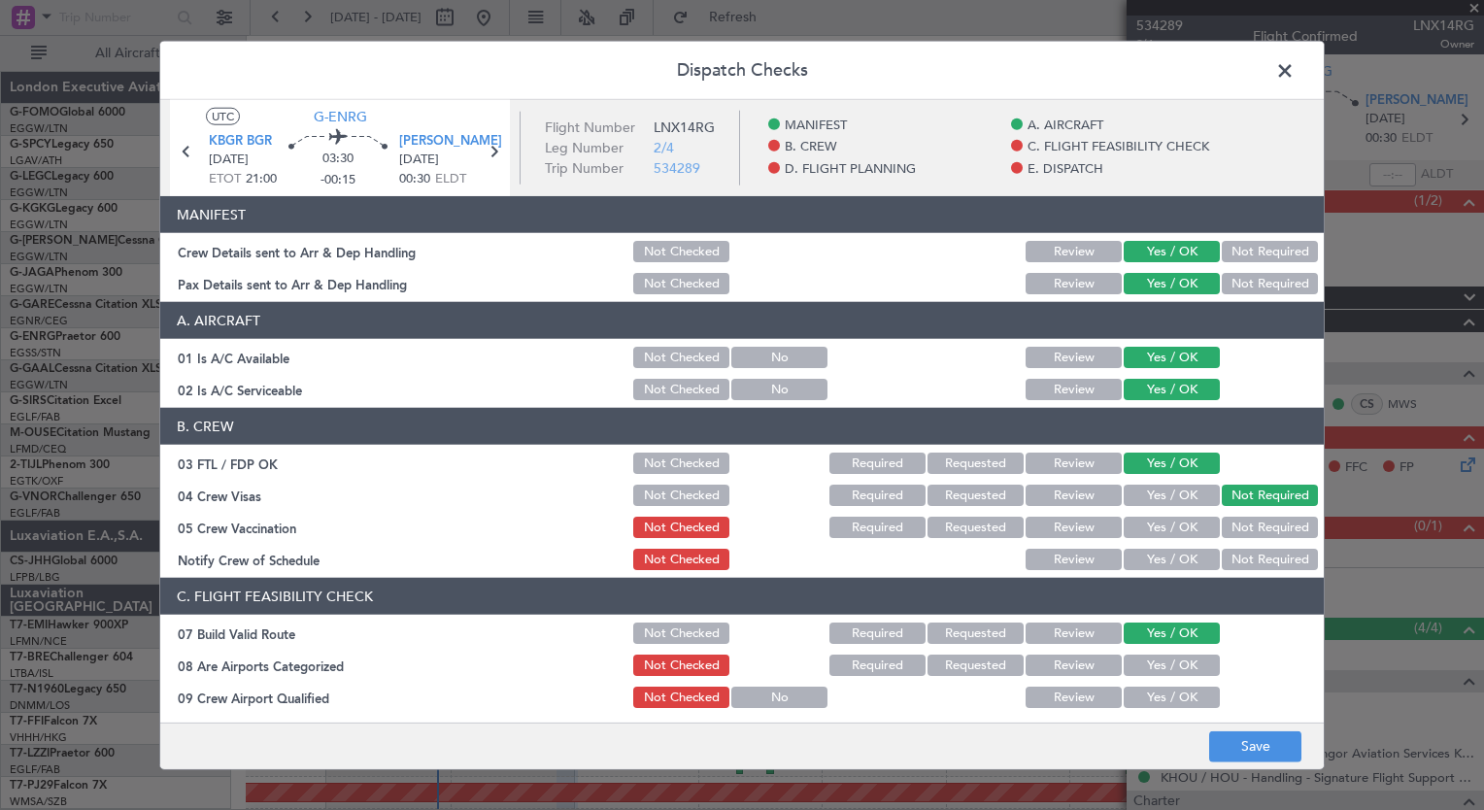
click at [1251, 515] on div "Not Required" at bounding box center [1268, 527] width 98 height 27
click at [1243, 527] on button "Not Required" at bounding box center [1270, 527] width 96 height 21
click at [1165, 560] on button "Yes / OK" at bounding box center [1172, 559] width 96 height 21
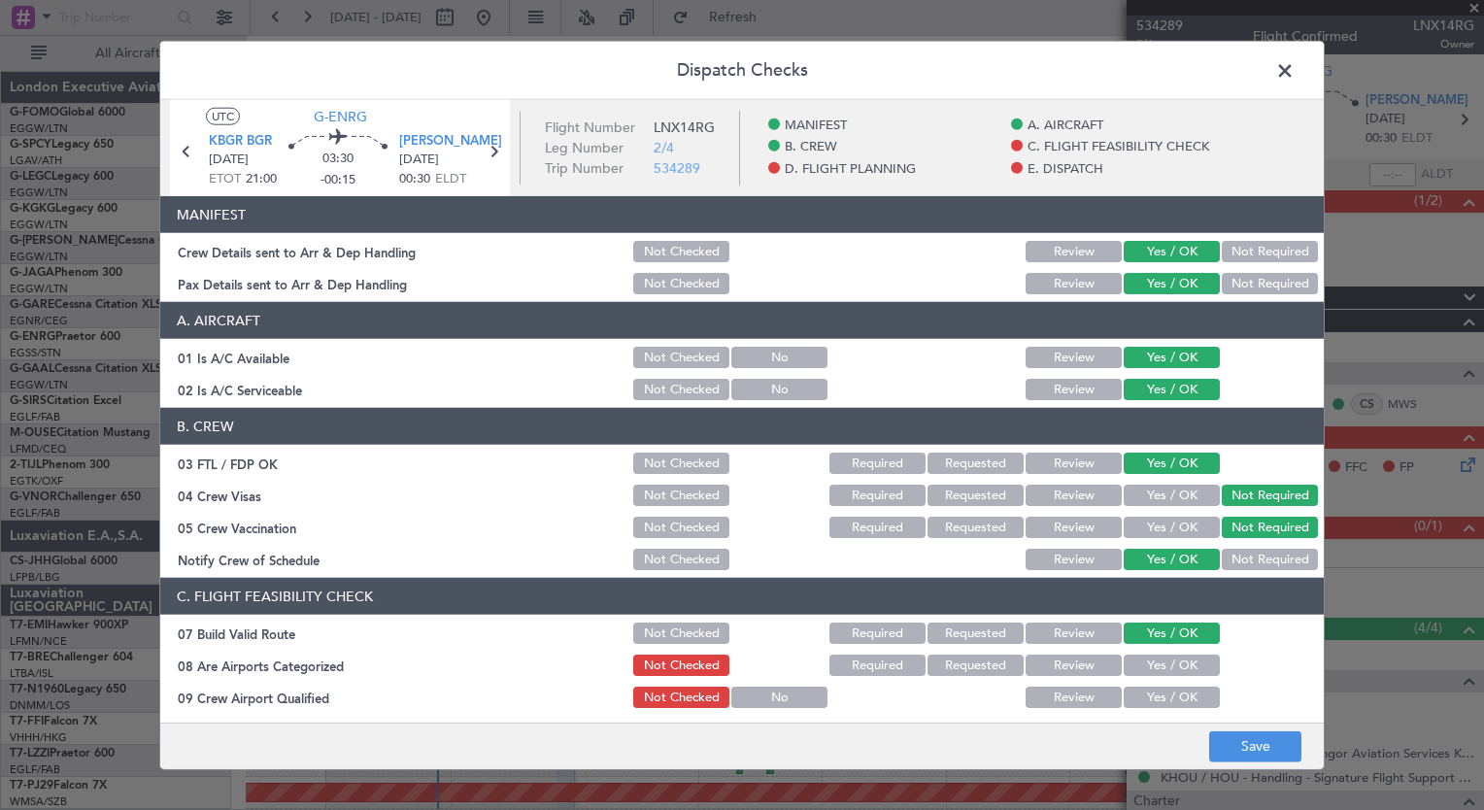
click at [1157, 662] on button "Yes / OK" at bounding box center [1172, 665] width 96 height 21
click at [1156, 698] on button "Yes / OK" at bounding box center [1172, 697] width 96 height 21
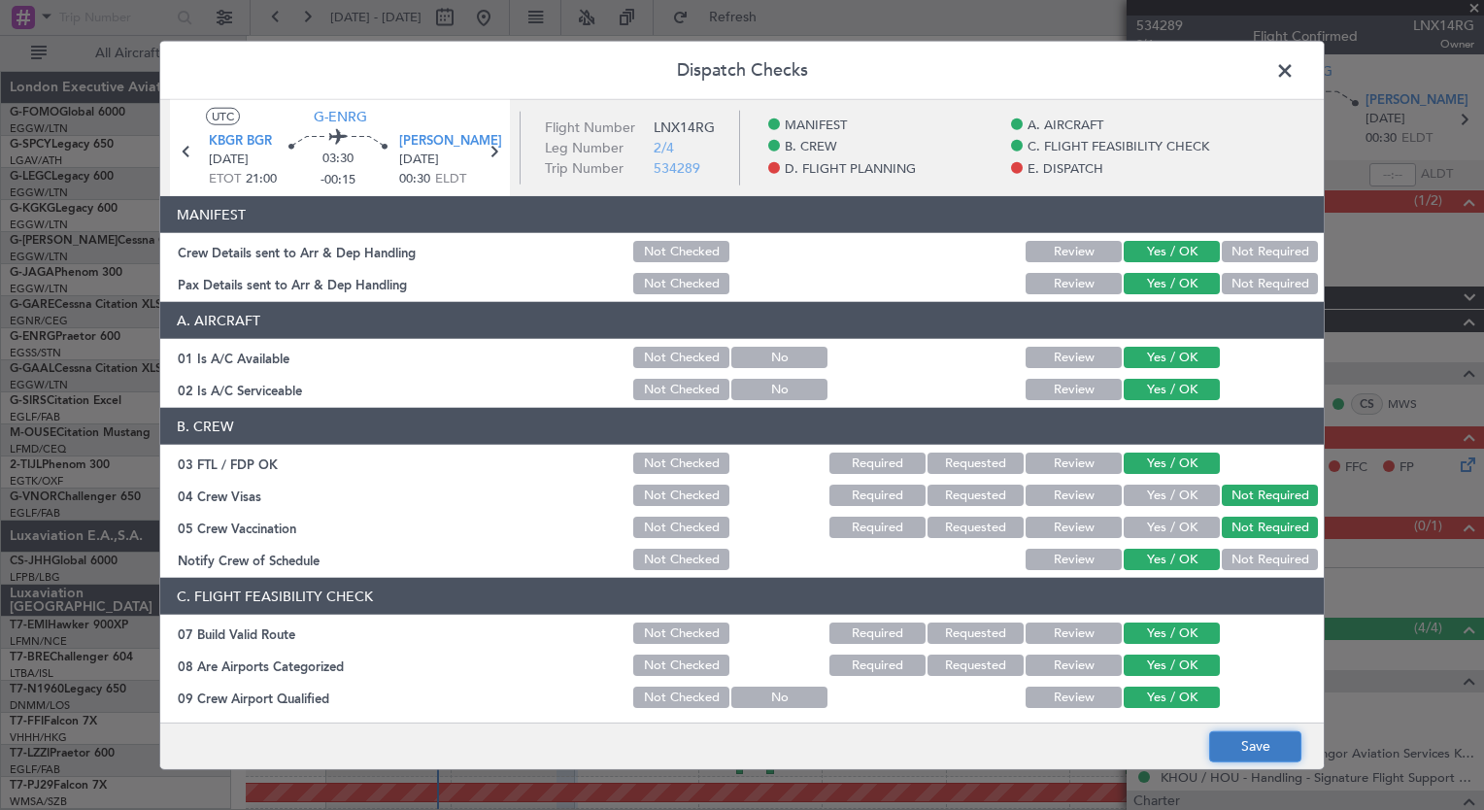
click at [1242, 737] on button "Save" at bounding box center [1255, 746] width 92 height 31
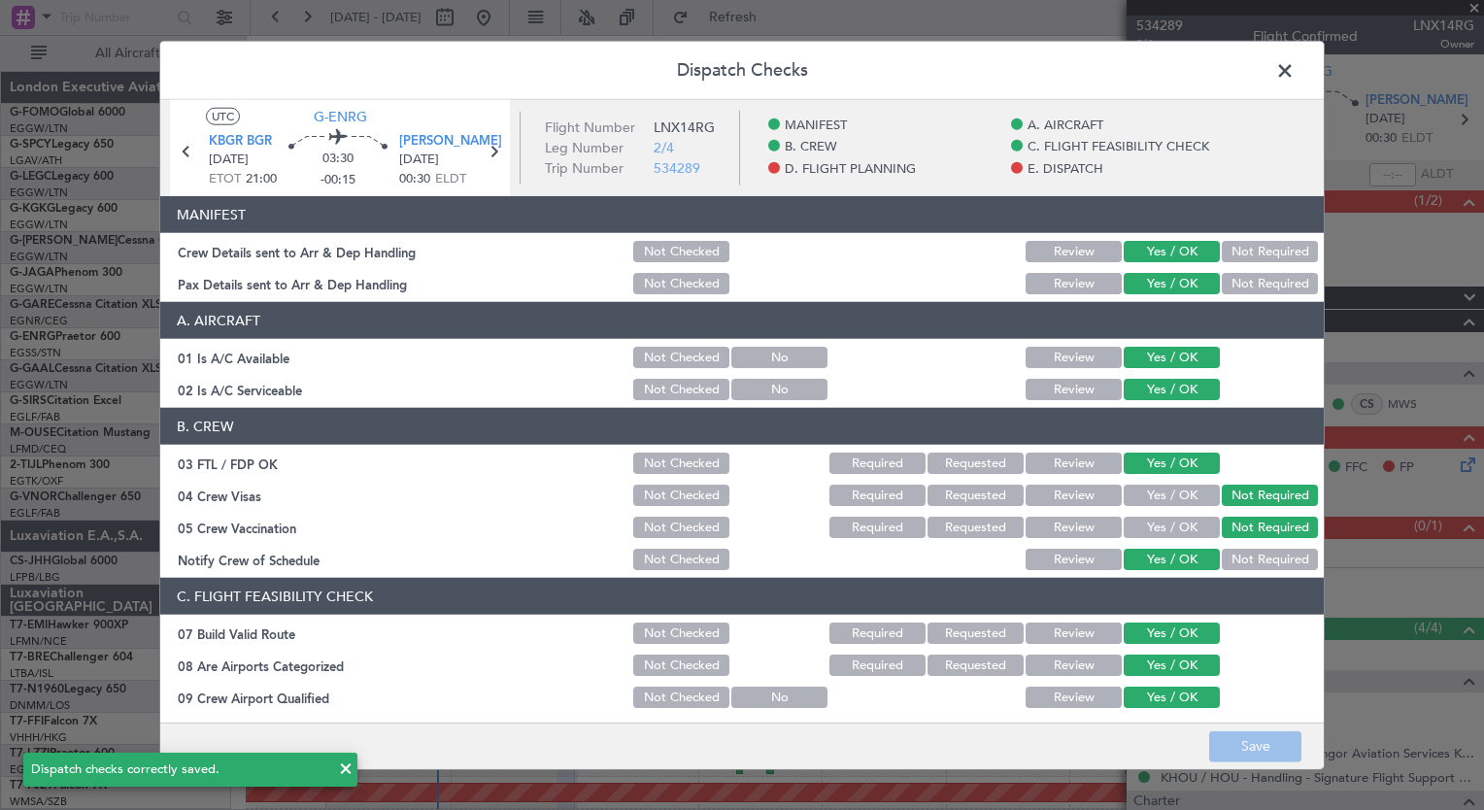
click at [1295, 70] on span at bounding box center [1295, 75] width 0 height 39
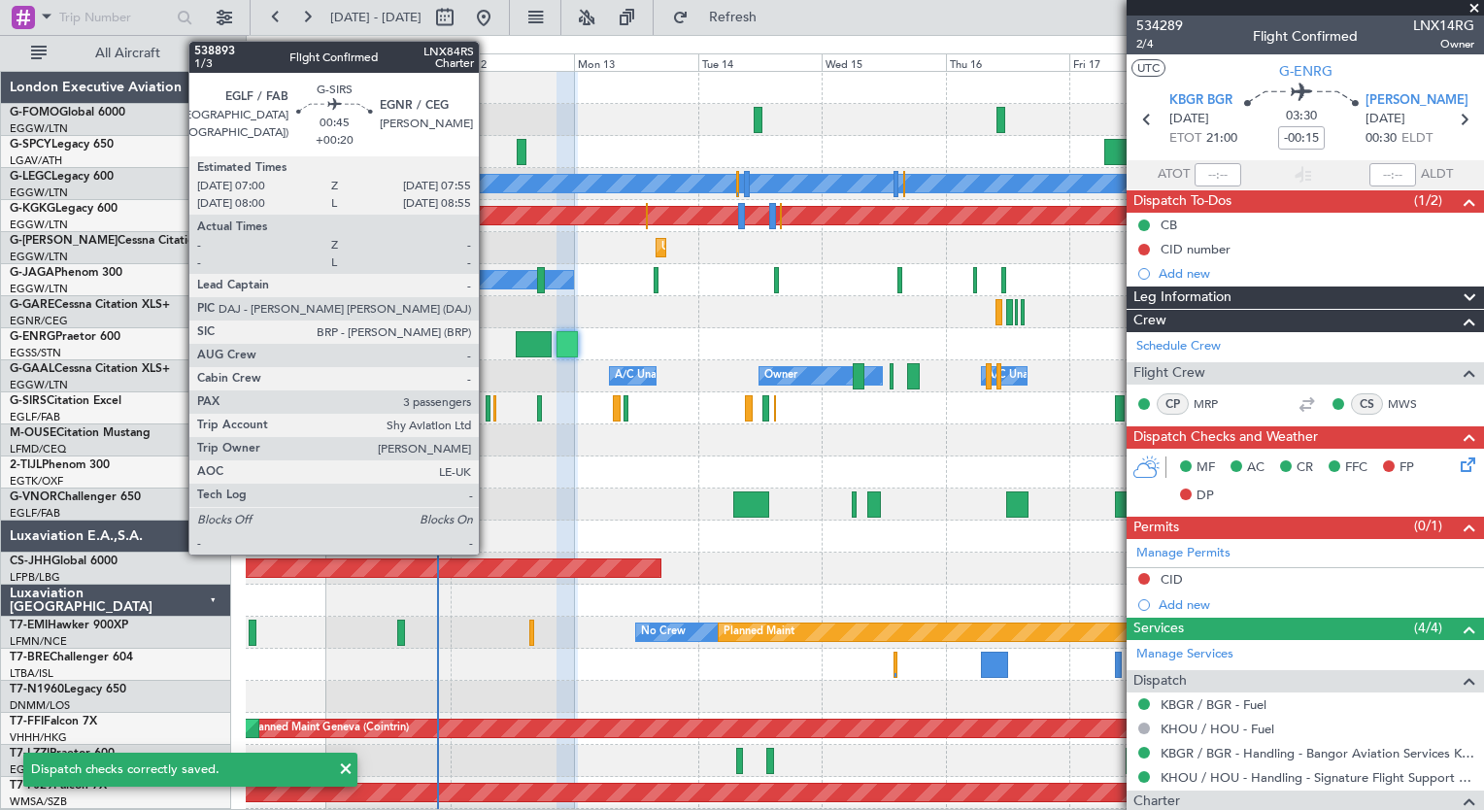
click at [488, 412] on div at bounding box center [488, 408] width 5 height 26
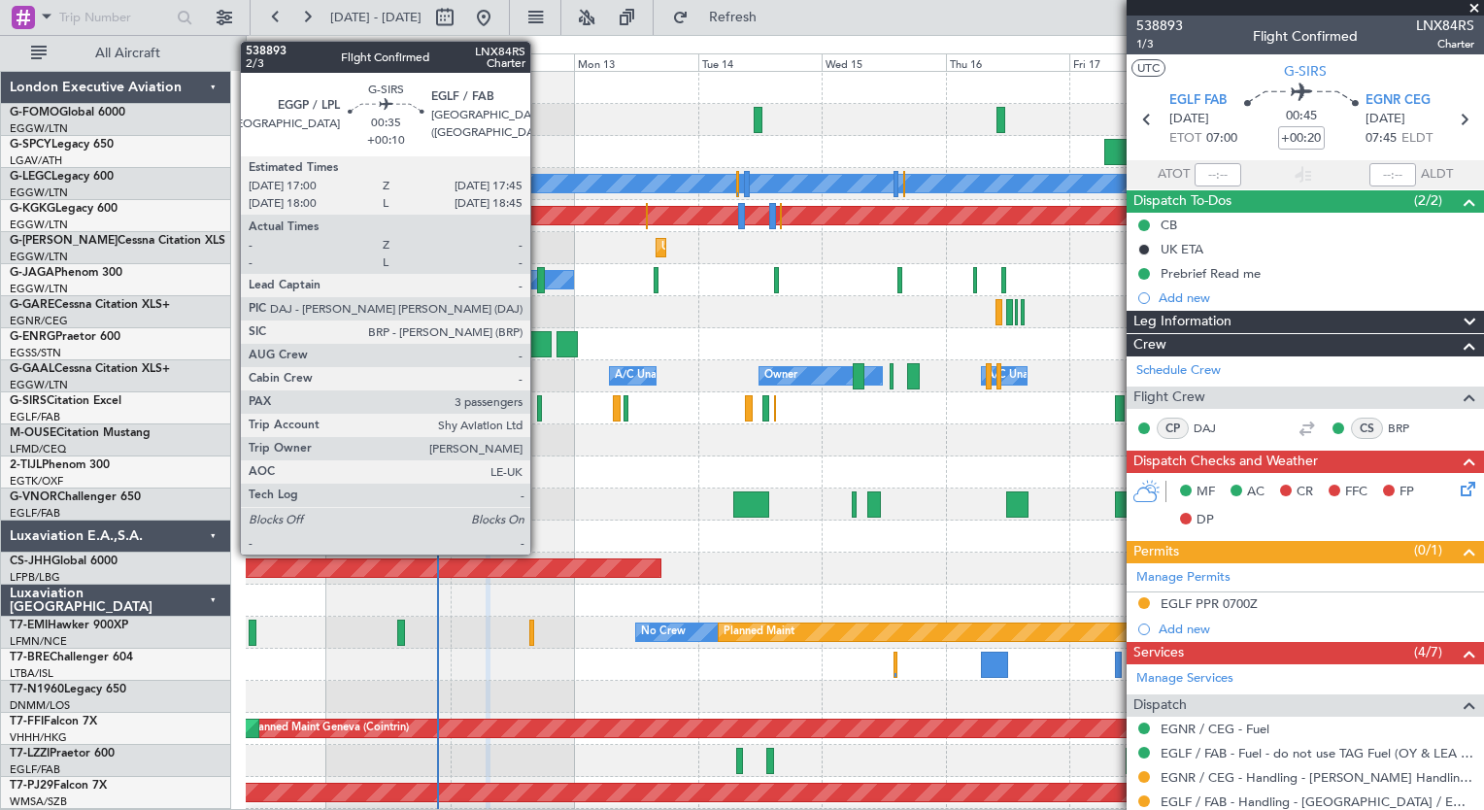
click at [539, 409] on div at bounding box center [539, 408] width 4 height 26
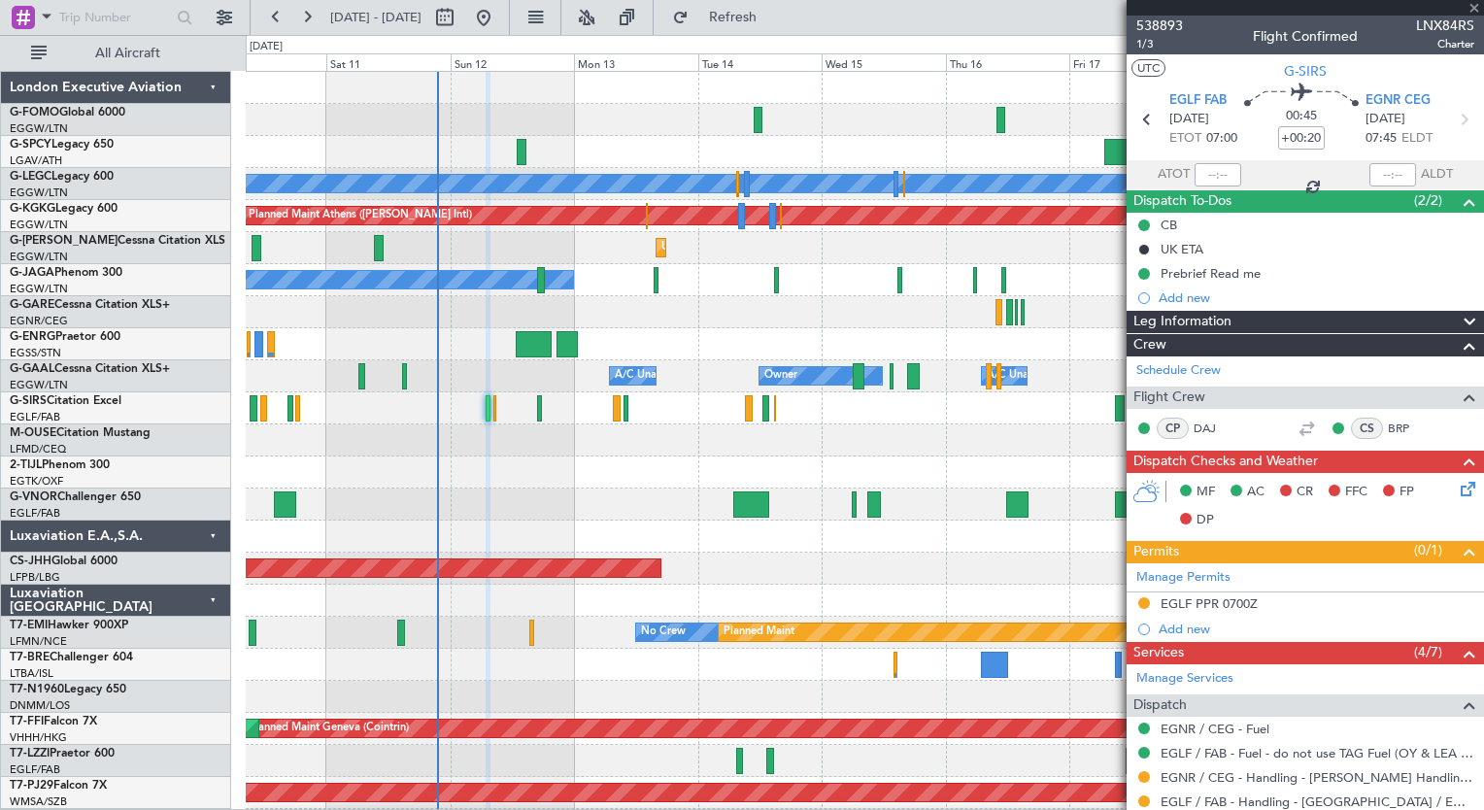
type input "+00:10"
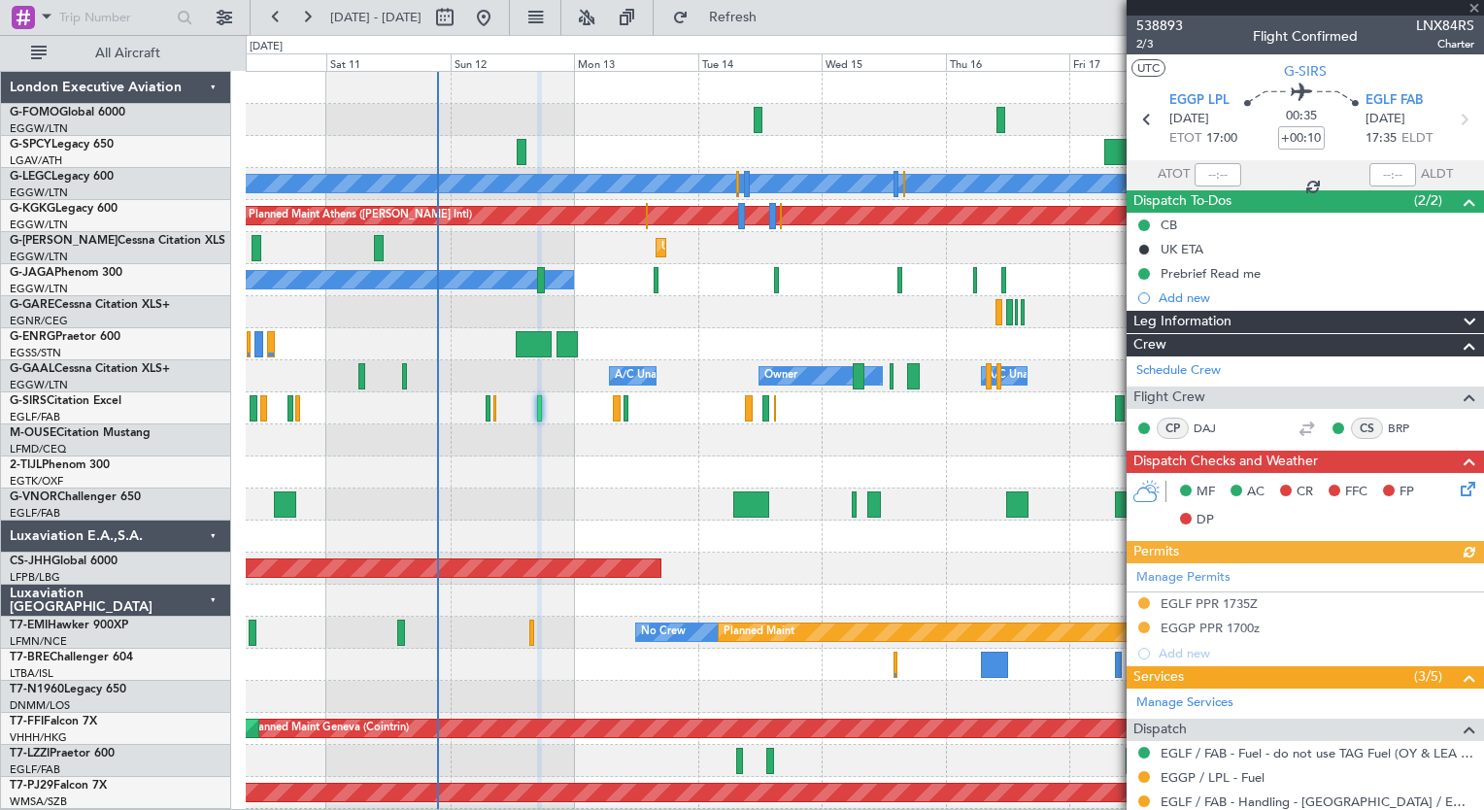
click at [1457, 482] on icon at bounding box center [1465, 486] width 16 height 16
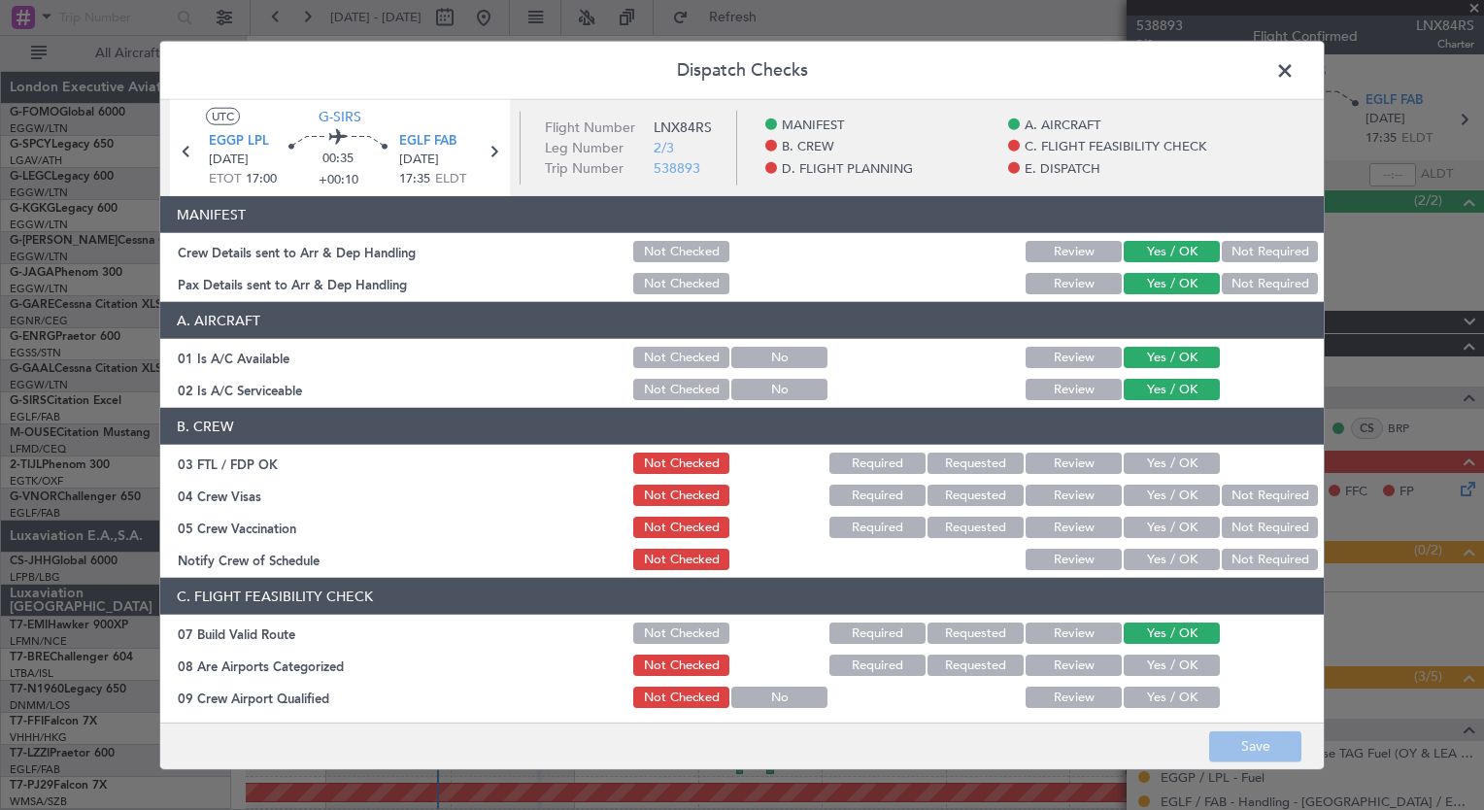
click at [1186, 460] on button "Yes / OK" at bounding box center [1172, 463] width 96 height 21
click at [1239, 487] on button "Not Required" at bounding box center [1270, 495] width 96 height 21
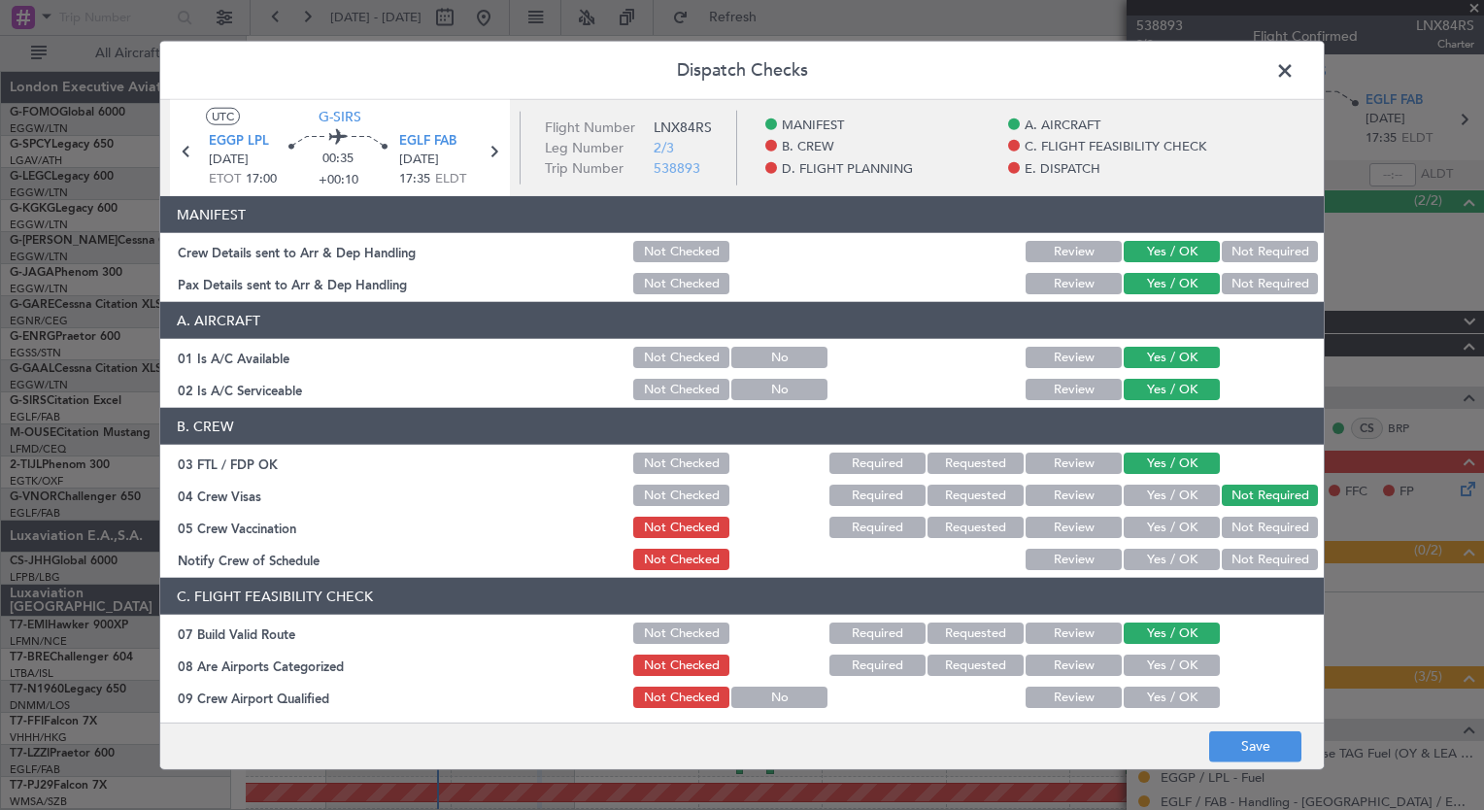
click at [1242, 533] on button "Not Required" at bounding box center [1270, 527] width 96 height 21
click at [1184, 553] on button "Yes / OK" at bounding box center [1172, 559] width 96 height 21
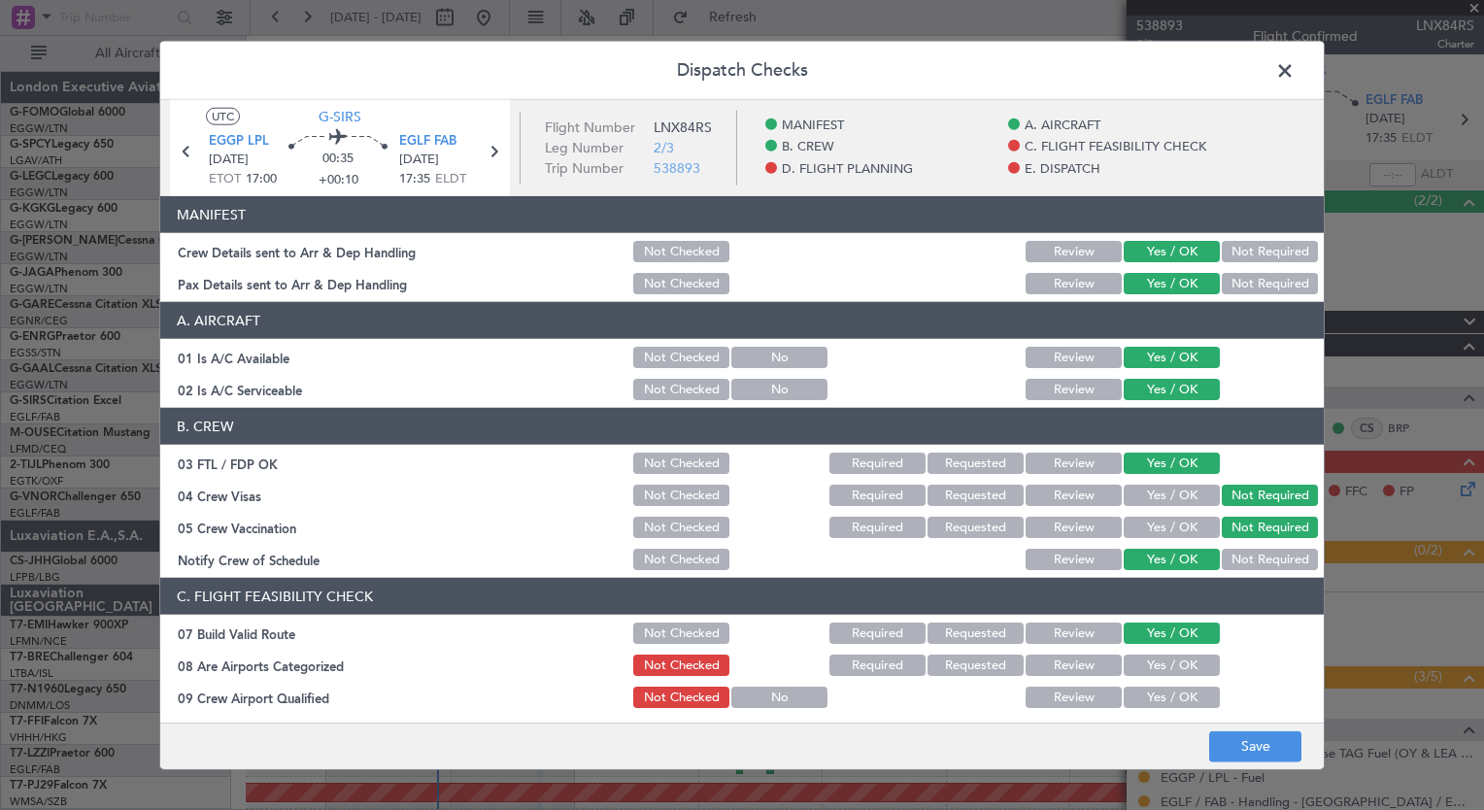
click at [1188, 666] on button "Yes / OK" at bounding box center [1172, 665] width 96 height 21
click at [1186, 694] on button "Yes / OK" at bounding box center [1172, 697] width 96 height 21
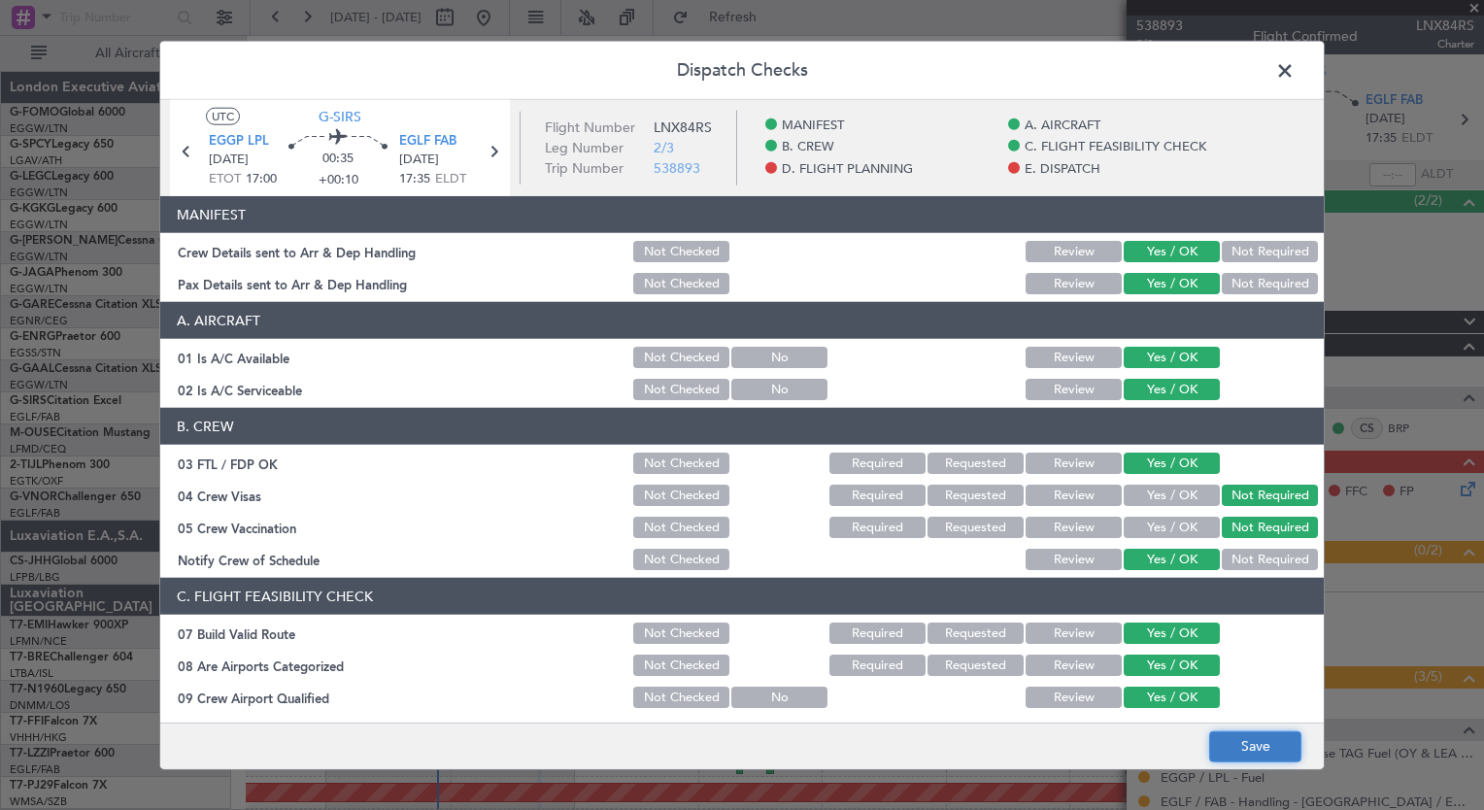
click at [1243, 744] on button "Save" at bounding box center [1255, 746] width 92 height 31
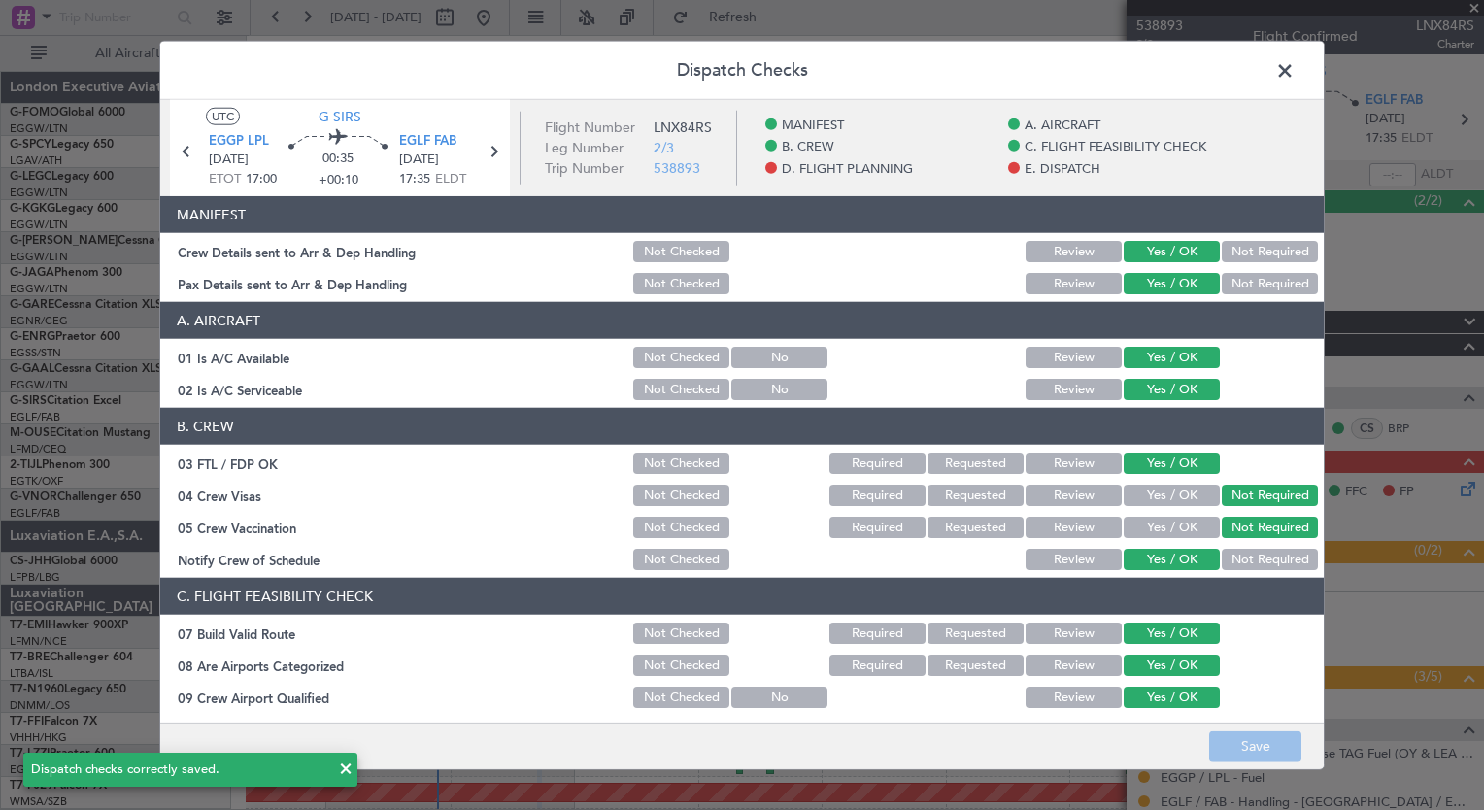
click at [1295, 66] on span at bounding box center [1295, 75] width 0 height 39
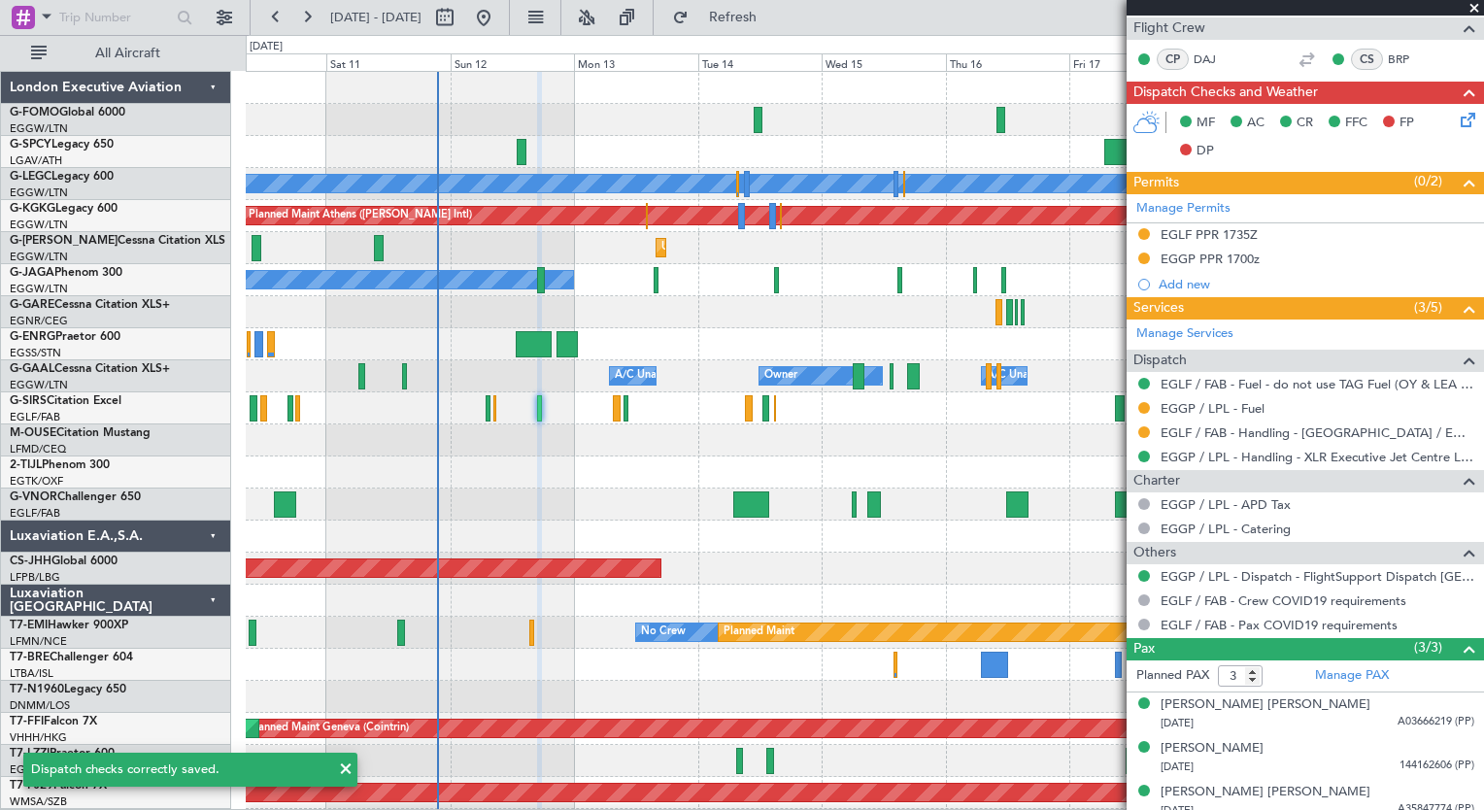
scroll to position [378, 0]
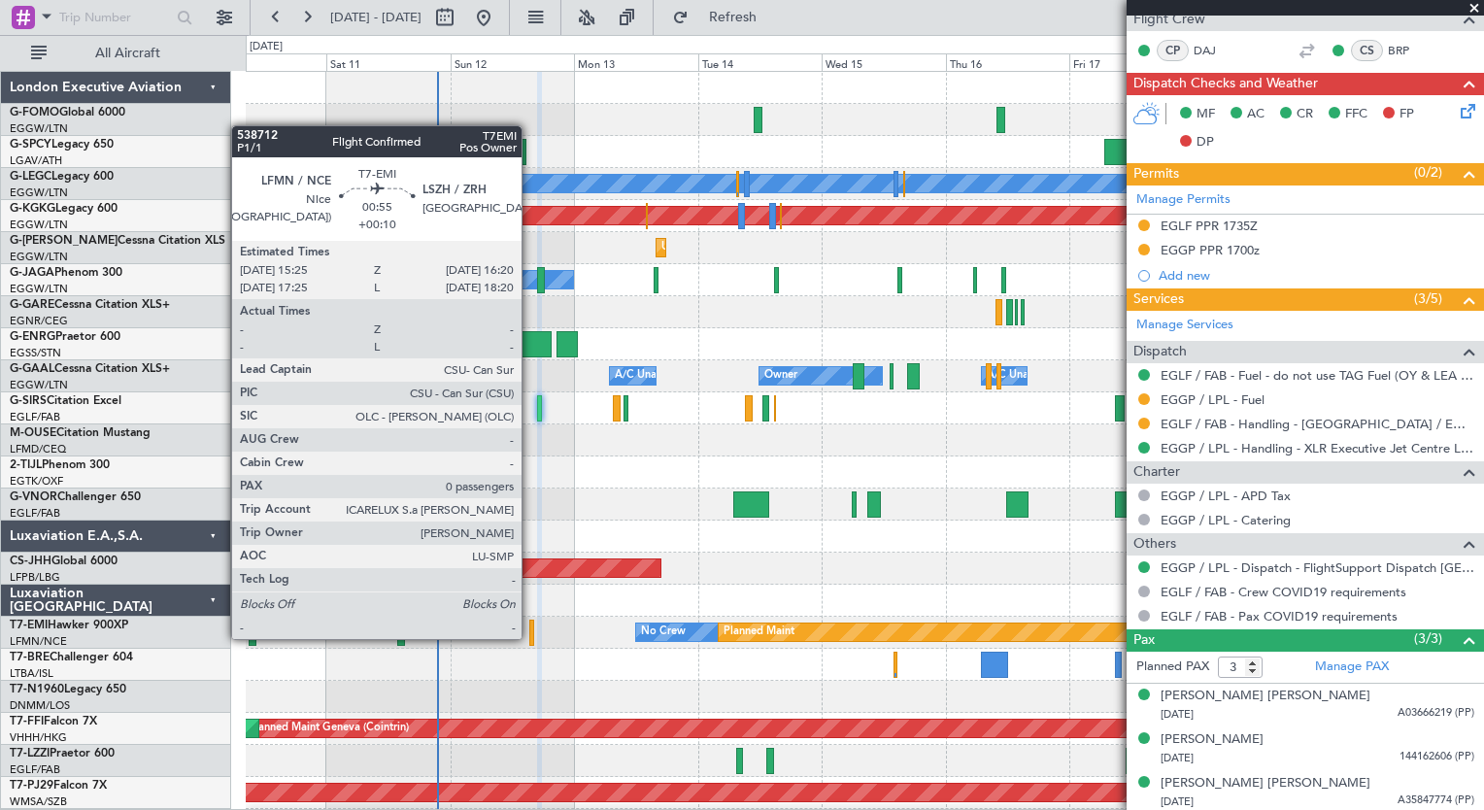
click at [530, 637] on div at bounding box center [531, 633] width 5 height 26
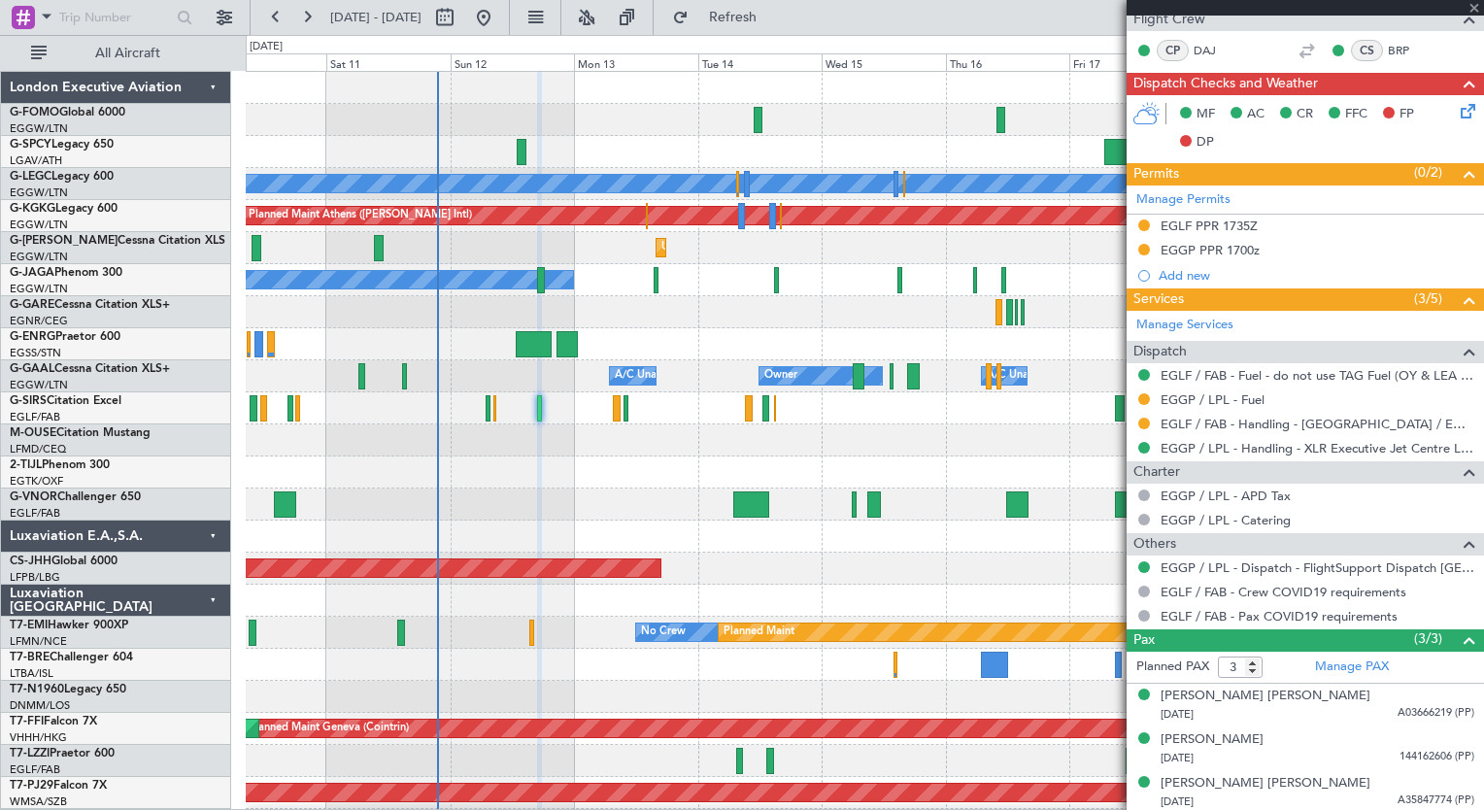
type input "0"
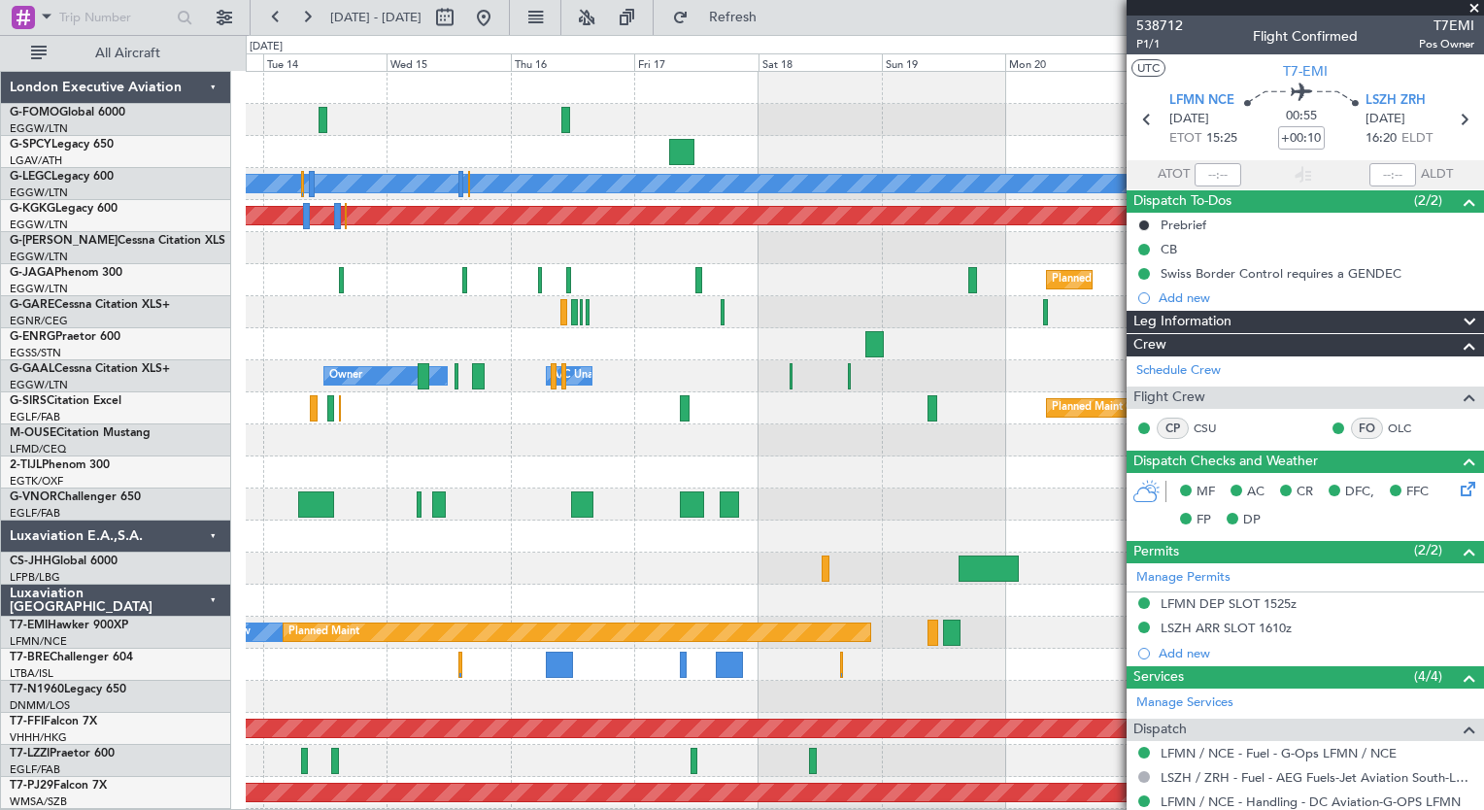
click at [491, 809] on html "10 Oct 2025 - 20 Oct 2025 Refresh Quick Links All Aircraft Planned Maint London…" at bounding box center [742, 405] width 1484 height 810
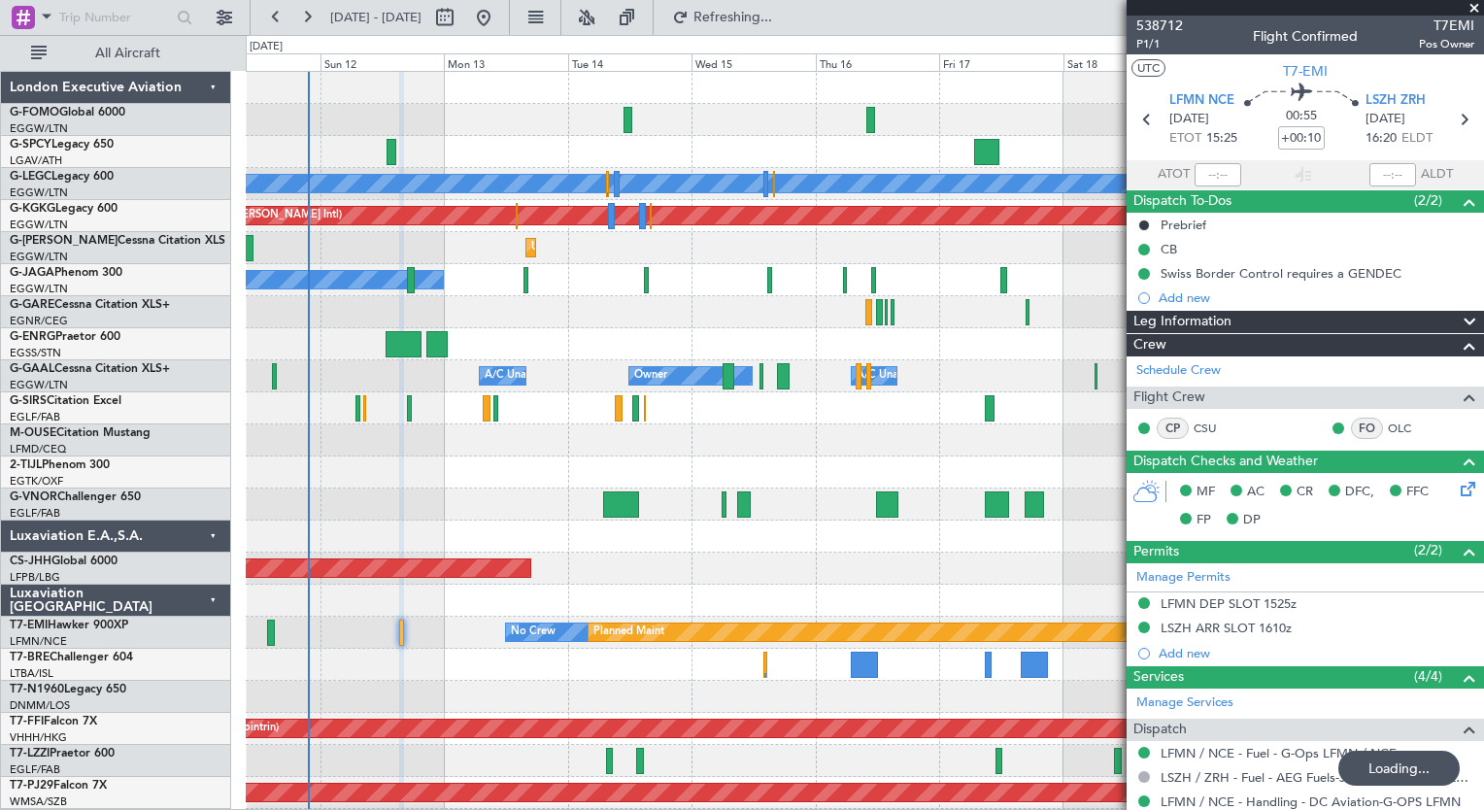
click at [643, 578] on div "Planned Maint [GEOGRAPHIC_DATA] ([GEOGRAPHIC_DATA])" at bounding box center [865, 569] width 1238 height 32
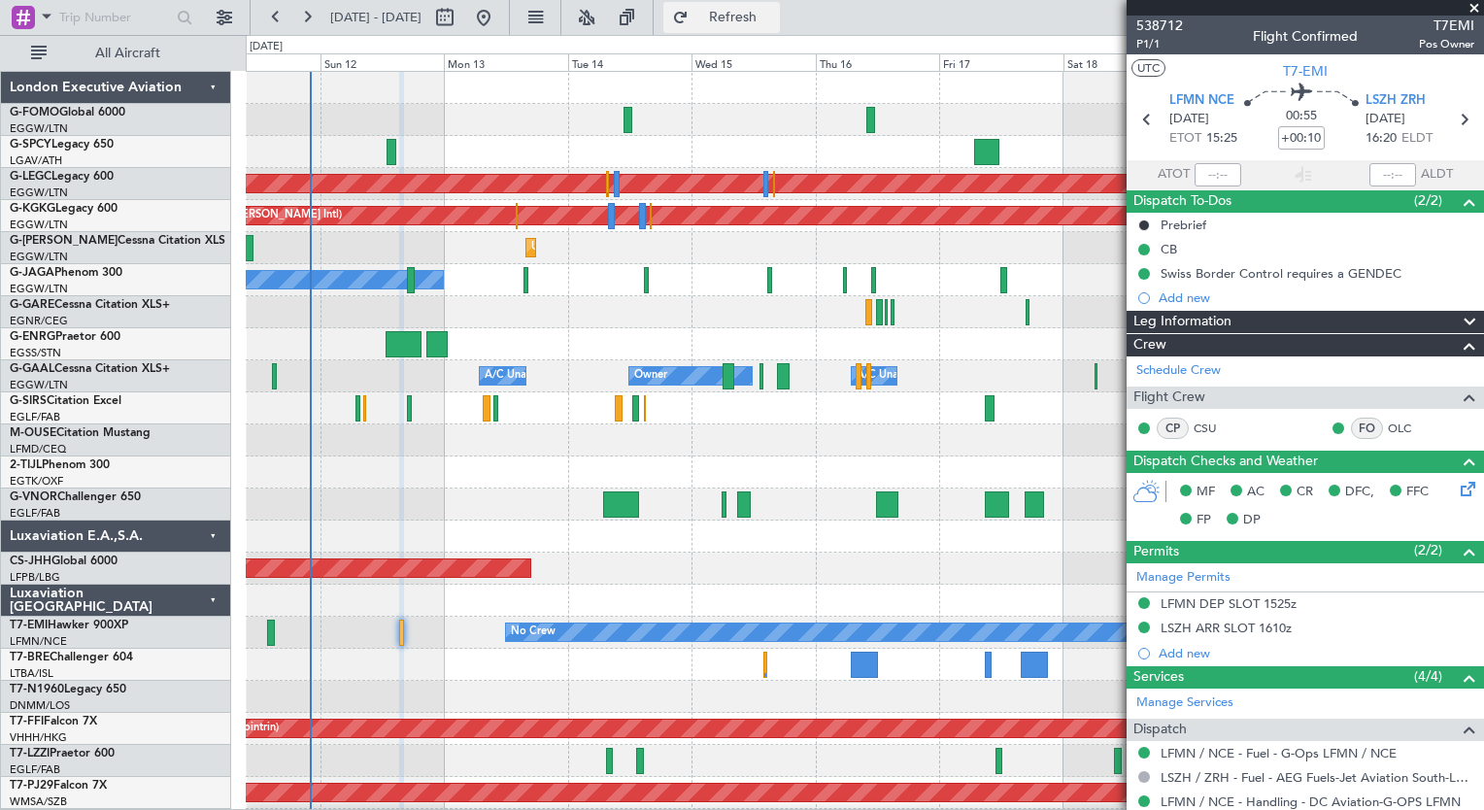
click at [741, 14] on button "Refresh" at bounding box center [722, 17] width 117 height 31
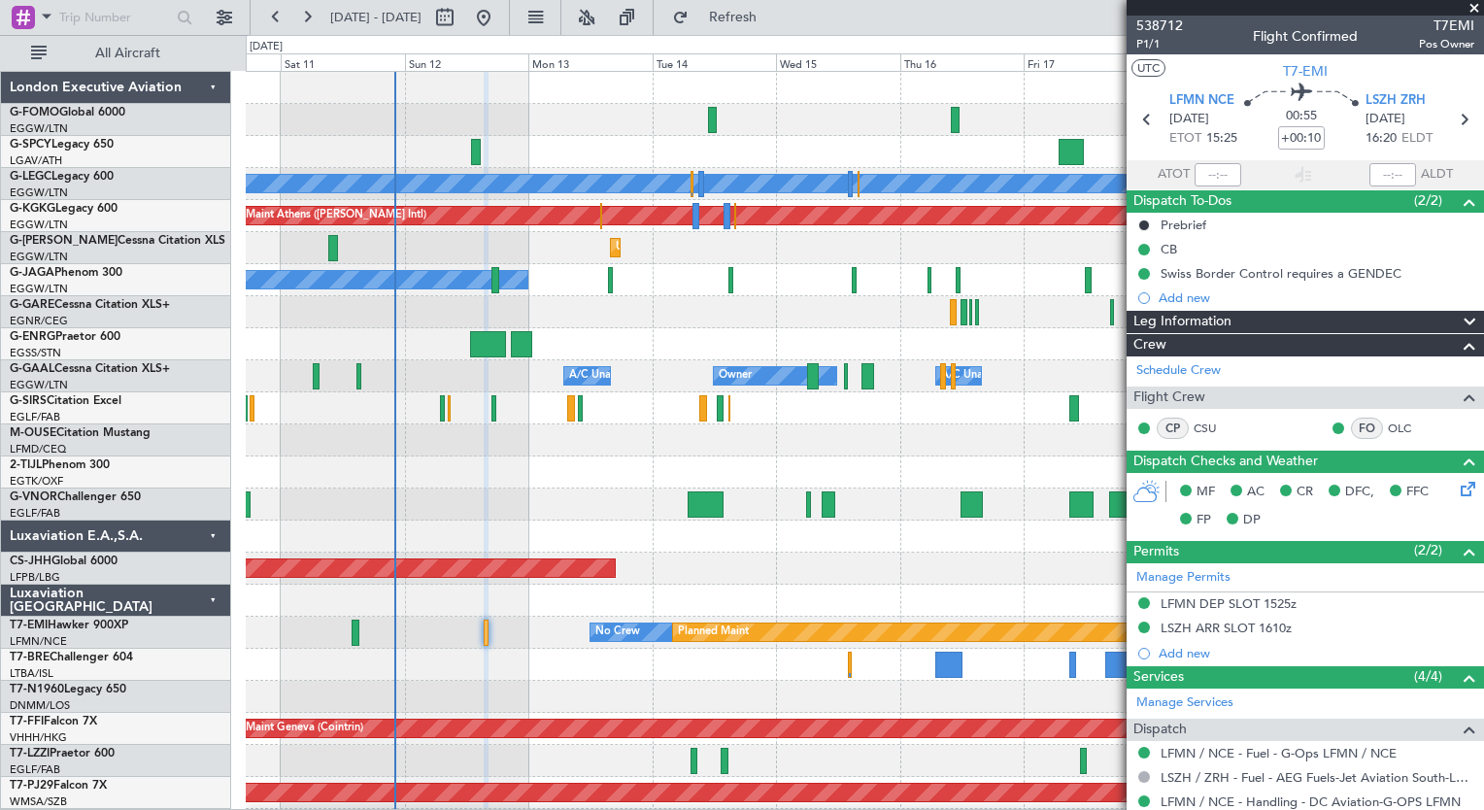
click at [546, 676] on div "Planned Maint [GEOGRAPHIC_DATA] ([GEOGRAPHIC_DATA]) A/C Unavailable [GEOGRAPHIC…" at bounding box center [865, 472] width 1238 height 801
